Goal: Task Accomplishment & Management: Complete application form

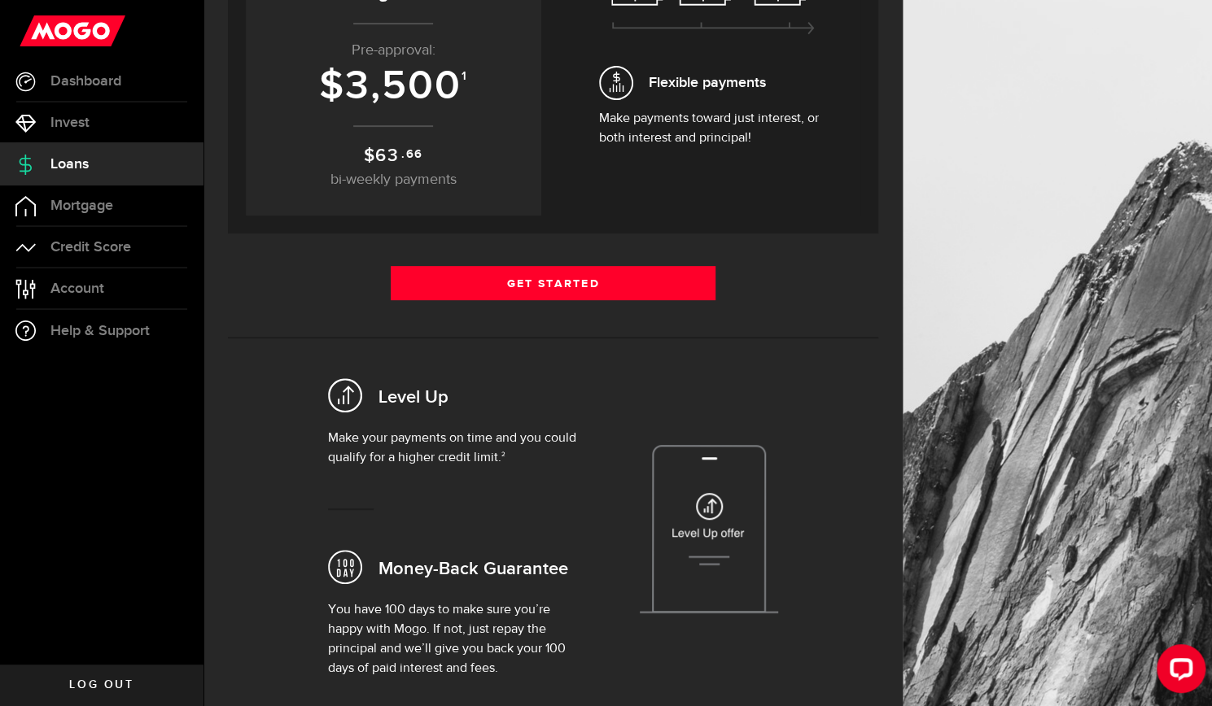
scroll to position [293, 0]
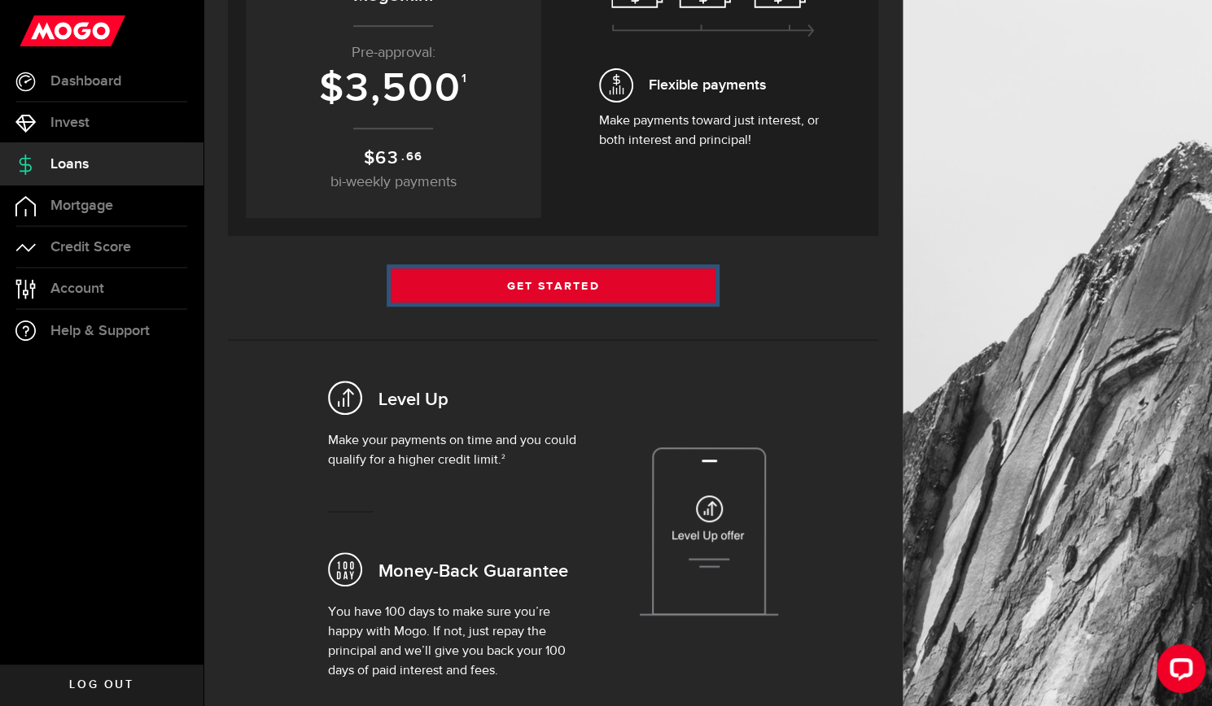
click at [526, 287] on link "Get Started" at bounding box center [553, 286] width 325 height 34
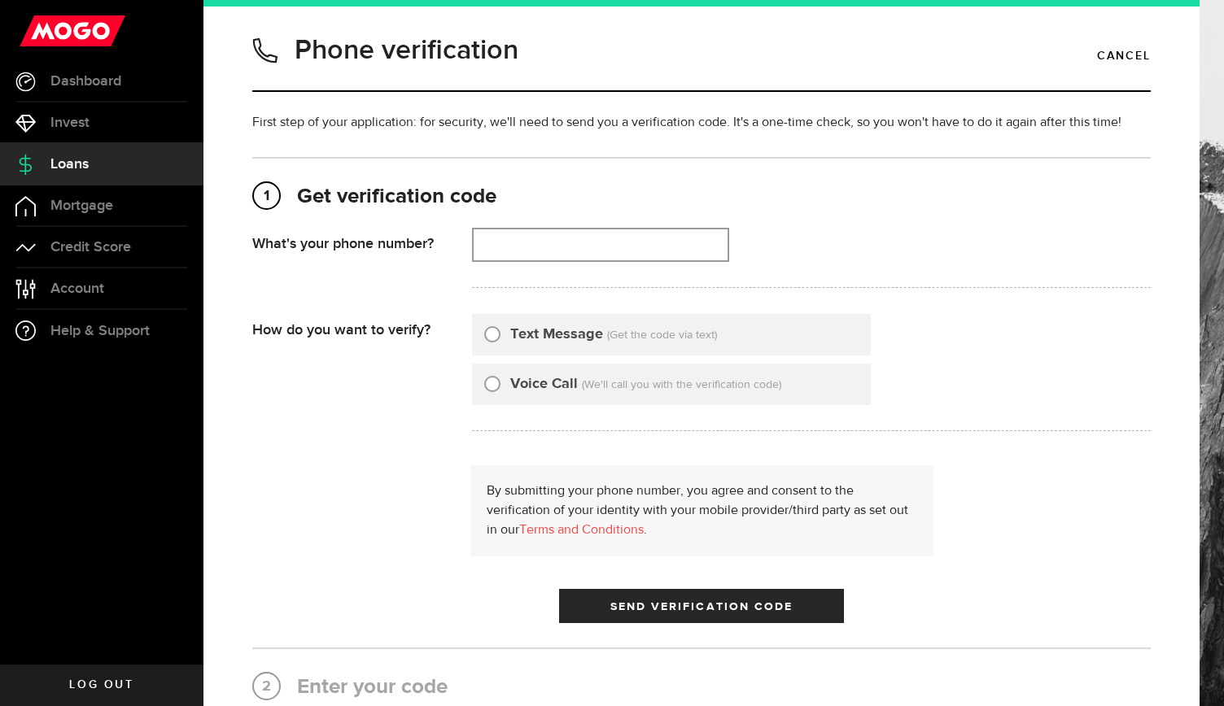
type input "7058282246"
click at [492, 335] on input "Text Message" at bounding box center [492, 332] width 16 height 16
radio input "true"
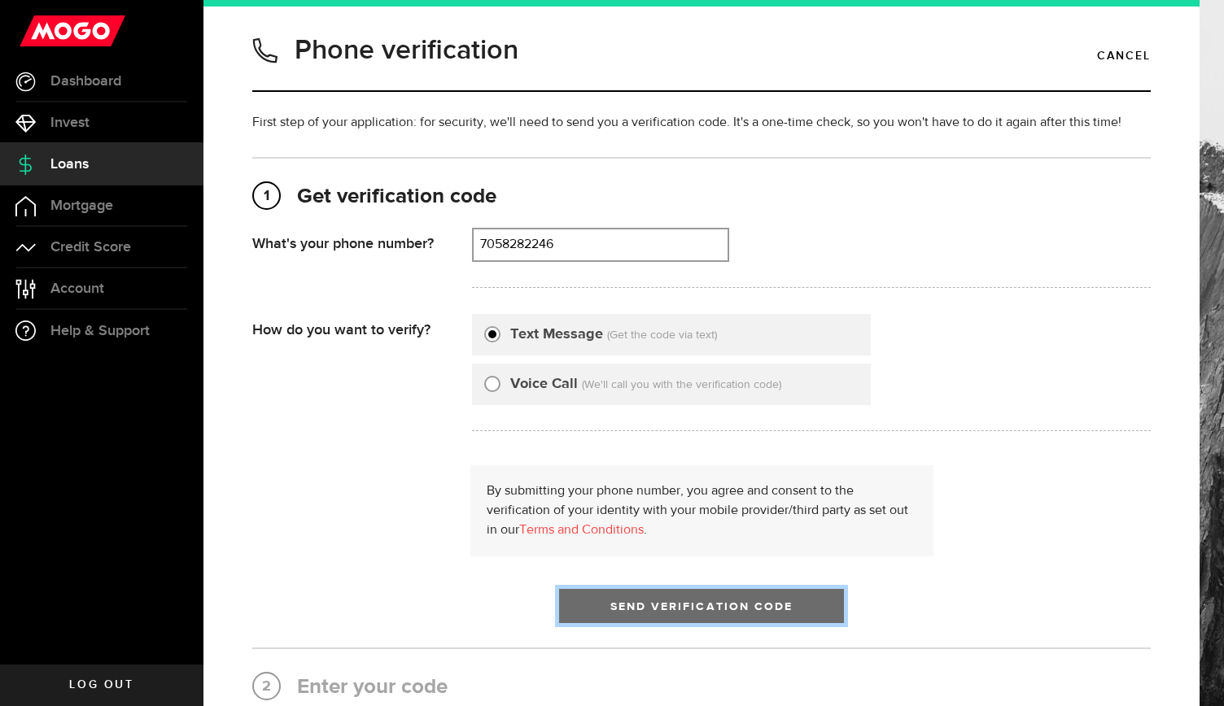
click at [683, 603] on span "Send Verification Code" at bounding box center [701, 606] width 183 height 11
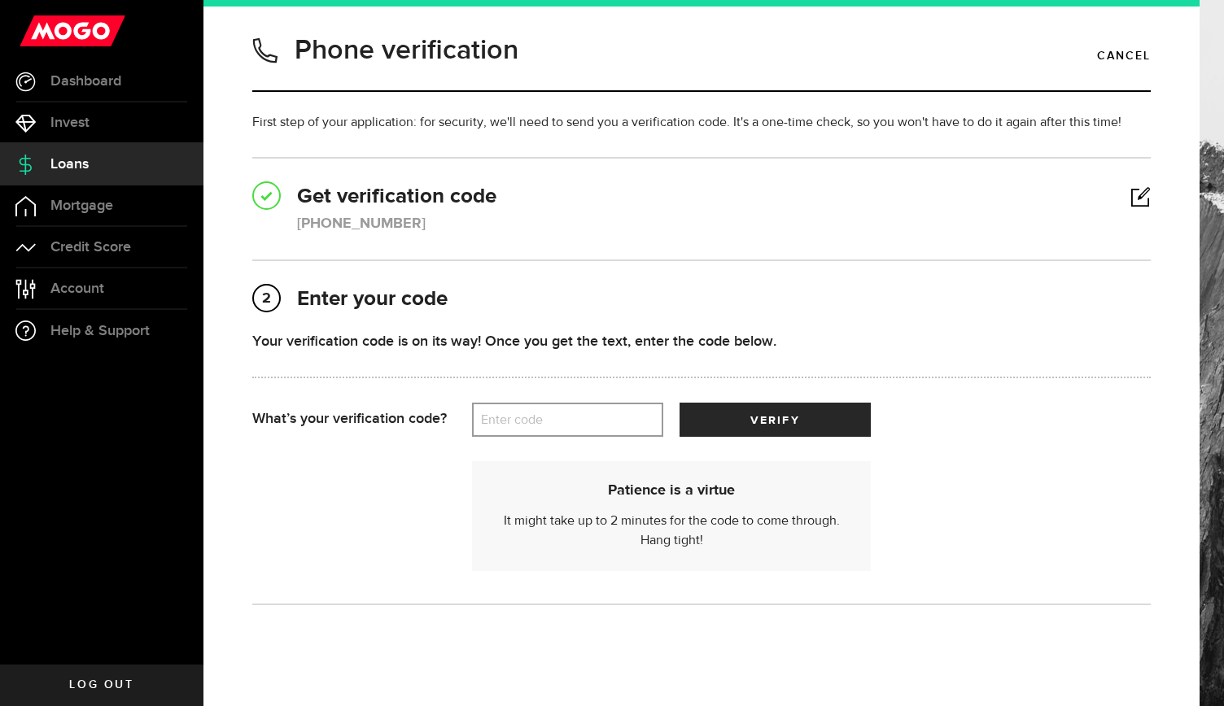
click at [527, 417] on label "Enter code" at bounding box center [567, 420] width 191 height 33
click at [527, 417] on input "Enter code" at bounding box center [567, 420] width 191 height 34
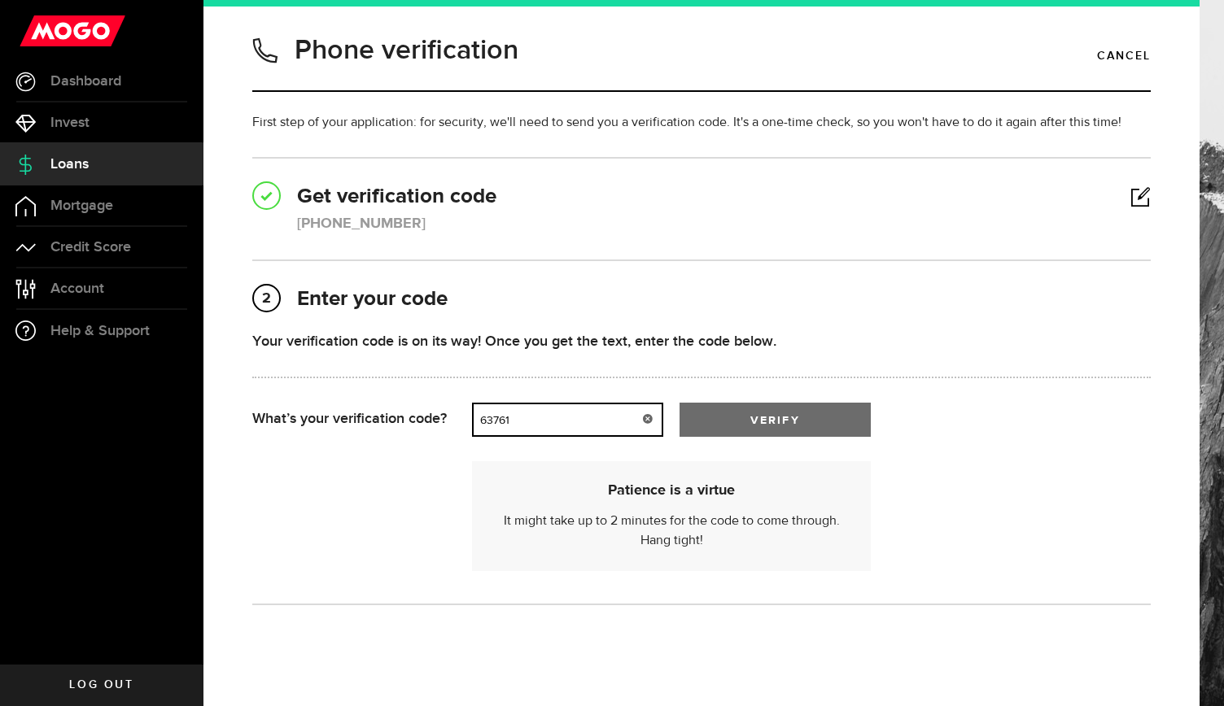
type input "63761"
click at [770, 419] on span "submit" at bounding box center [774, 423] width 21 height 21
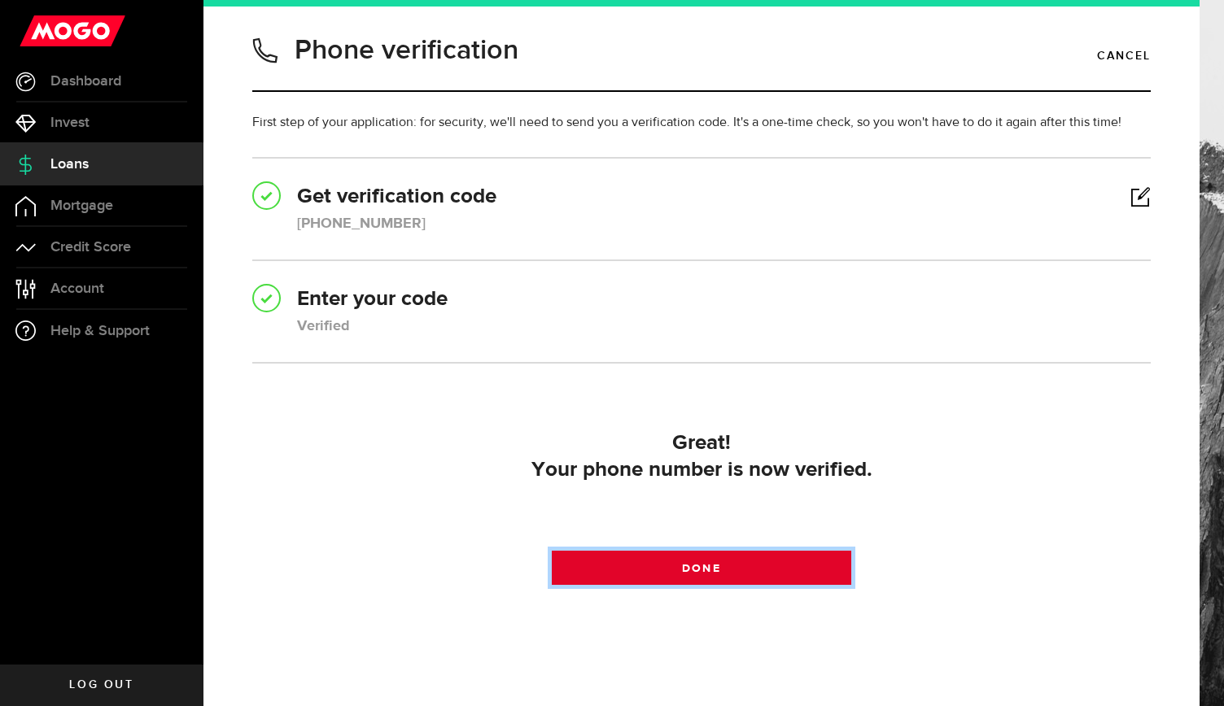
click at [708, 565] on span "Done" at bounding box center [701, 568] width 38 height 11
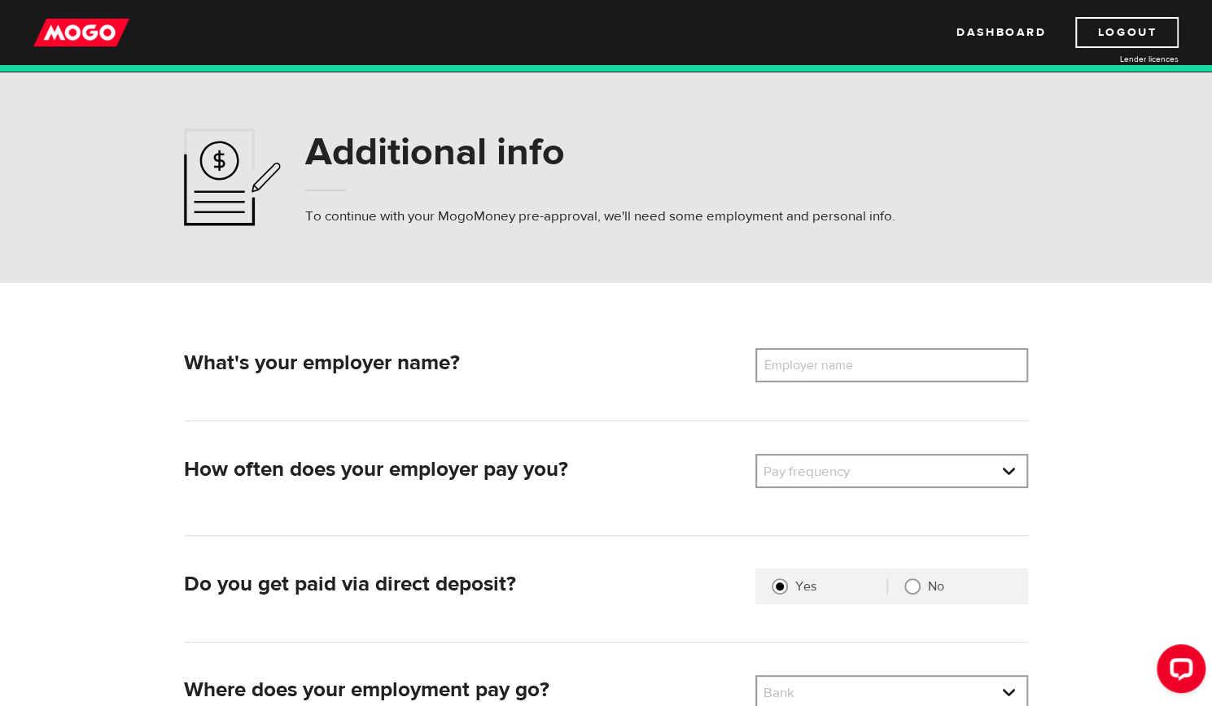
click at [818, 364] on label "Employer name" at bounding box center [820, 365] width 131 height 34
click at [818, 364] on input "Employer name" at bounding box center [891, 365] width 273 height 34
type input "CEOJuice"
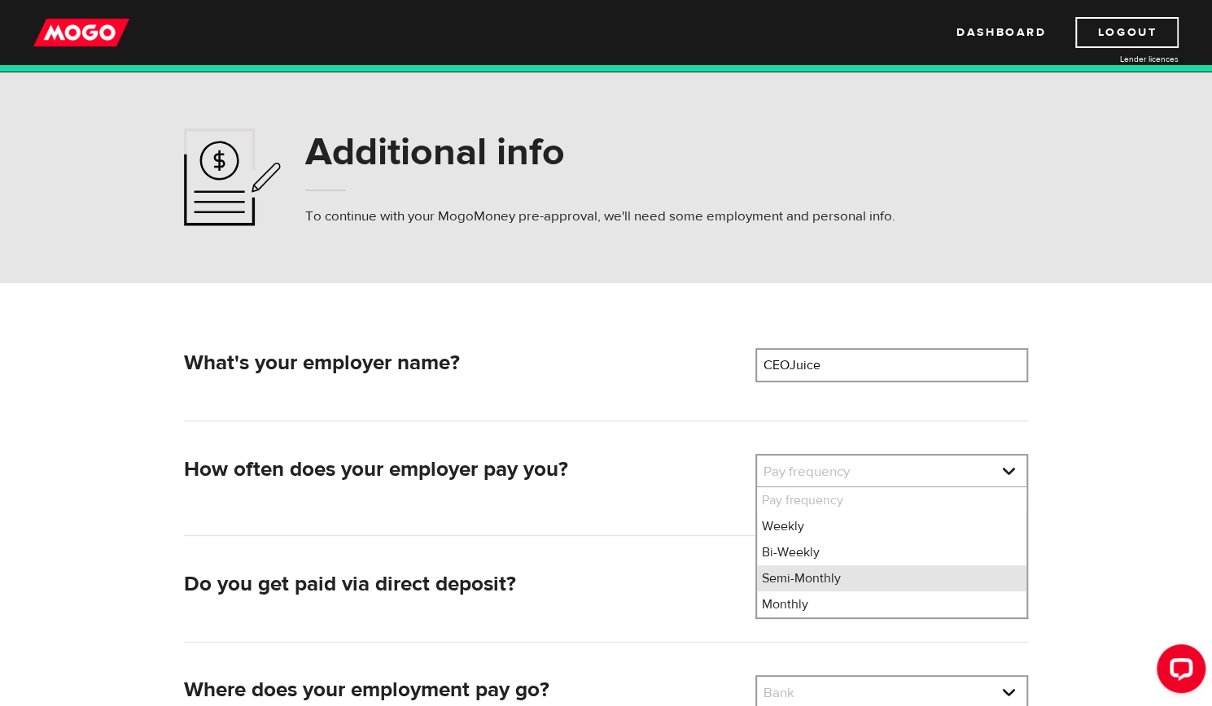
click at [780, 574] on li "Semi-Monthly" at bounding box center [891, 578] width 269 height 26
select select "3"
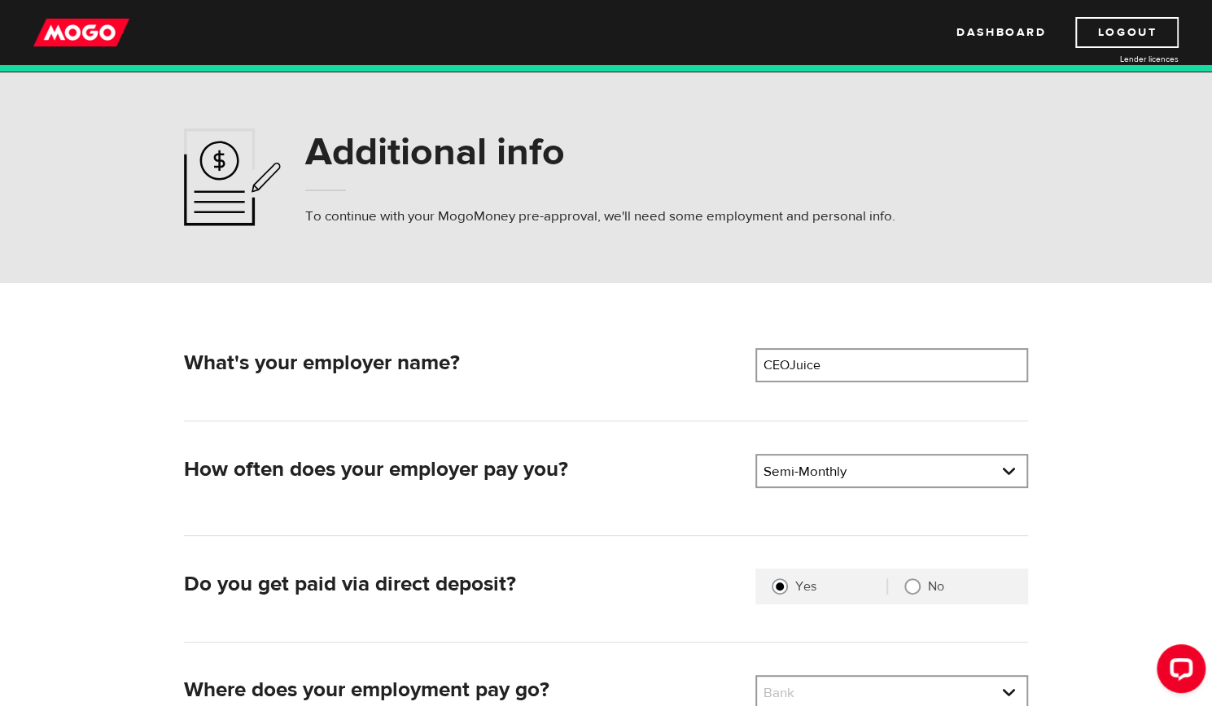
click at [914, 583] on input "No" at bounding box center [912, 587] width 16 height 16
radio input "true"
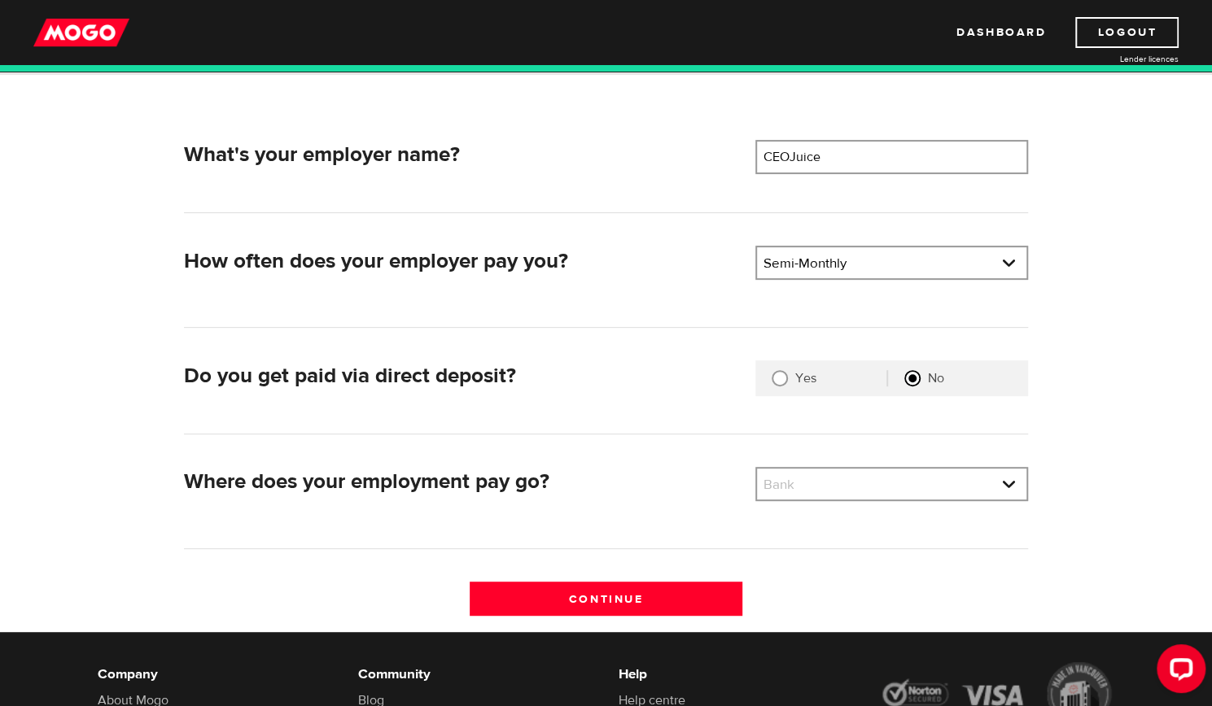
scroll to position [229, 0]
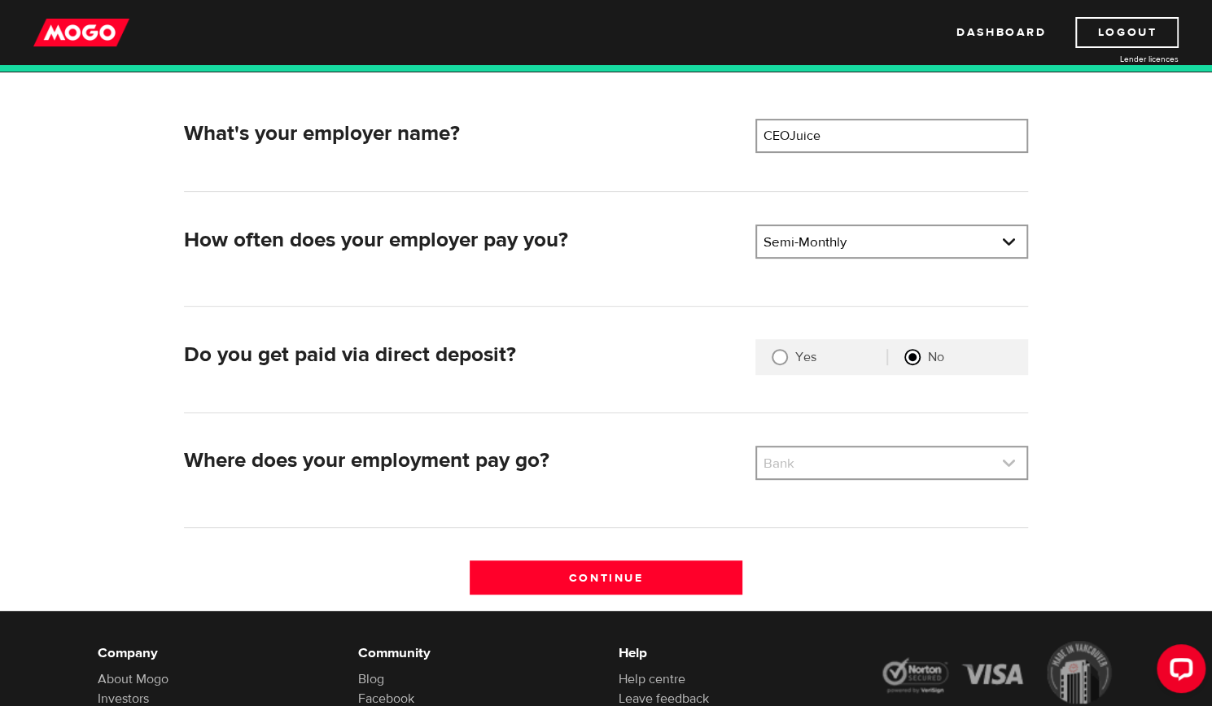
click at [1007, 461] on link at bounding box center [891, 463] width 269 height 31
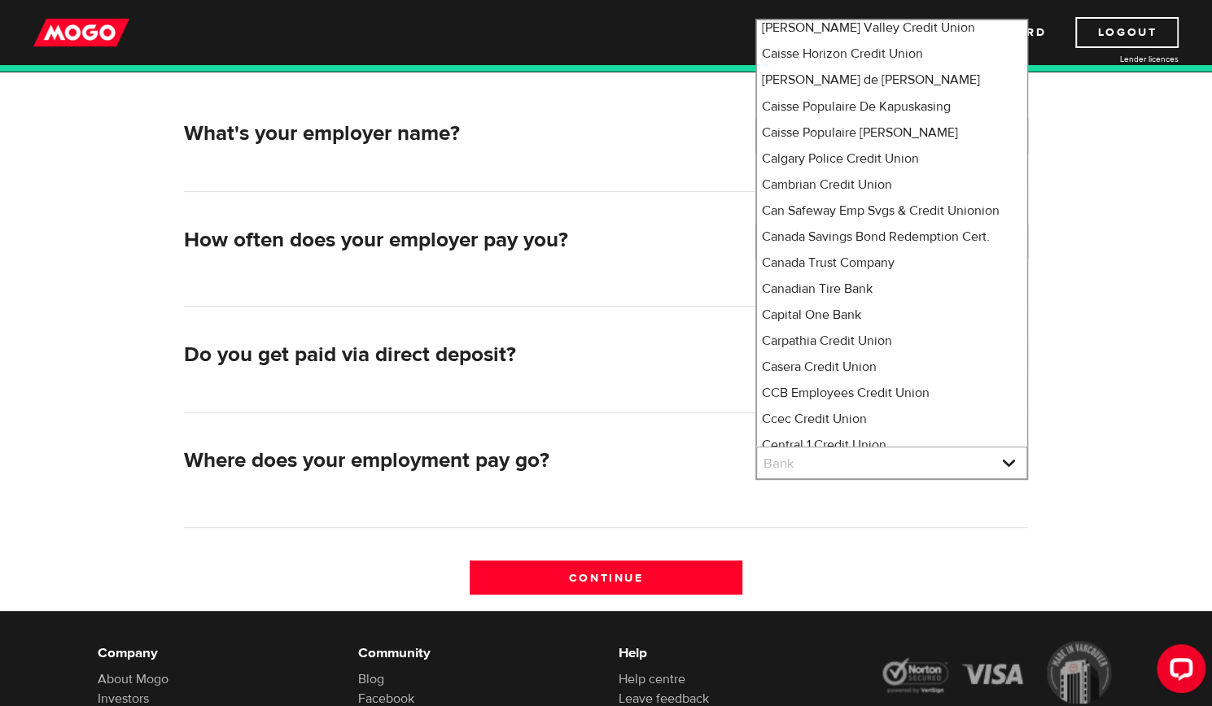
scroll to position [0, 0]
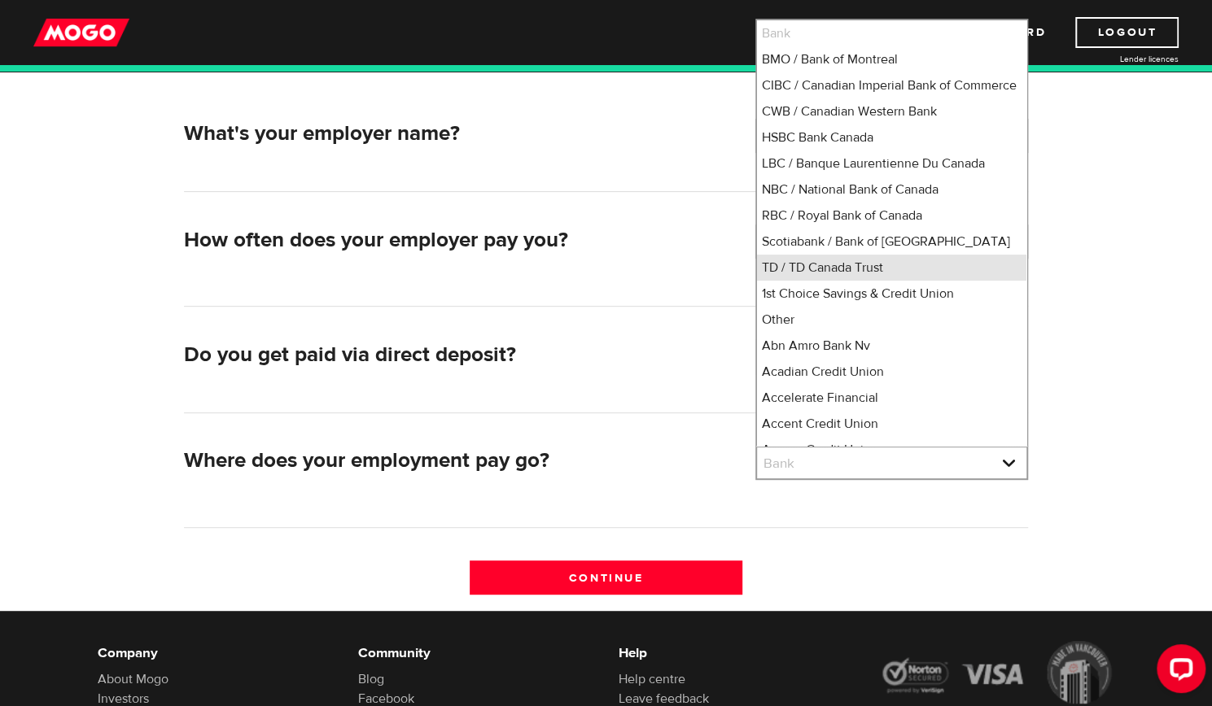
click at [790, 280] on li "TD / TD Canada Trust" at bounding box center [891, 268] width 269 height 26
select select "9"
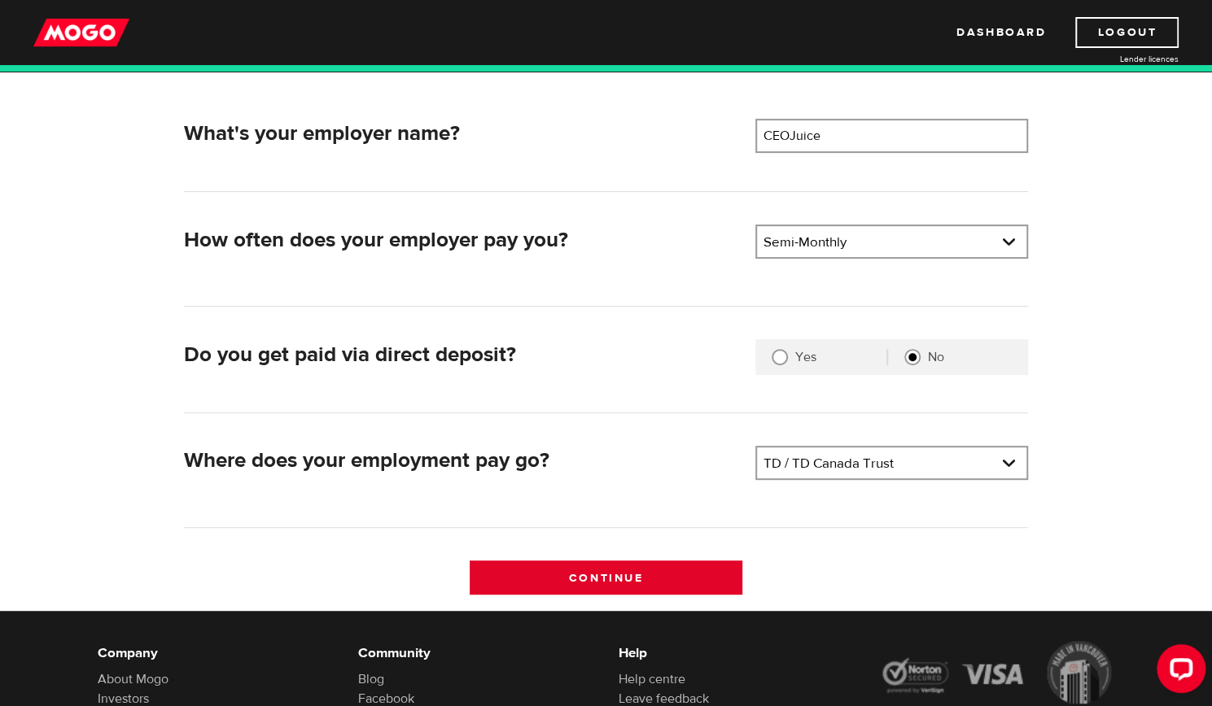
click at [614, 572] on input "Continue" at bounding box center [605, 578] width 273 height 34
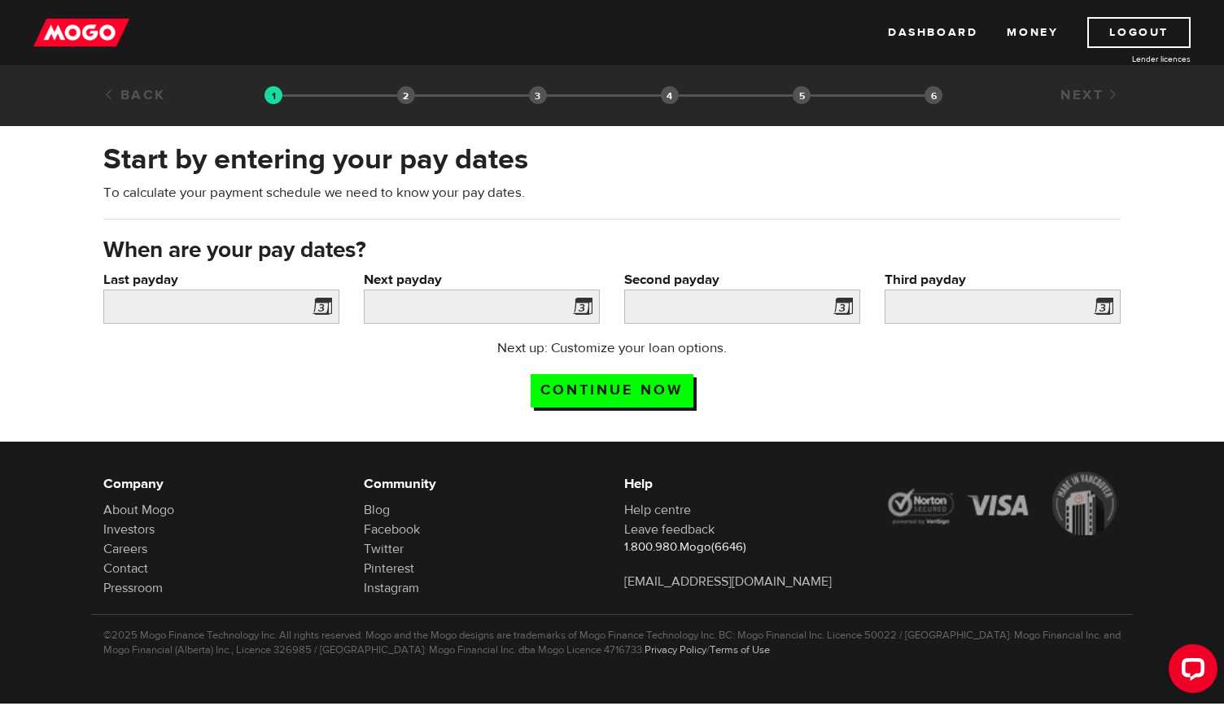
click at [324, 300] on span at bounding box center [319, 309] width 24 height 26
click at [272, 310] on input "Last payday" at bounding box center [221, 307] width 236 height 34
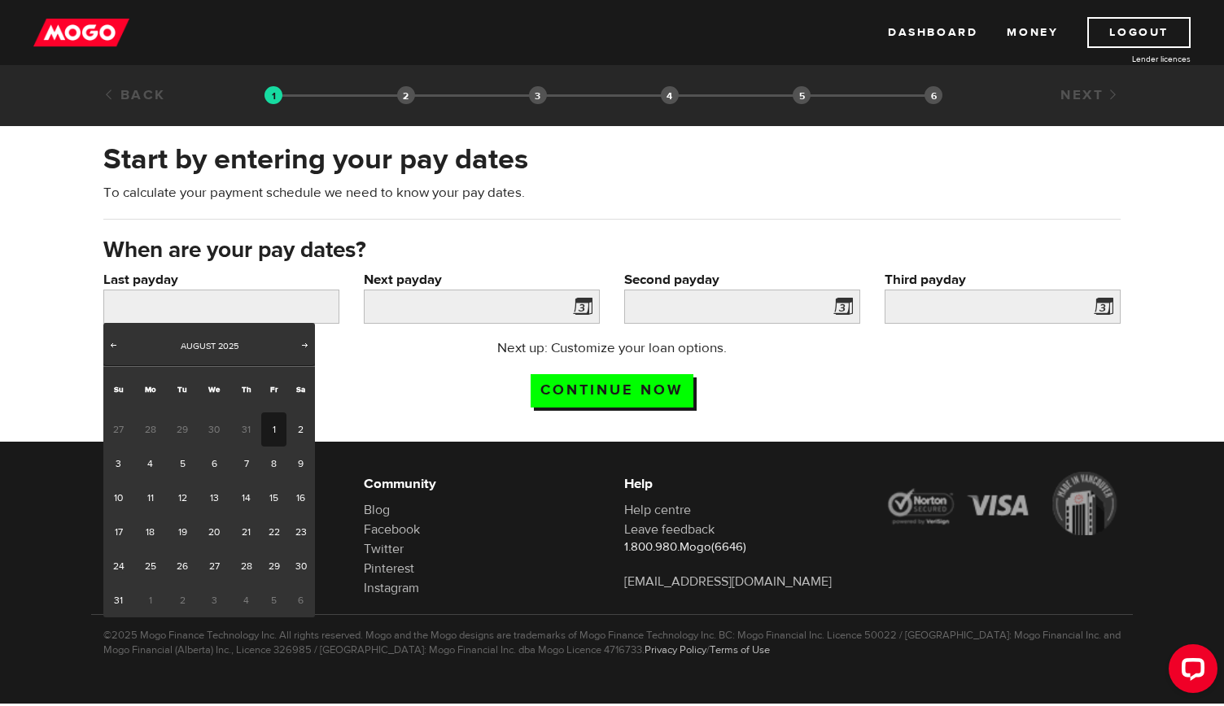
click at [273, 430] on link "1" at bounding box center [273, 430] width 25 height 34
type input "2025/08/01"
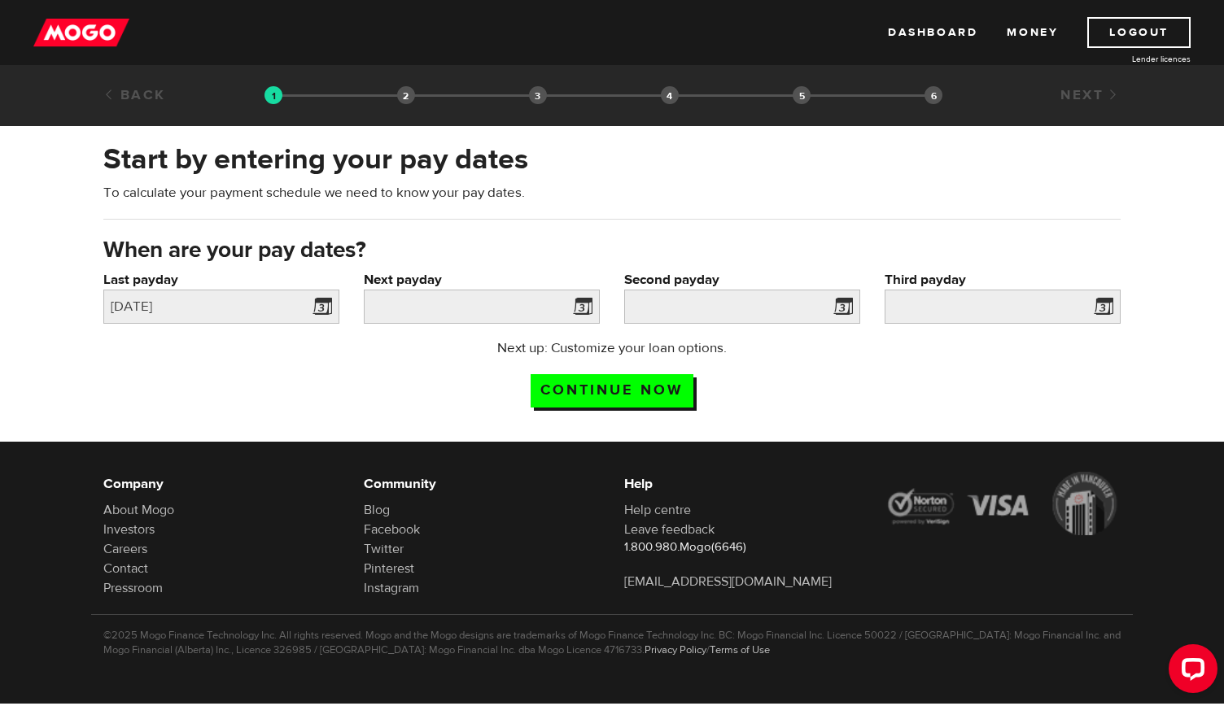
click at [583, 305] on span at bounding box center [579, 309] width 24 height 26
click at [557, 307] on input "Next payday" at bounding box center [482, 307] width 236 height 34
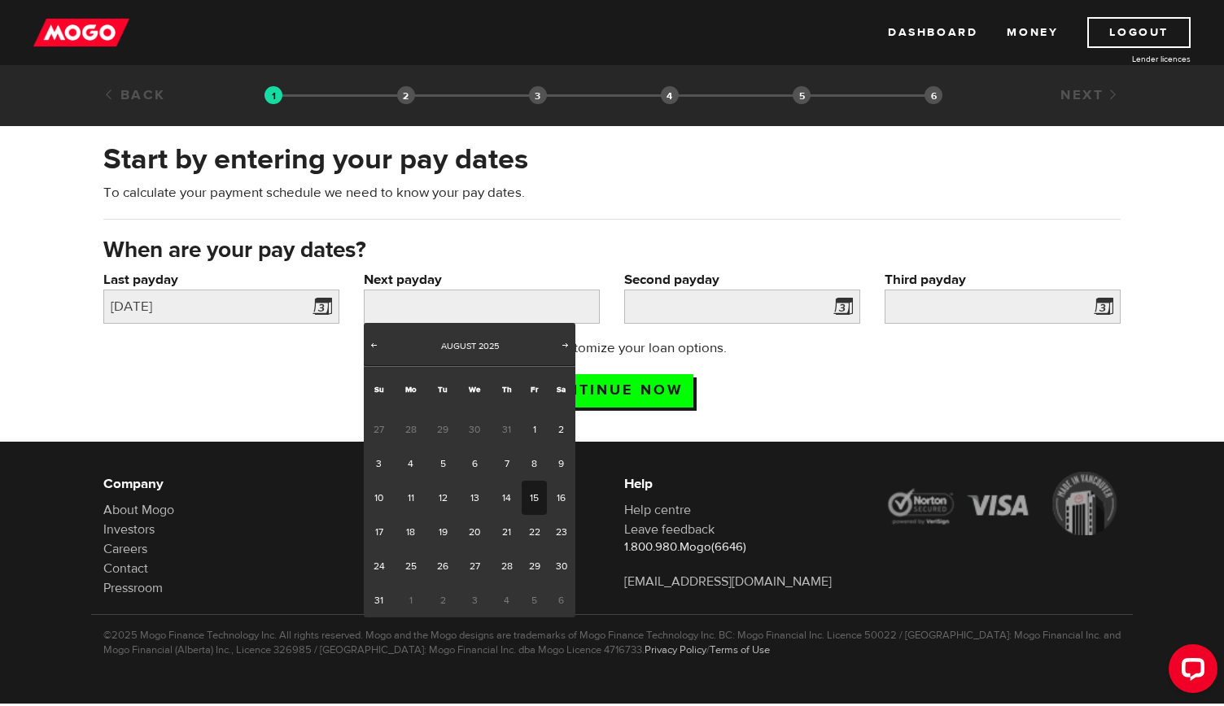
click at [529, 497] on link "15" at bounding box center [534, 498] width 25 height 34
type input "2025/08/15"
type input "2025/8/30"
type input "2025/9/14"
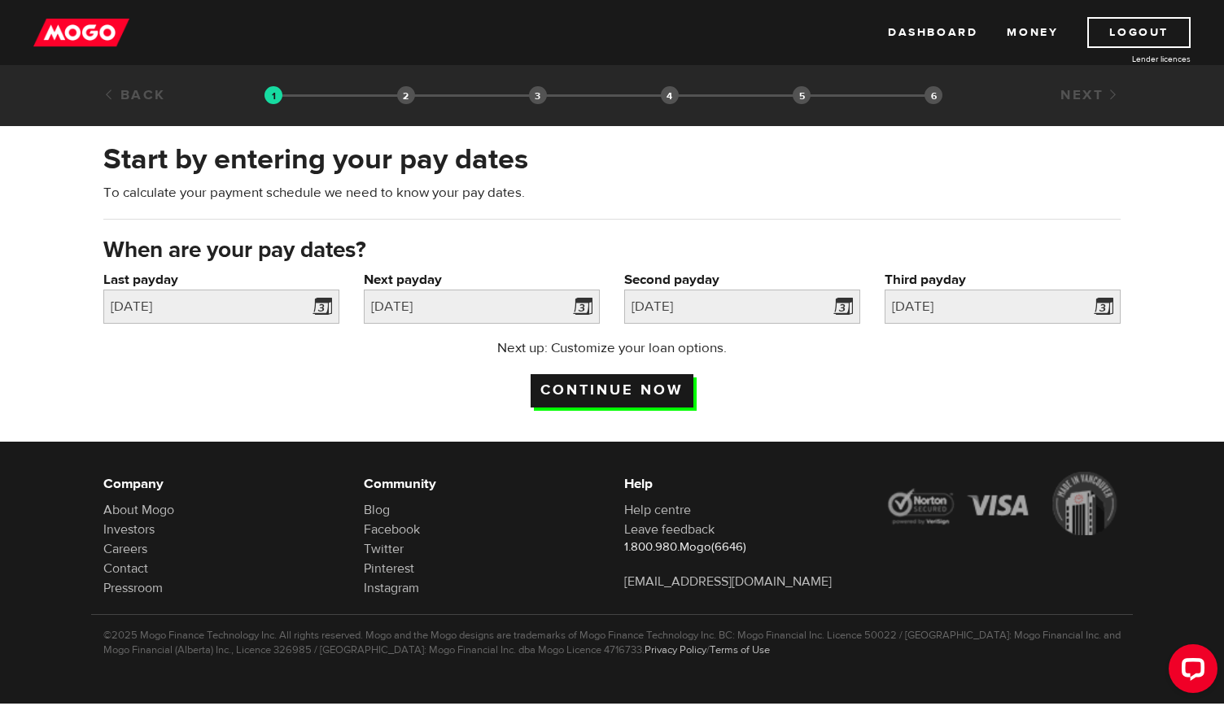
click at [594, 388] on input "Continue now" at bounding box center [612, 390] width 163 height 33
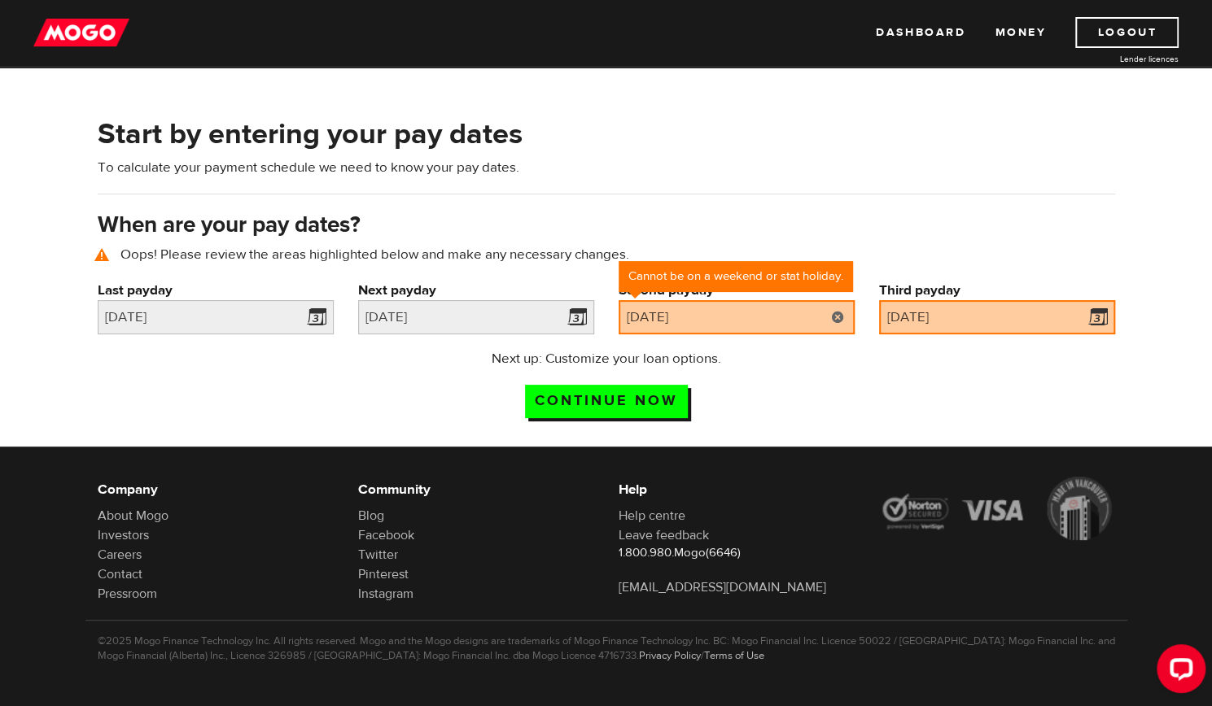
click at [842, 318] on link at bounding box center [837, 317] width 33 height 34
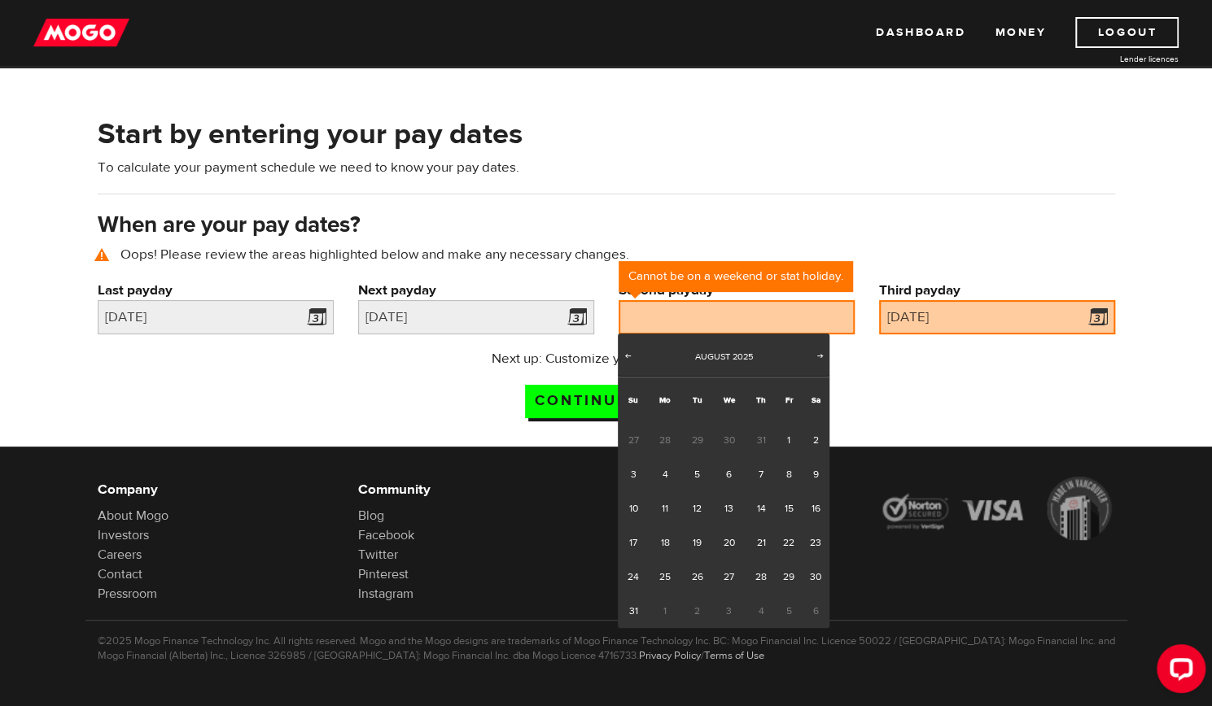
click at [905, 405] on div "Next up: Customize your loan options. Continue now" at bounding box center [605, 389] width 1041 height 81
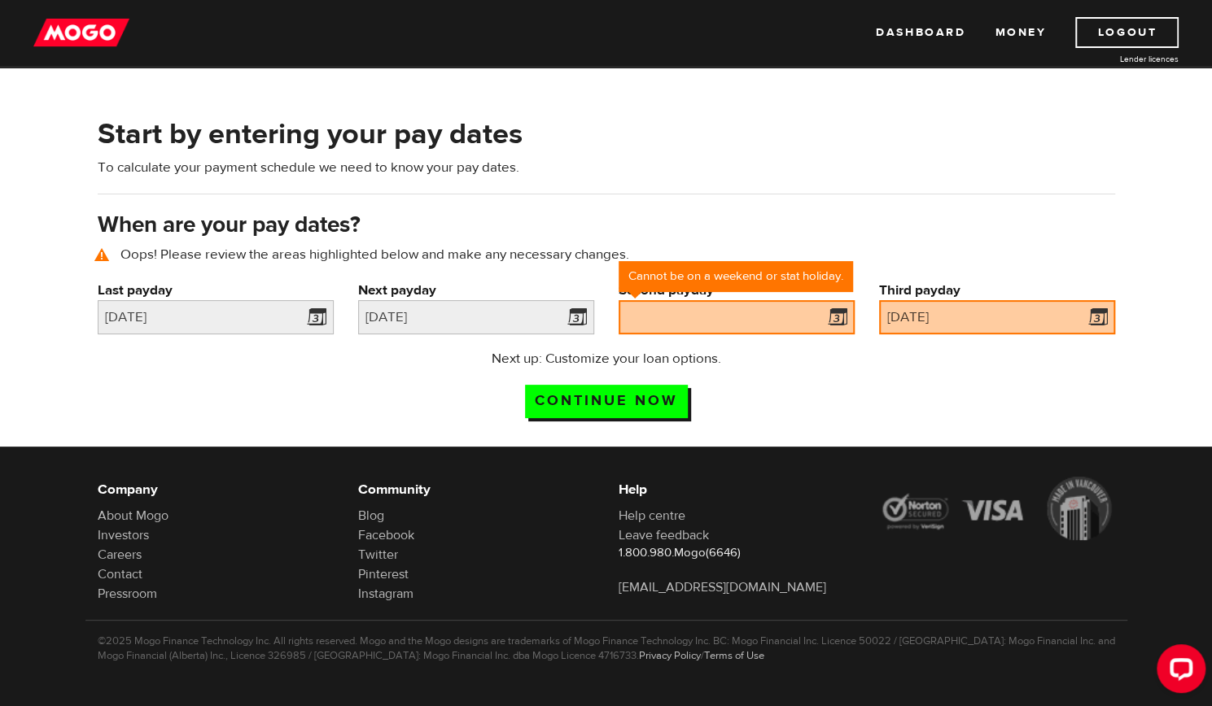
click at [840, 317] on span at bounding box center [834, 320] width 24 height 26
click at [833, 317] on span at bounding box center [834, 320] width 24 height 26
click at [836, 316] on span at bounding box center [834, 320] width 24 height 26
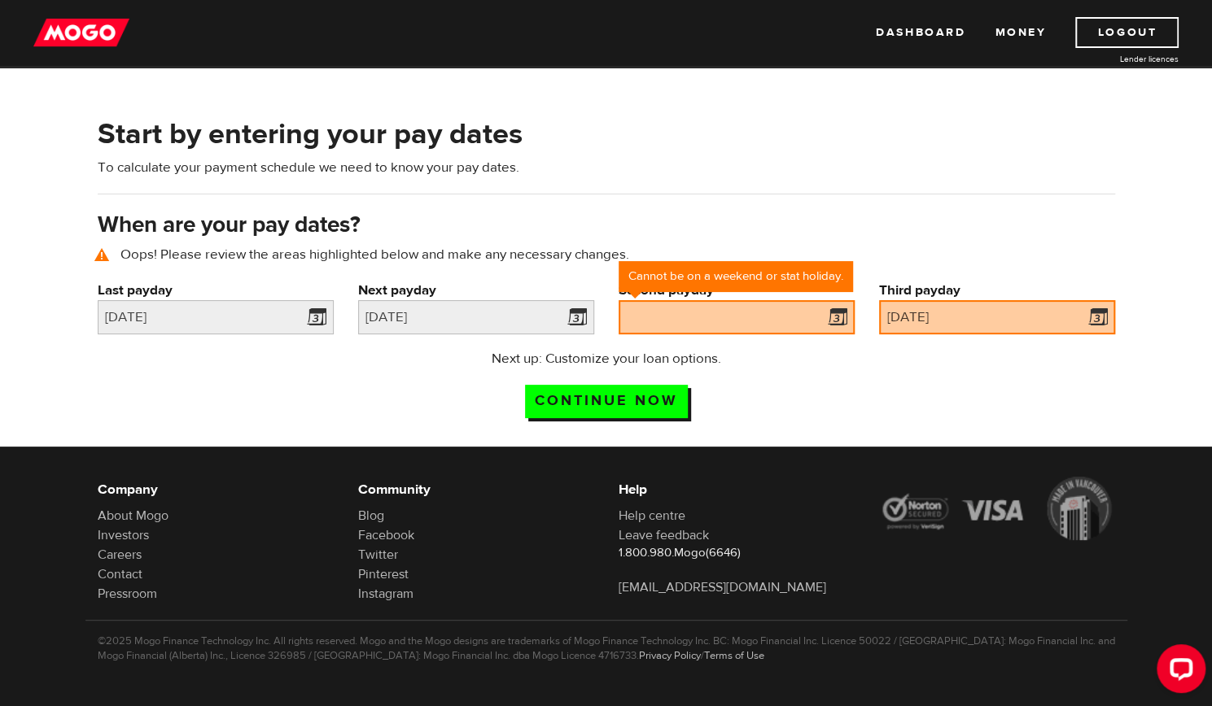
click at [839, 313] on span at bounding box center [834, 320] width 24 height 26
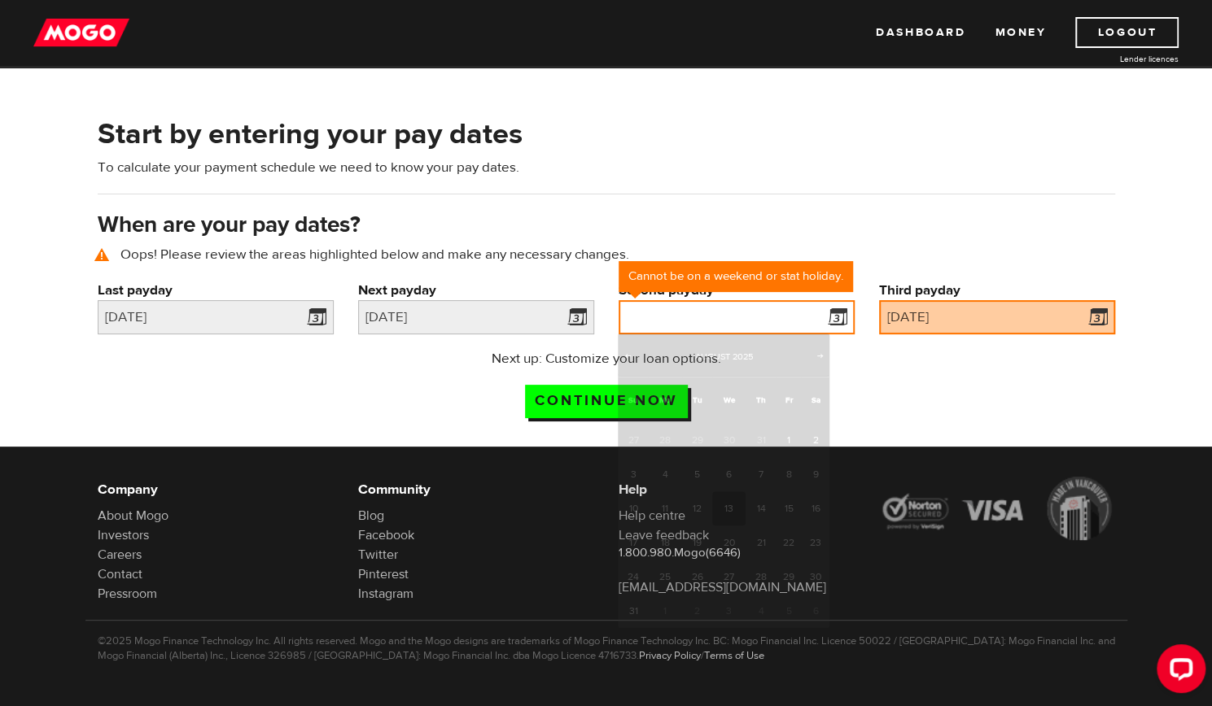
click at [768, 318] on input "Second payday" at bounding box center [736, 317] width 236 height 34
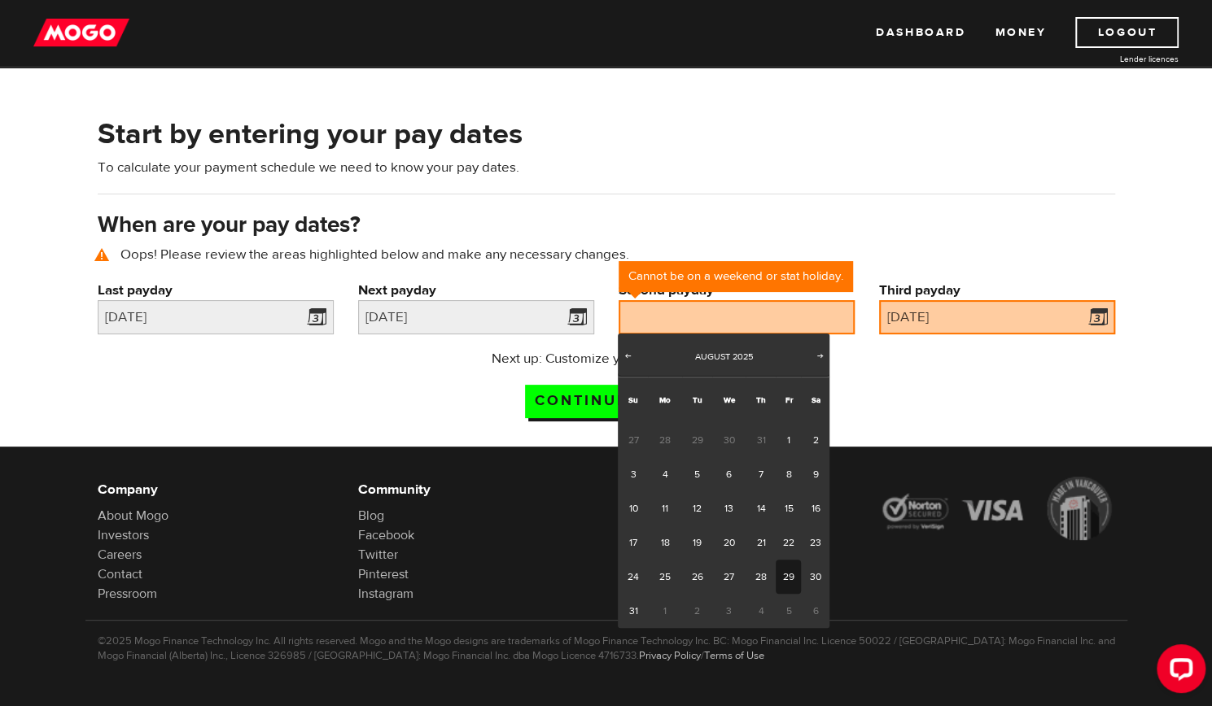
click at [793, 575] on link "29" at bounding box center [787, 577] width 25 height 34
type input "2025/08/29"
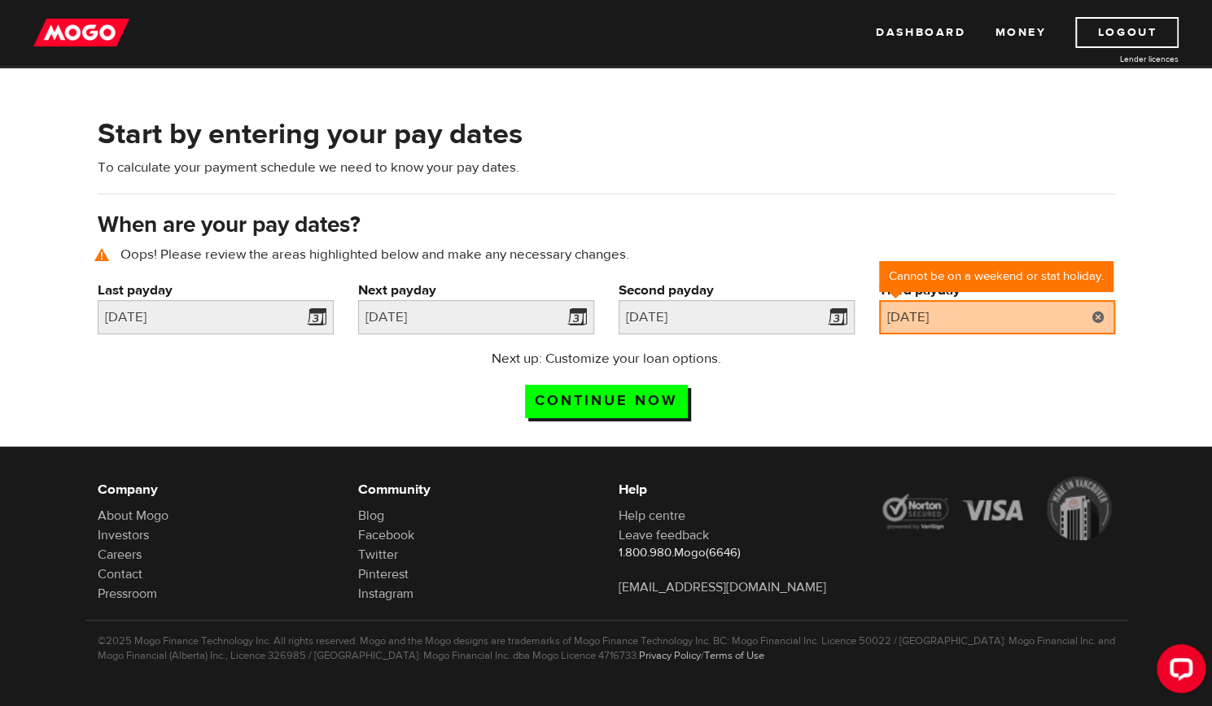
click at [1099, 312] on link at bounding box center [1097, 317] width 33 height 34
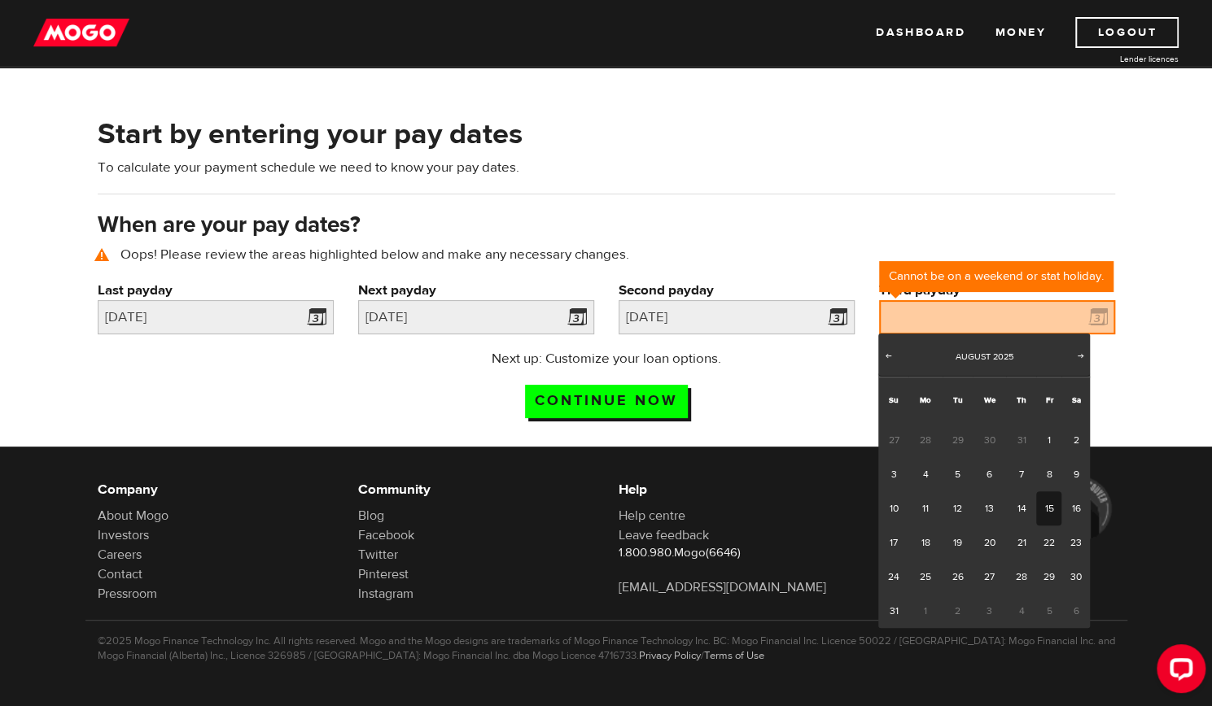
click at [1050, 509] on link "15" at bounding box center [1048, 508] width 25 height 34
type input "2025/08/15"
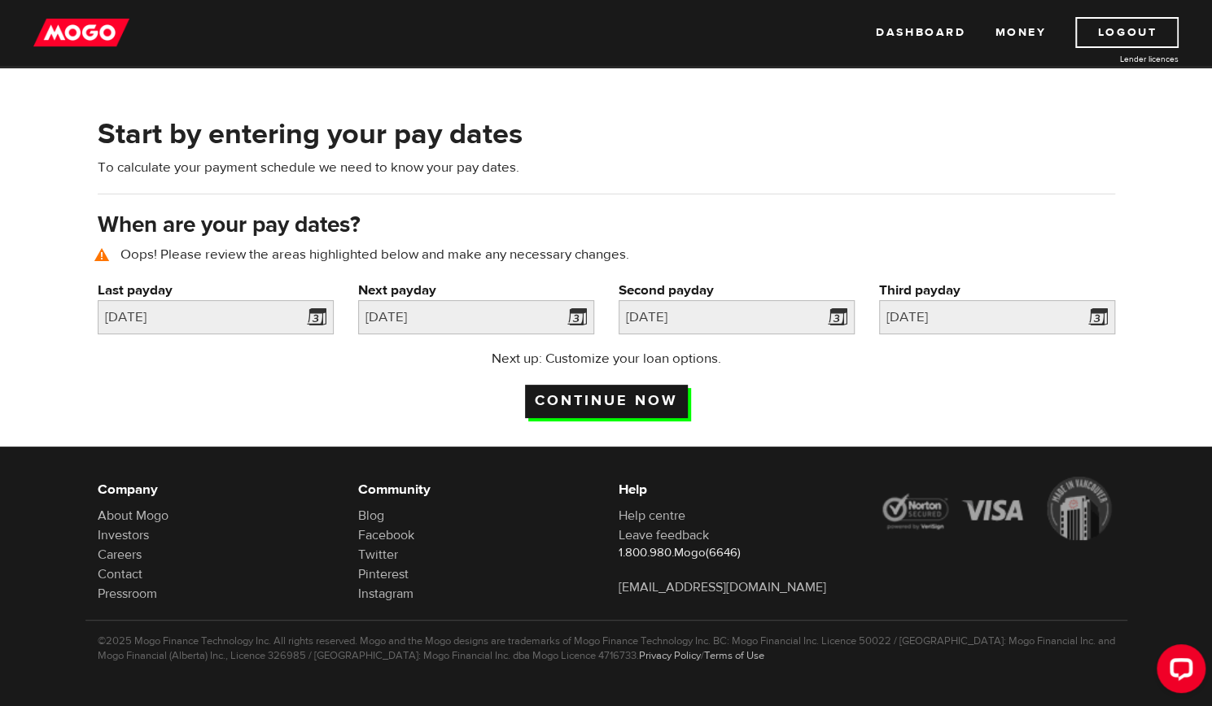
click at [583, 401] on input "Continue now" at bounding box center [606, 401] width 163 height 33
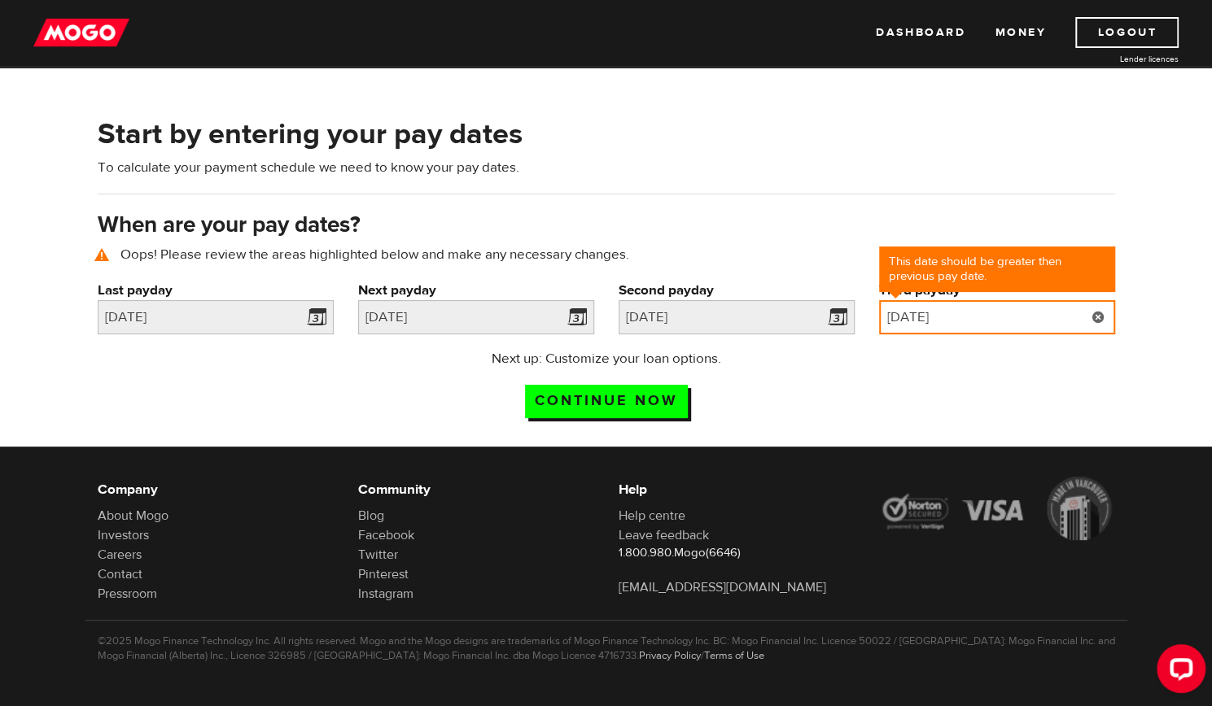
click at [1062, 327] on input "[DATE]" at bounding box center [997, 317] width 236 height 34
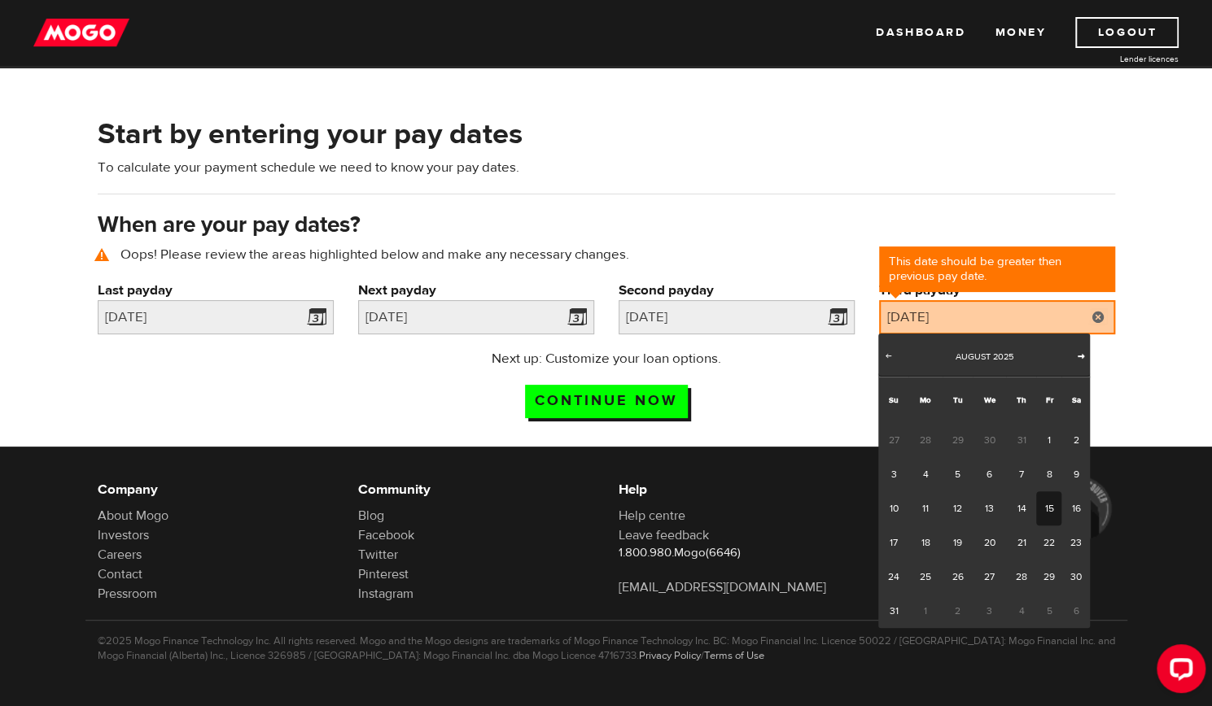
click at [1074, 355] on span "Next" at bounding box center [1080, 355] width 13 height 13
click at [921, 507] on link "15" at bounding box center [924, 508] width 33 height 34
type input "2025/09/15"
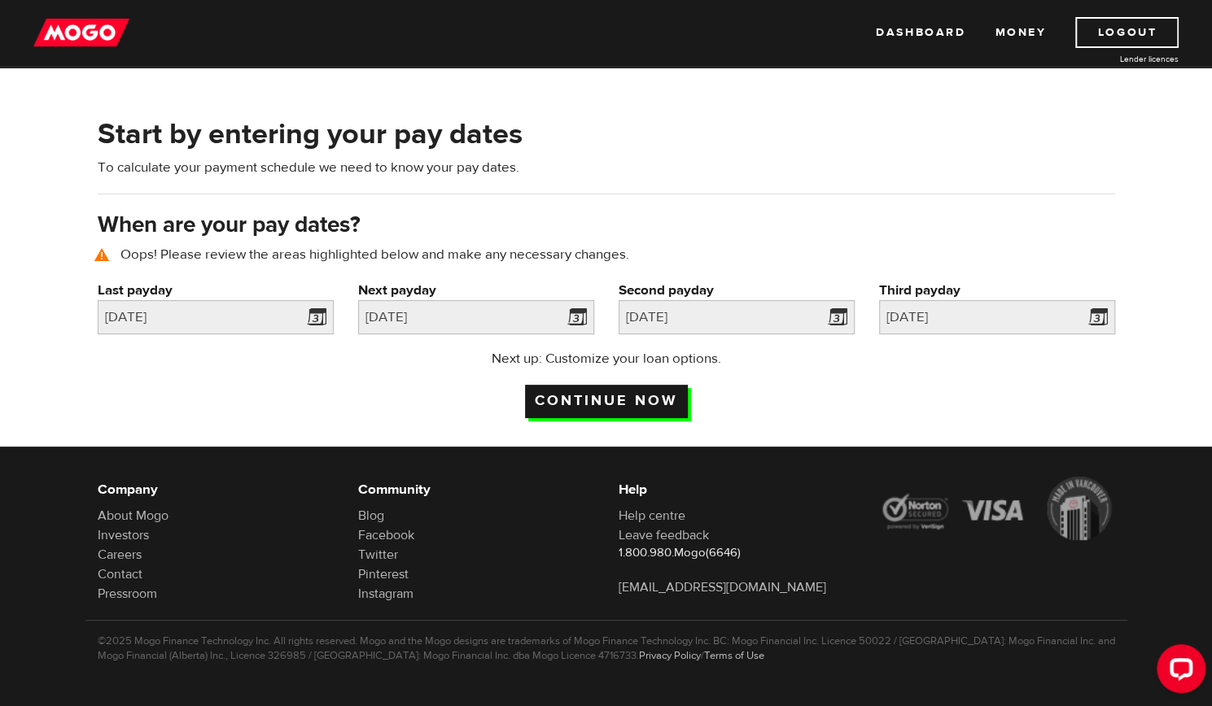
click at [583, 400] on input "Continue now" at bounding box center [606, 401] width 163 height 33
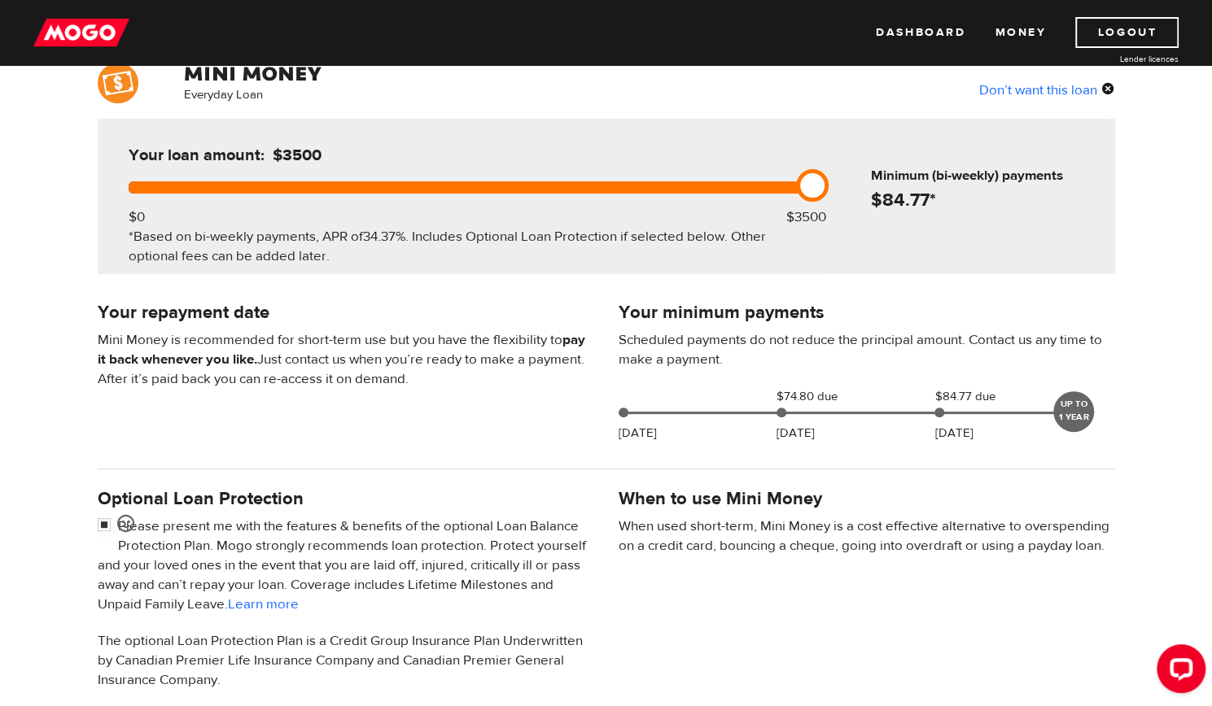
scroll to position [136, 0]
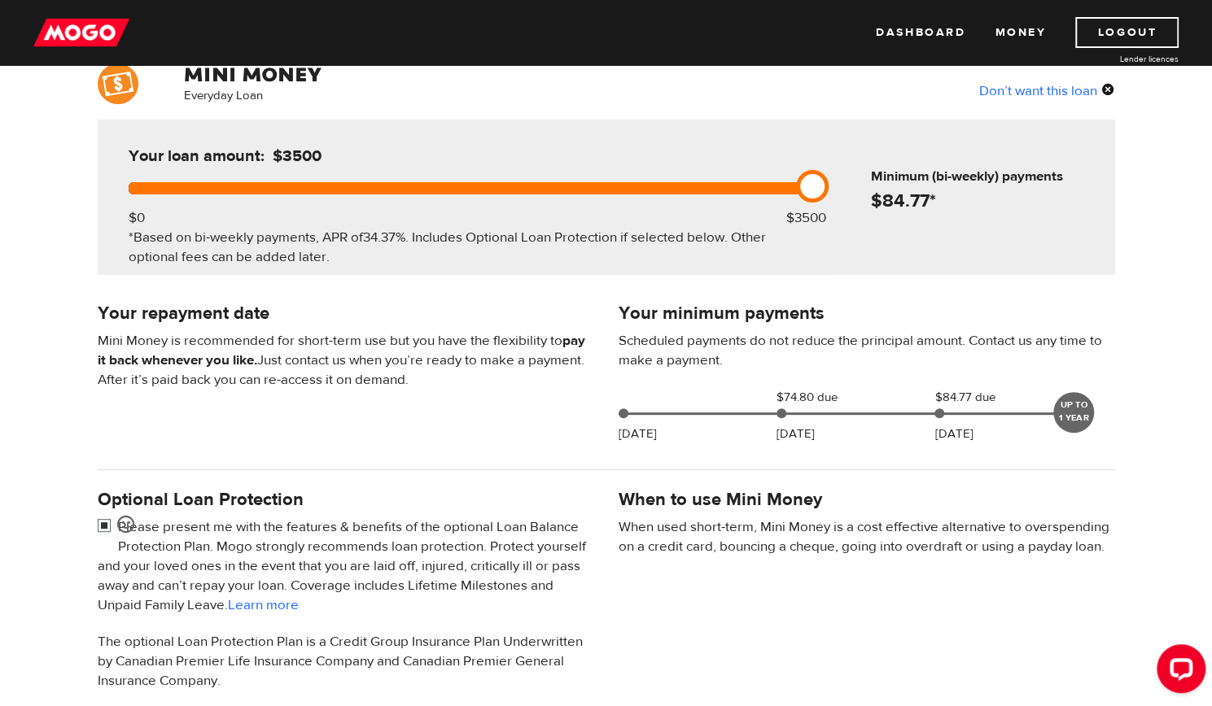
click at [104, 520] on input "checkbox" at bounding box center [108, 527] width 20 height 20
checkbox input "false"
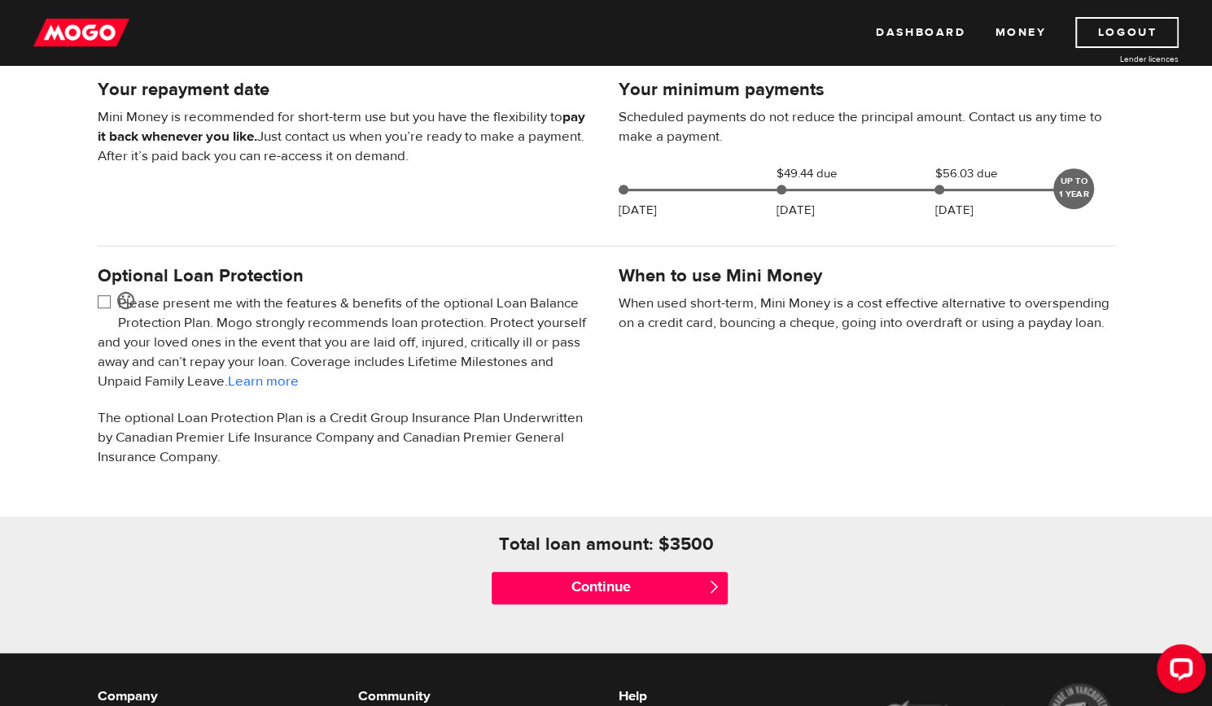
scroll to position [361, 0]
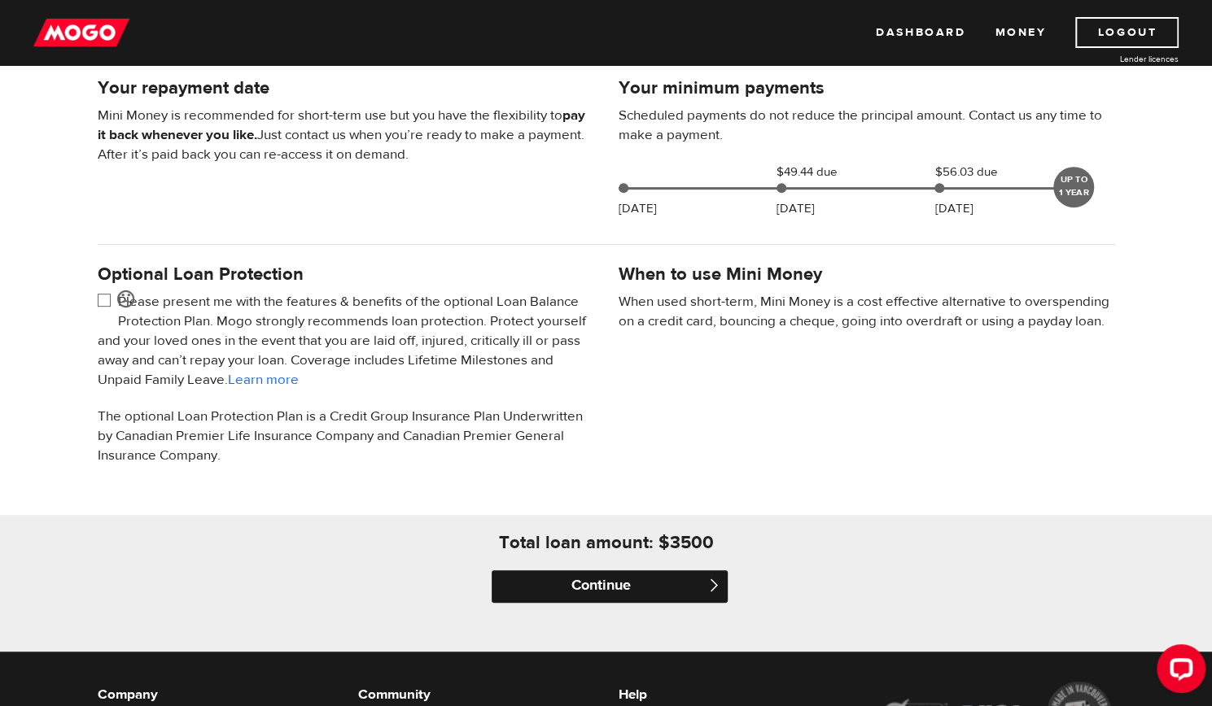
click at [622, 588] on input "Continue" at bounding box center [609, 586] width 236 height 33
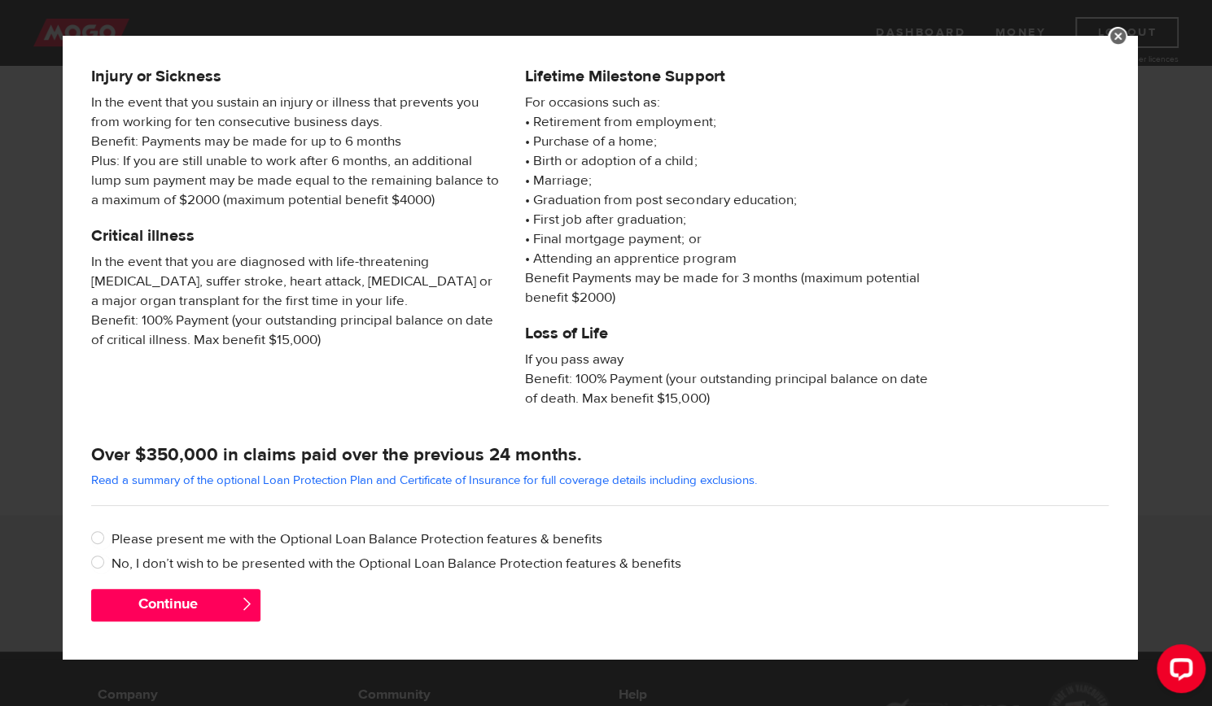
scroll to position [188, 0]
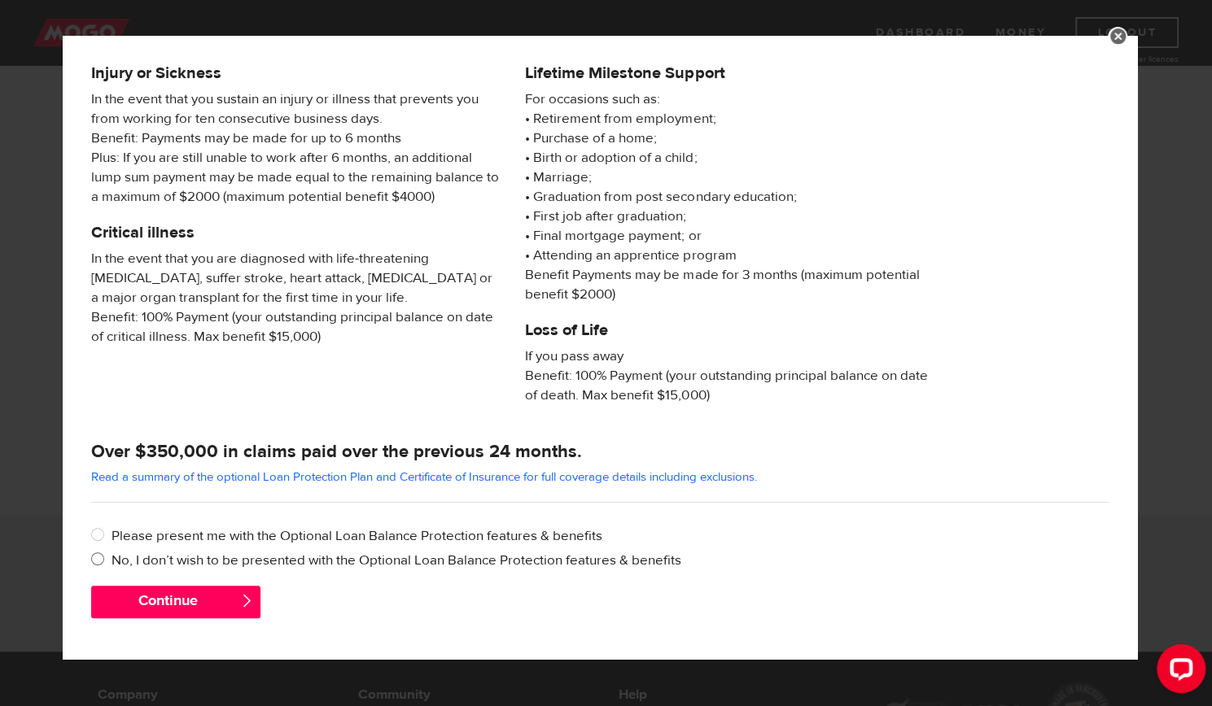
click at [98, 556] on input "No, I don’t wish to be presented with the Optional Loan Balance Protection feat…" at bounding box center [101, 561] width 20 height 20
radio input "true"
click at [153, 599] on button "Continue" at bounding box center [175, 602] width 169 height 33
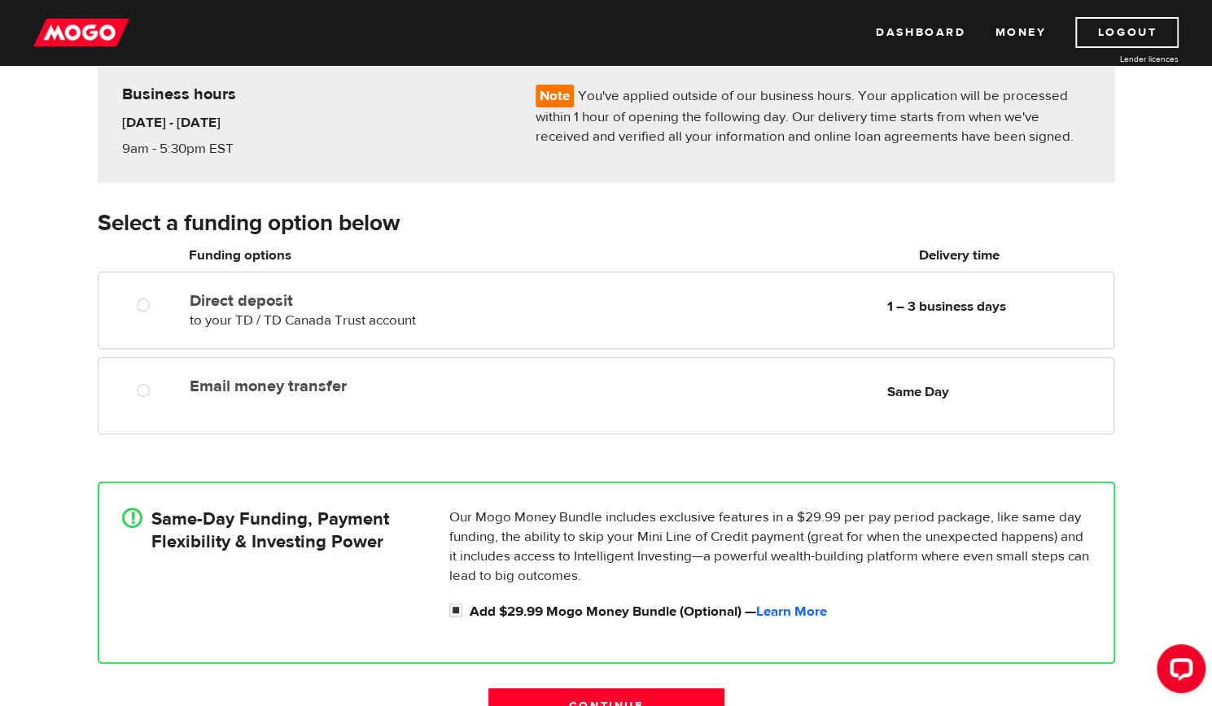
scroll to position [142, 0]
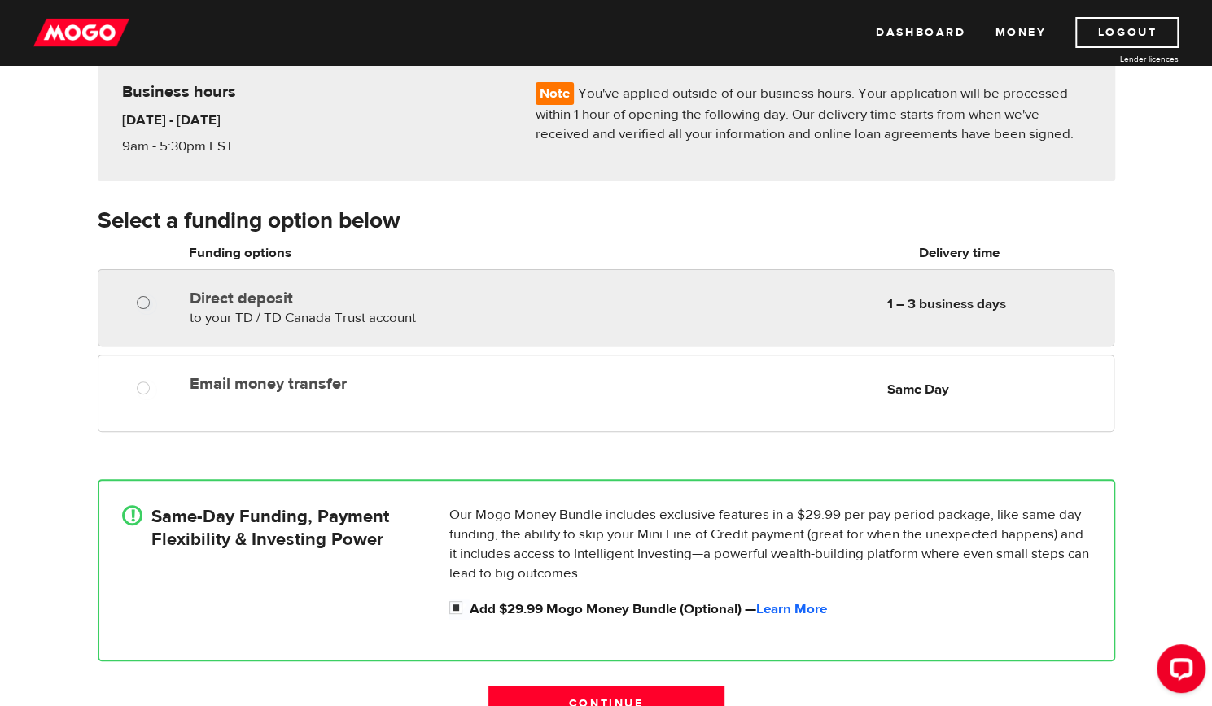
radio input "true"
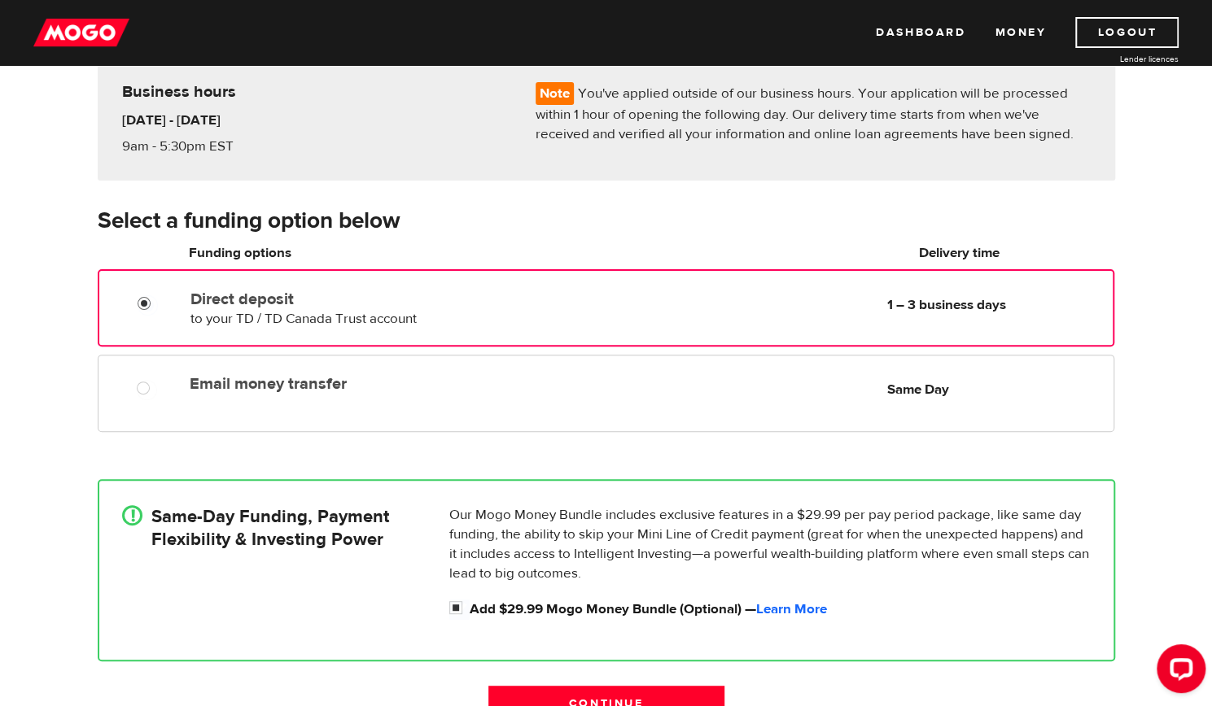
click at [140, 301] on input "Direct deposit" at bounding box center [148, 305] width 20 height 20
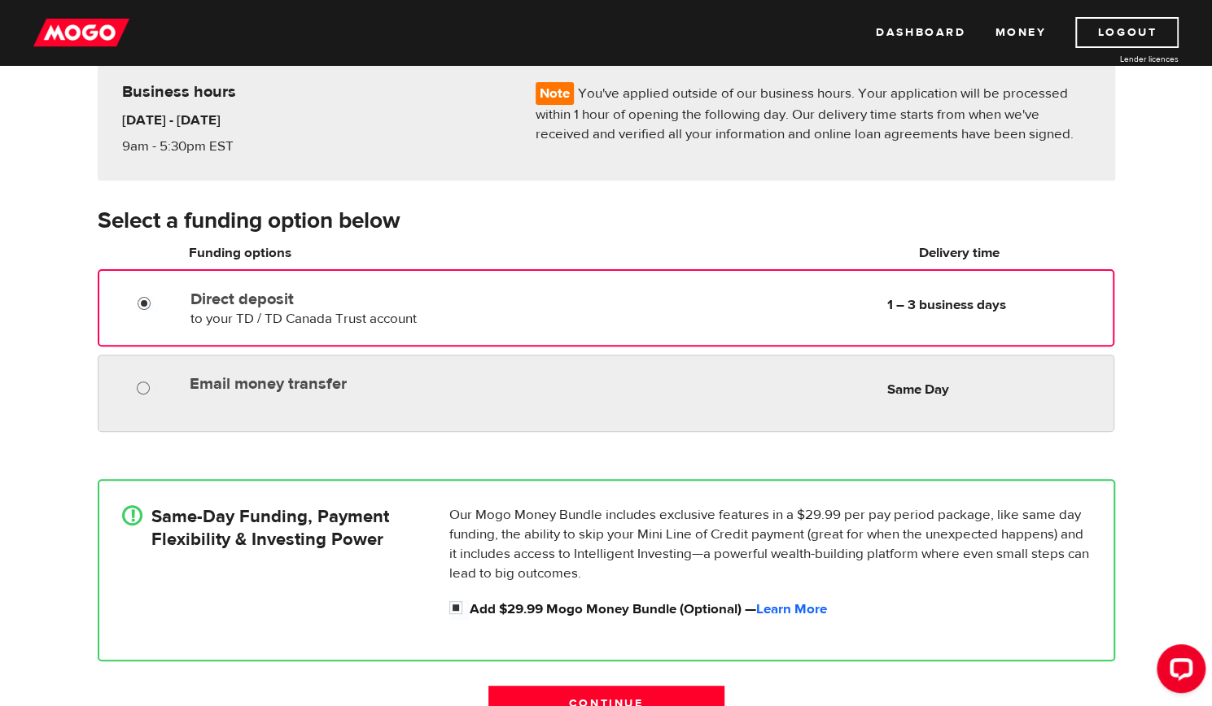
radio input "true"
click at [145, 387] on input "Email money transfer" at bounding box center [147, 390] width 20 height 20
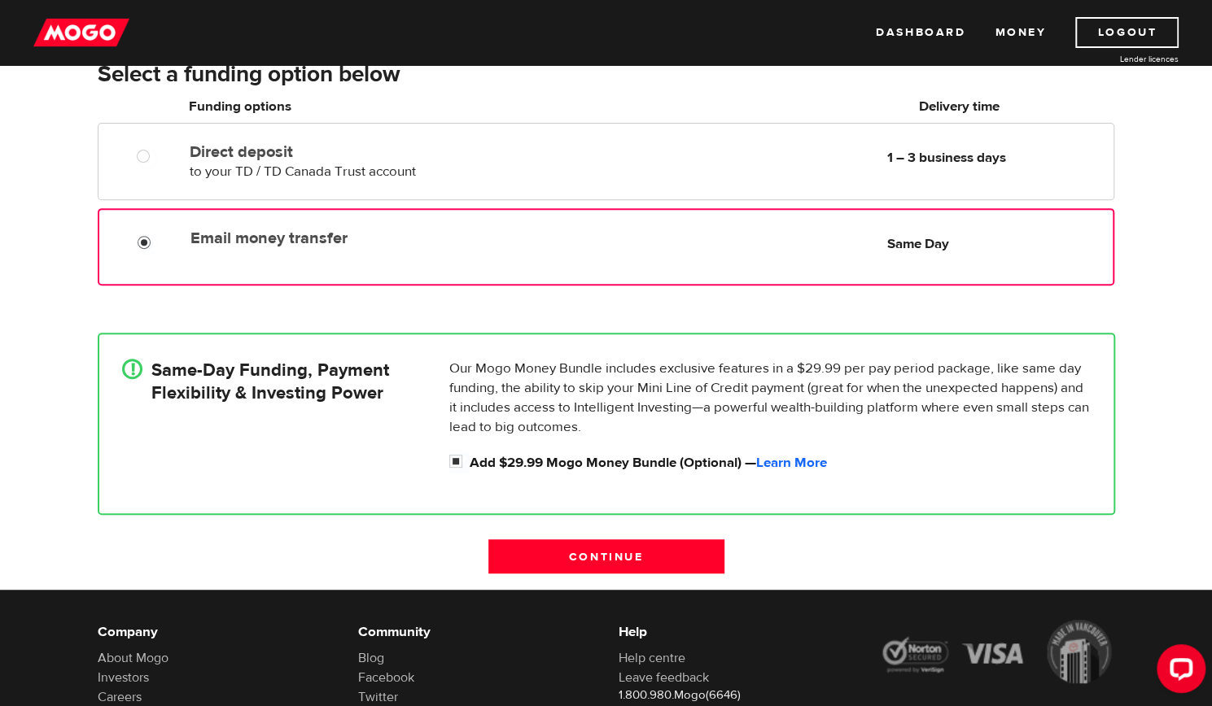
scroll to position [288, 0]
click at [515, 399] on p "Our Mogo Money Bundle includes exclusive features in a $29.99 per pay period pa…" at bounding box center [769, 398] width 641 height 78
click at [820, 392] on p "Our Mogo Money Bundle includes exclusive features in a $29.99 per pay period pa…" at bounding box center [769, 398] width 641 height 78
click at [825, 392] on p "Our Mogo Money Bundle includes exclusive features in a $29.99 per pay period pa…" at bounding box center [769, 398] width 641 height 78
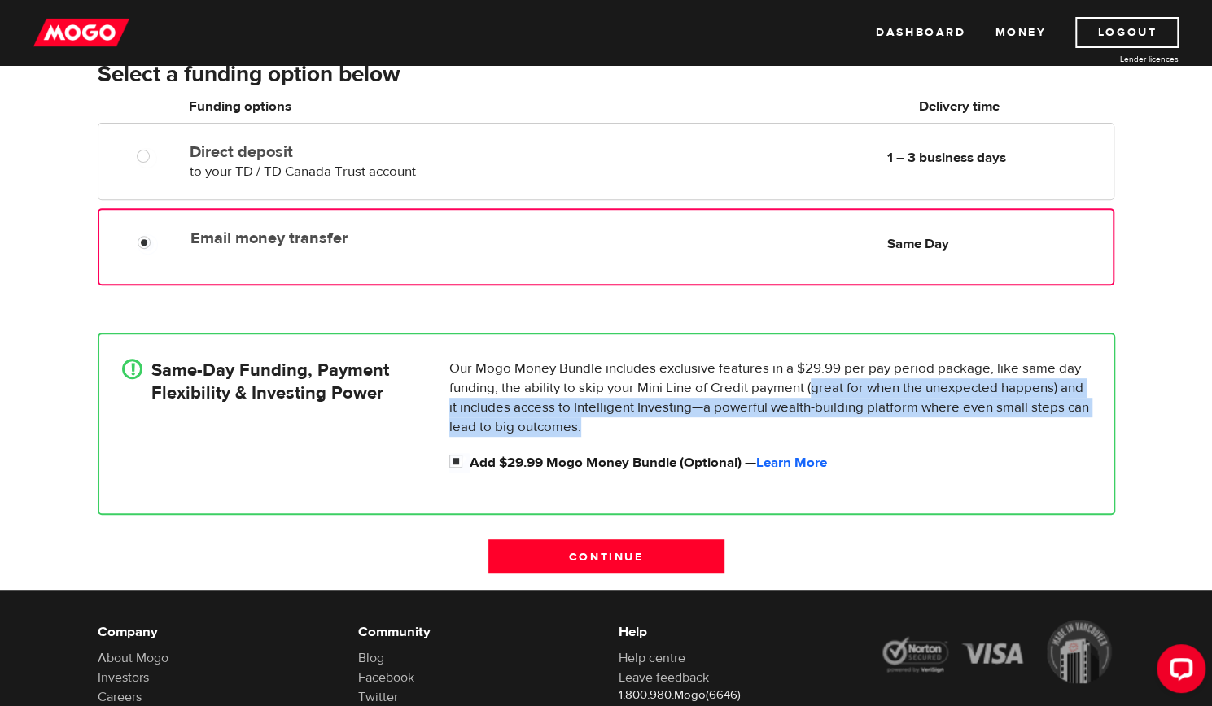
drag, startPoint x: 825, startPoint y: 392, endPoint x: 583, endPoint y: 422, distance: 243.5
click at [583, 422] on p "Our Mogo Money Bundle includes exclusive features in a $29.99 per pay period pa…" at bounding box center [769, 398] width 641 height 78
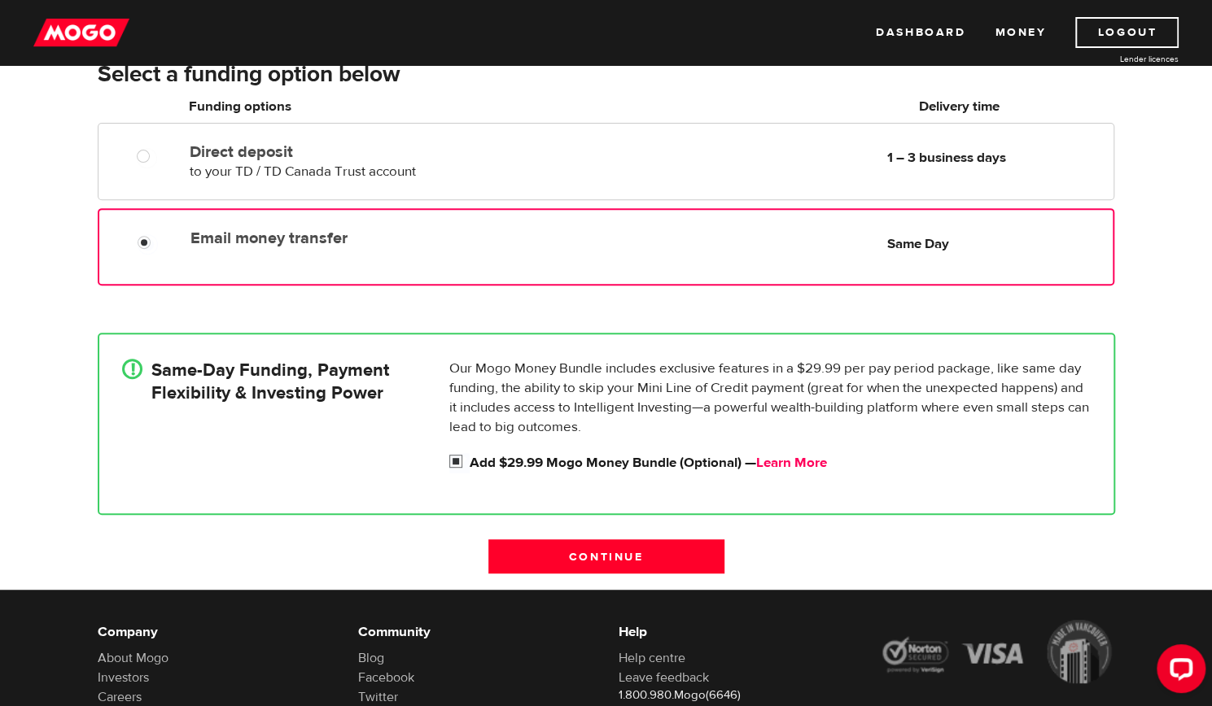
click at [794, 457] on link "Learn More" at bounding box center [791, 463] width 71 height 18
click at [0, 0] on div "MOGO MONEY BUNDLE BENEFITS The following services are offered to you as part of…" at bounding box center [0, 0] width 0 height 0
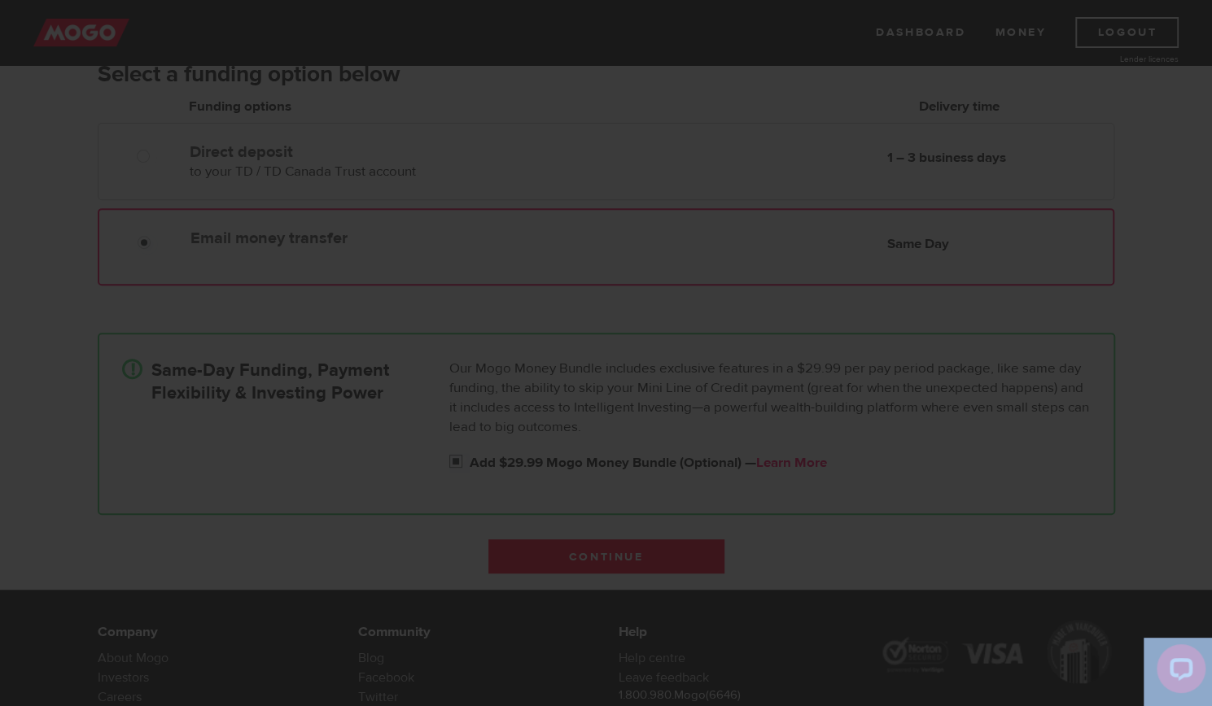
click at [794, 457] on div "MOGO MONEY BUNDLE BENEFITS The following services are offered to you as part of…" at bounding box center [606, 353] width 1212 height 706
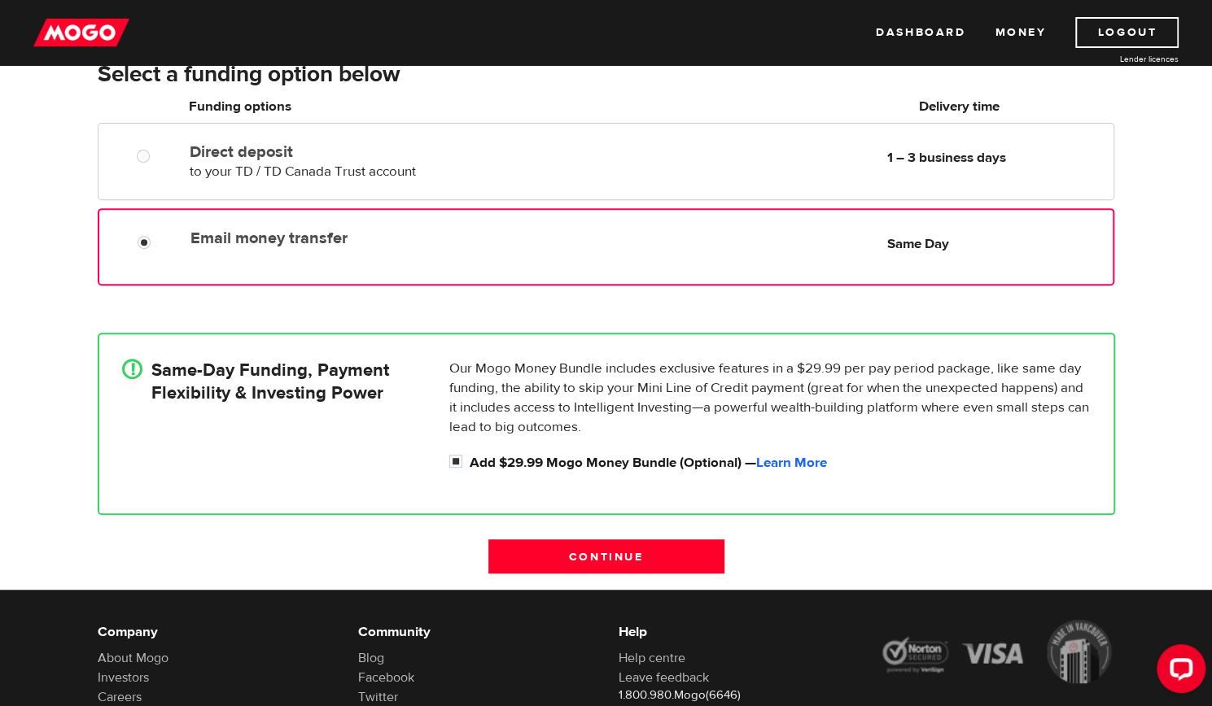
click at [794, 418] on body "Dashboard Money Logout Lender licences STEP 3 Loan approval Loan select Funding…" at bounding box center [606, 65] width 1212 height 706
click at [794, 457] on link "Learn More" at bounding box center [791, 463] width 71 height 18
click at [0, 0] on div "MOGO MONEY BUNDLE BENEFITS The following services are offered to you as part of…" at bounding box center [0, 0] width 0 height 0
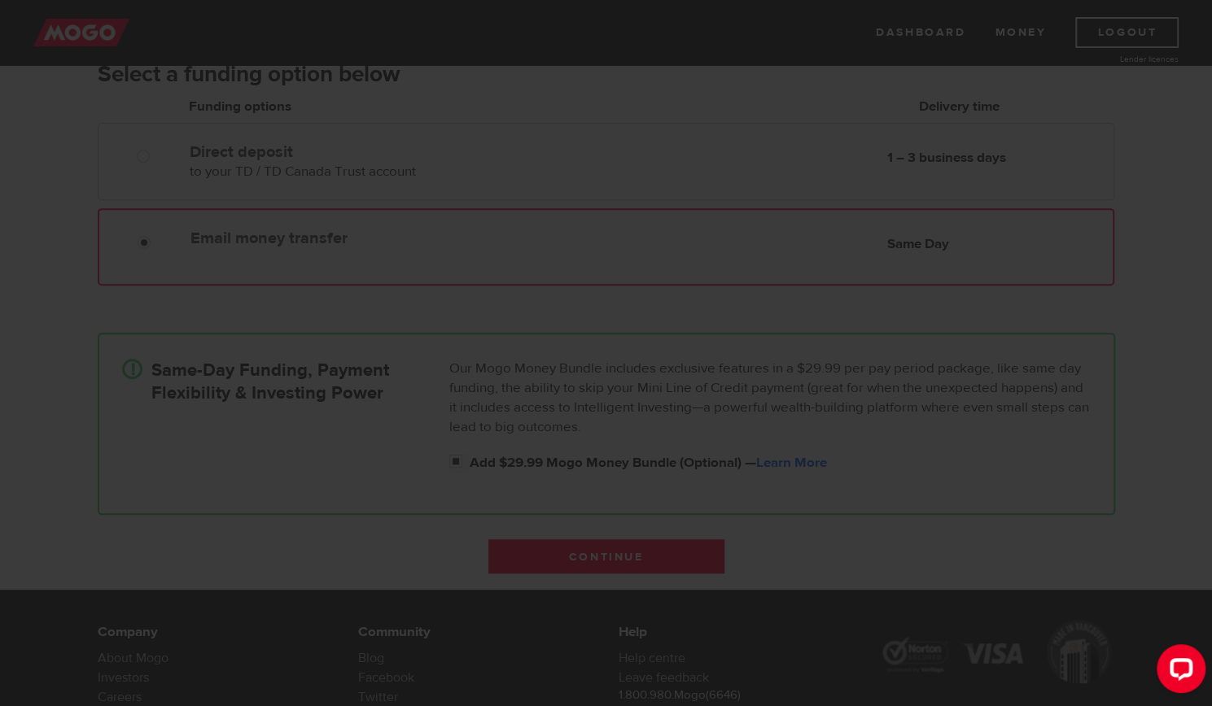
click at [794, 457] on div "MOGO MONEY BUNDLE BENEFITS The following services are offered to you as part of…" at bounding box center [606, 353] width 1212 height 706
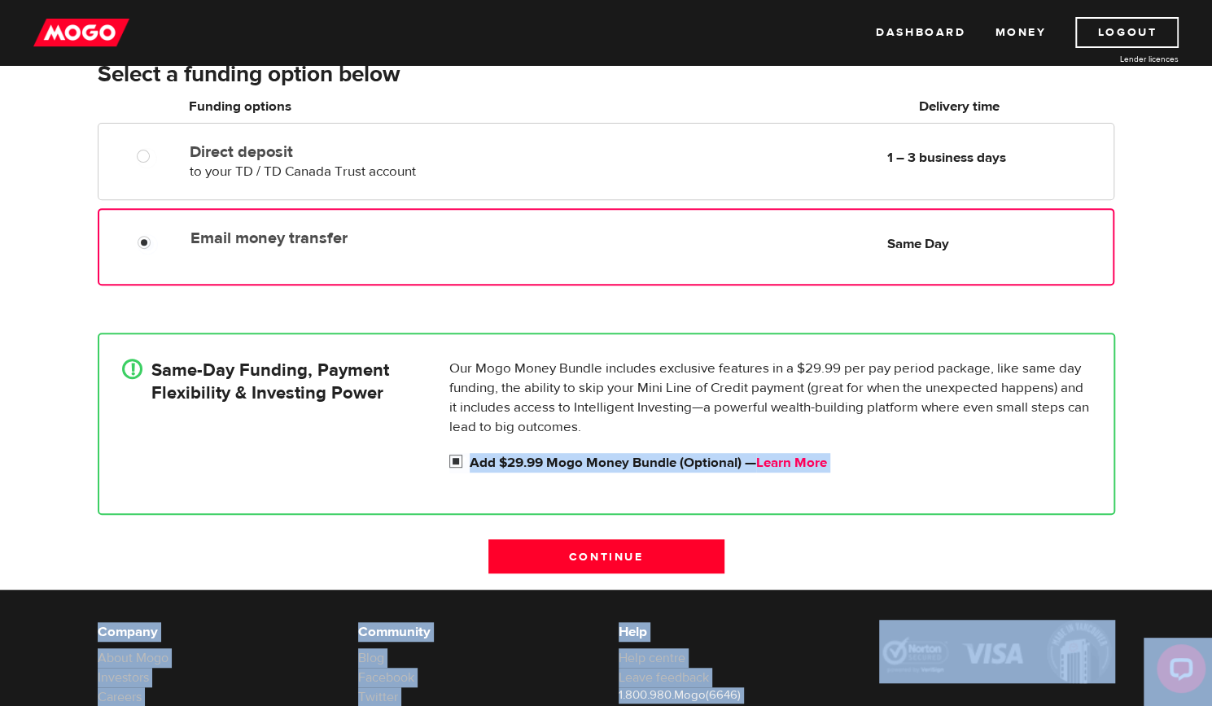
click at [794, 418] on body "Dashboard Money Logout Lender licences STEP 3 Loan approval Loan select Funding…" at bounding box center [606, 65] width 1212 height 706
click at [794, 457] on link "Learn More" at bounding box center [791, 463] width 71 height 18
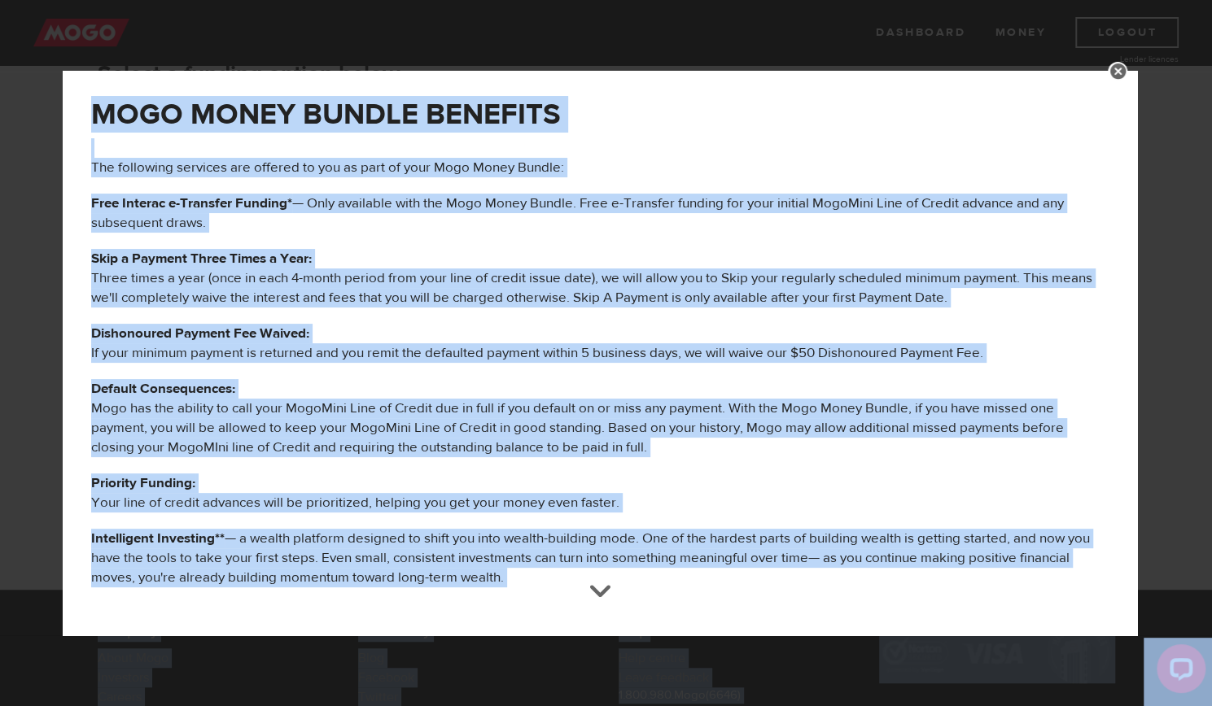
click at [584, 256] on p "Skip a Payment Three Times a Year: Three times a year (once in each 4-month per…" at bounding box center [599, 278] width 1017 height 59
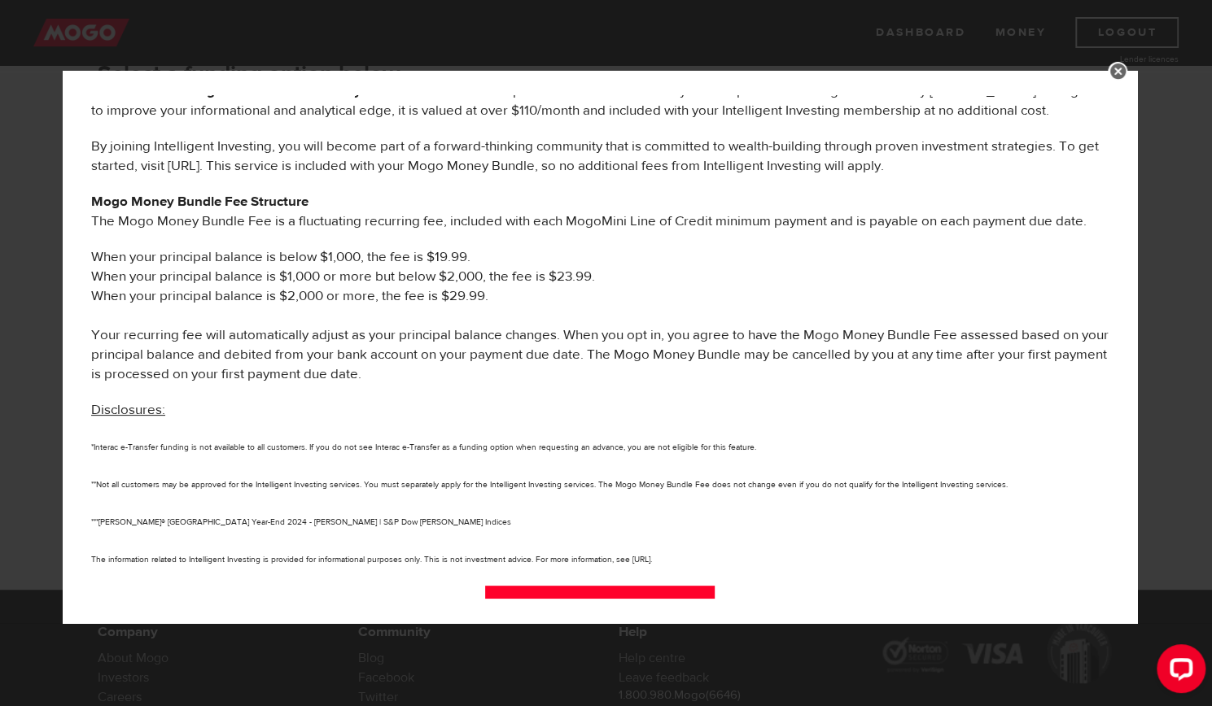
scroll to position [789, 0]
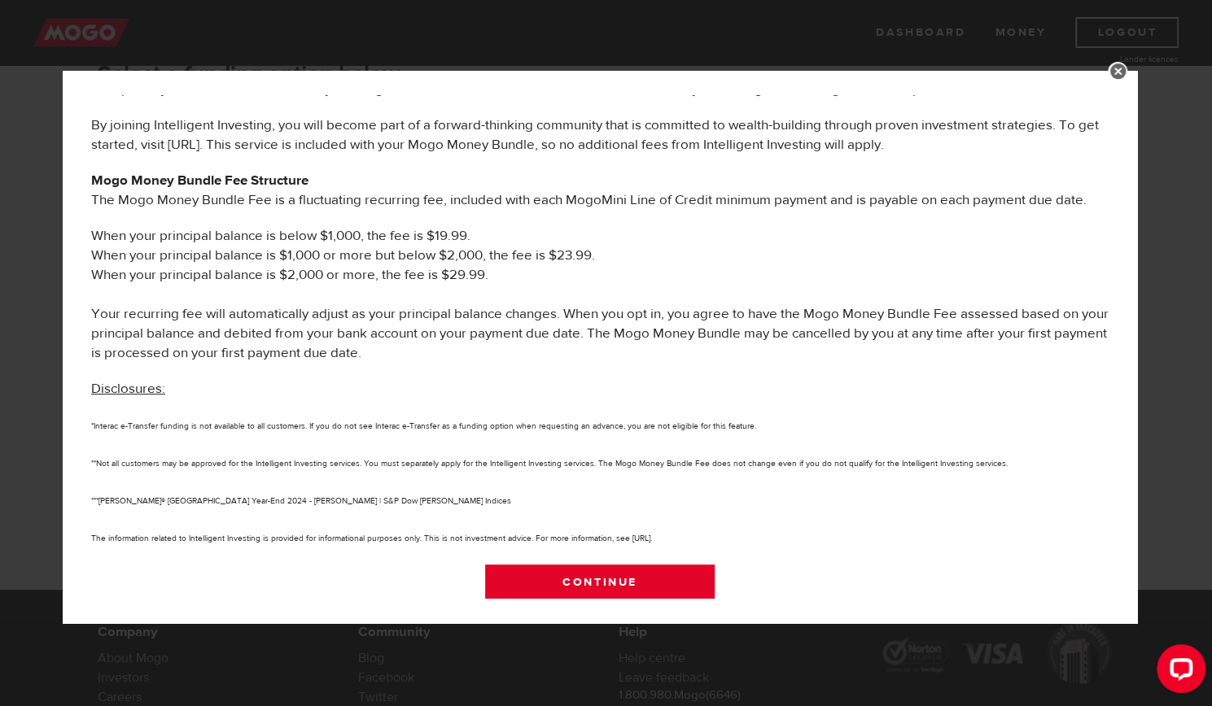
click at [606, 577] on link "Continue" at bounding box center [600, 582] width 230 height 34
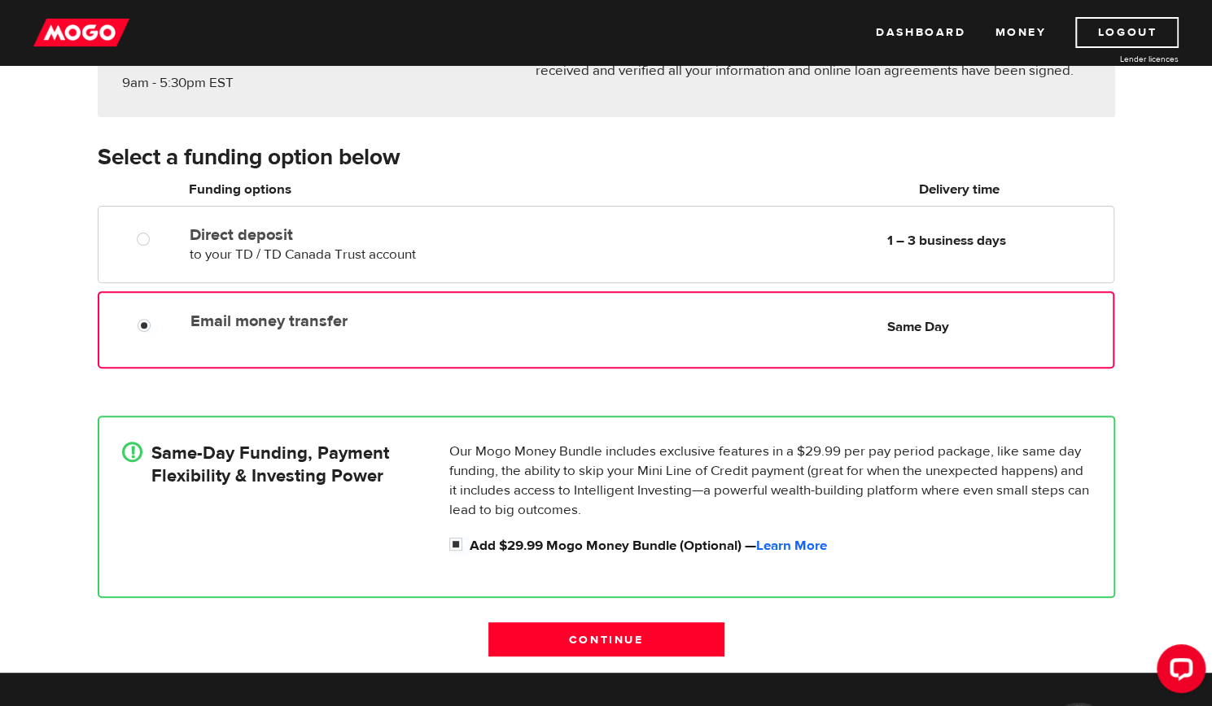
scroll to position [191, 0]
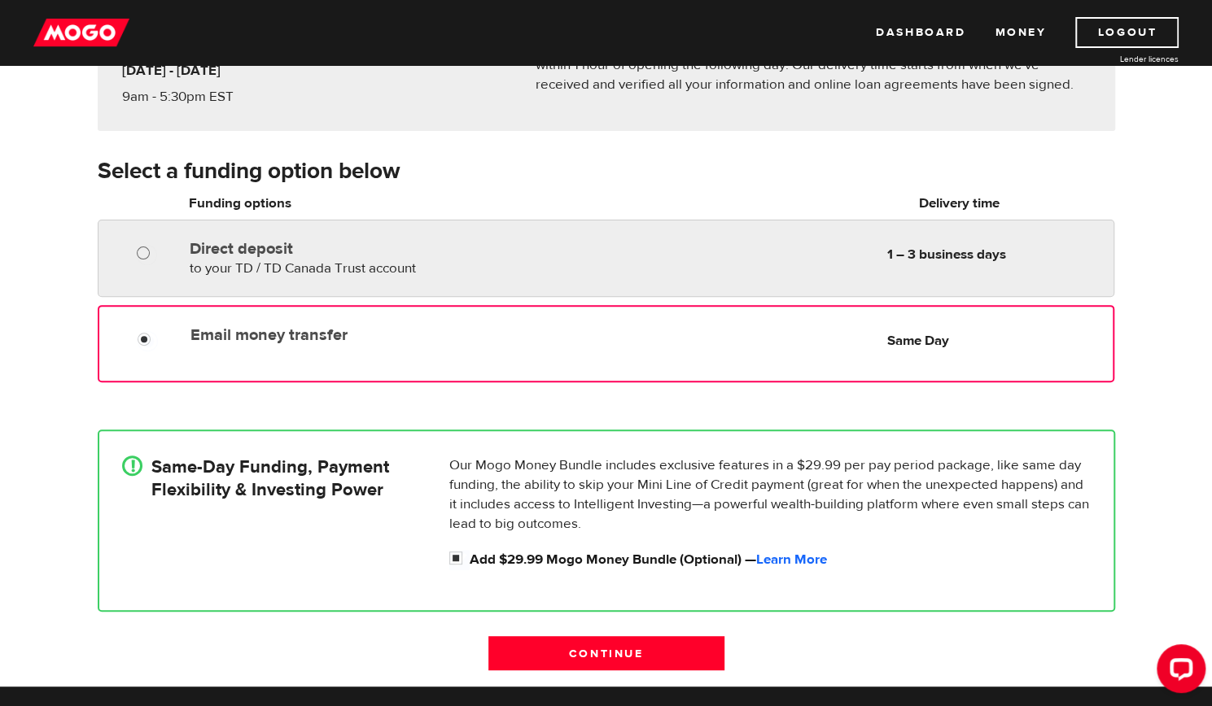
radio input "true"
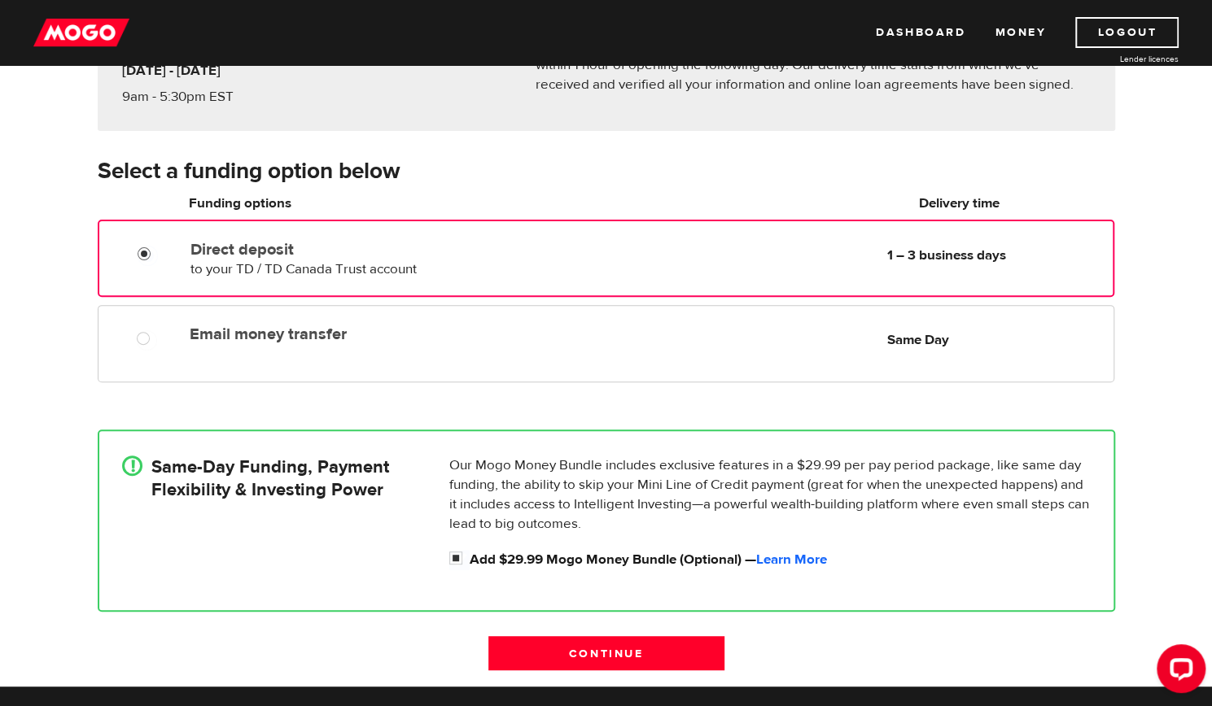
click at [140, 247] on input "Direct deposit" at bounding box center [148, 256] width 20 height 20
click at [598, 659] on input "Continue" at bounding box center [606, 653] width 236 height 34
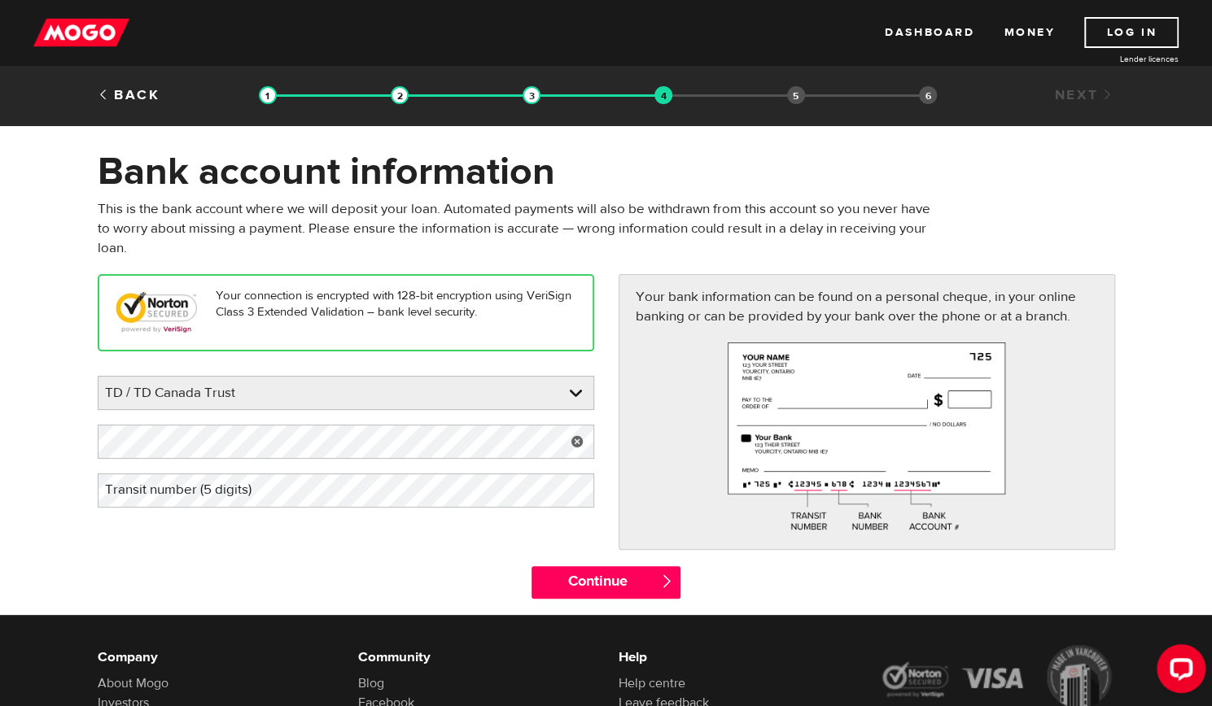
click at [119, 490] on label "Transit number (5 digits)" at bounding box center [191, 490] width 187 height 33
click at [134, 487] on label "Transit number (5 digits)" at bounding box center [191, 490] width 187 height 33
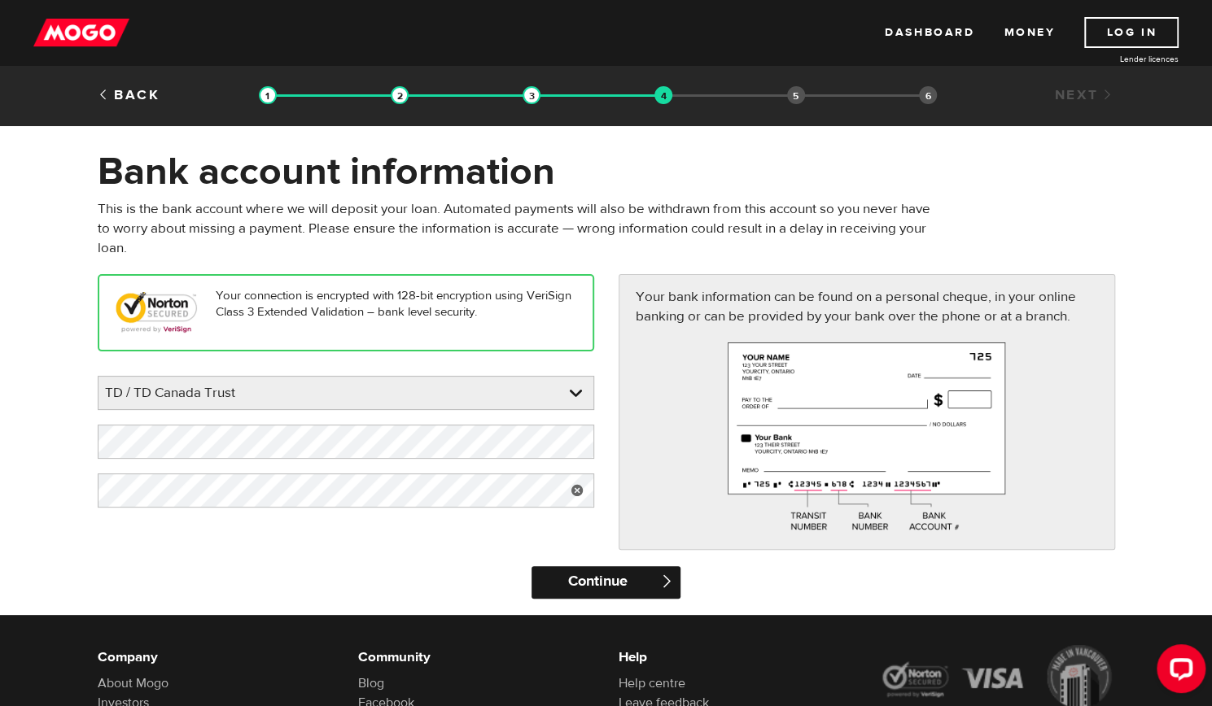
click at [596, 570] on input "Continue" at bounding box center [605, 582] width 149 height 33
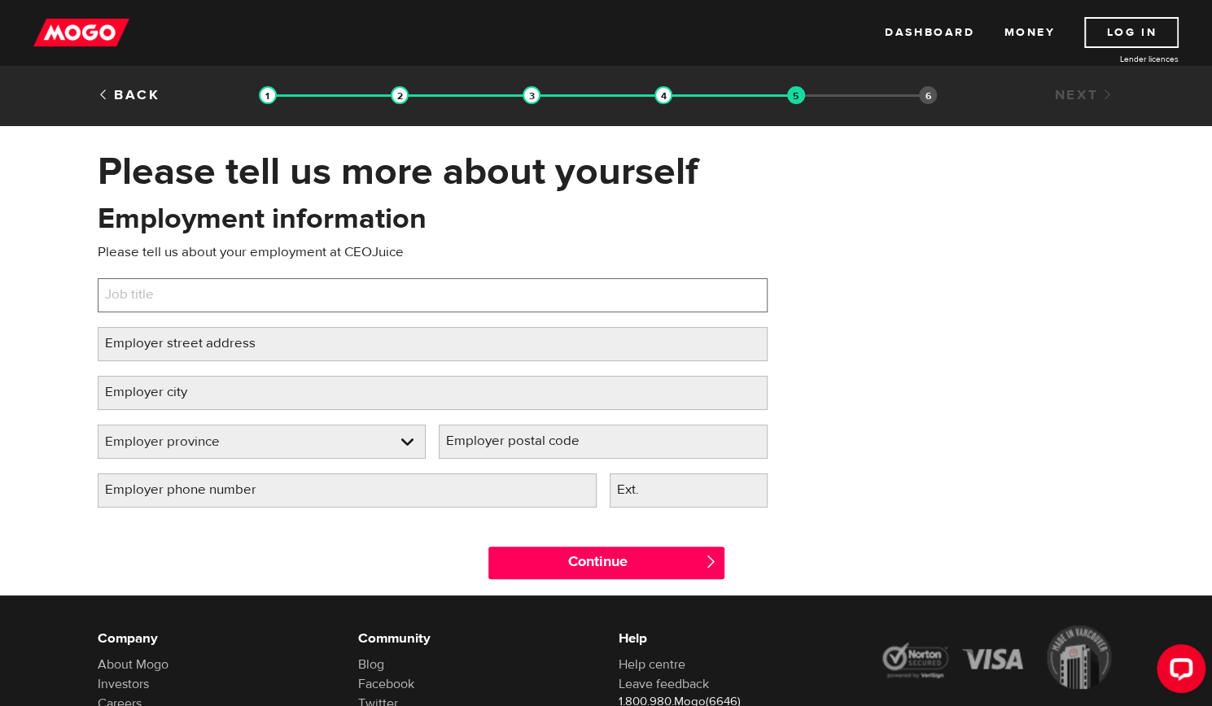
click at [225, 302] on input "Job title" at bounding box center [433, 295] width 670 height 34
type input "Project Management"
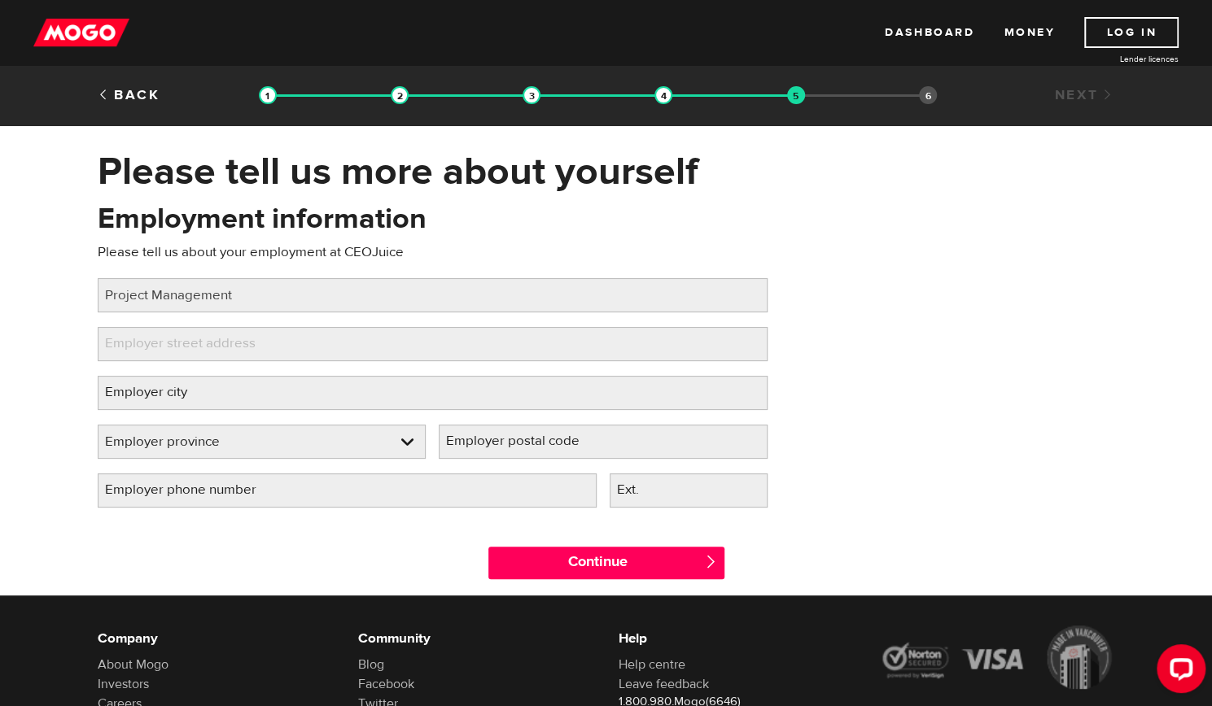
click at [175, 345] on label "Employer street address" at bounding box center [193, 343] width 191 height 33
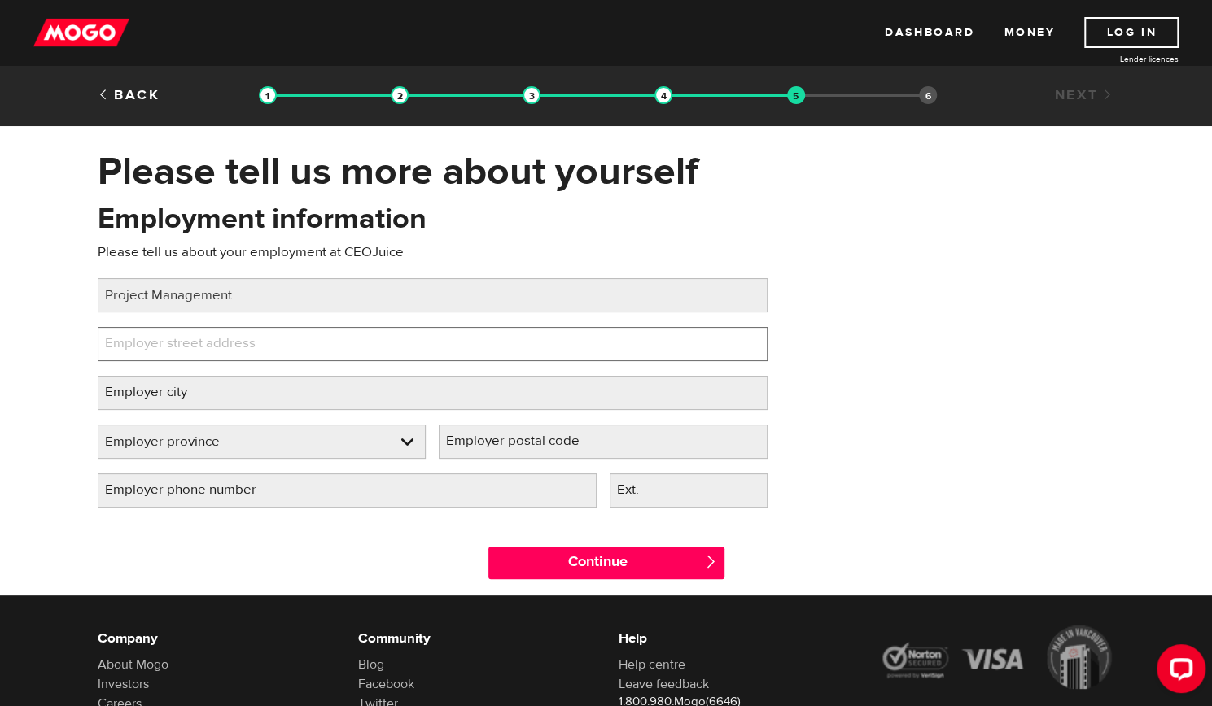
click at [175, 345] on input "Employer street address" at bounding box center [433, 344] width 670 height 34
type input "[STREET_ADDRESS]"
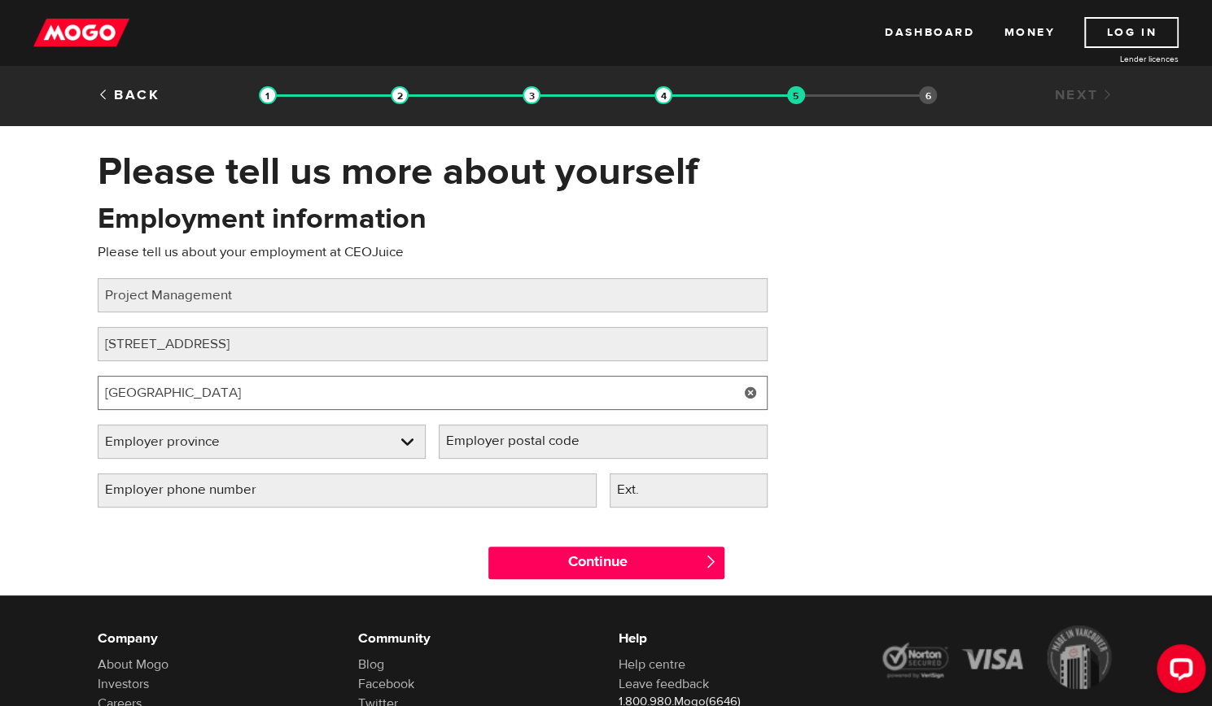
type input "[GEOGRAPHIC_DATA]"
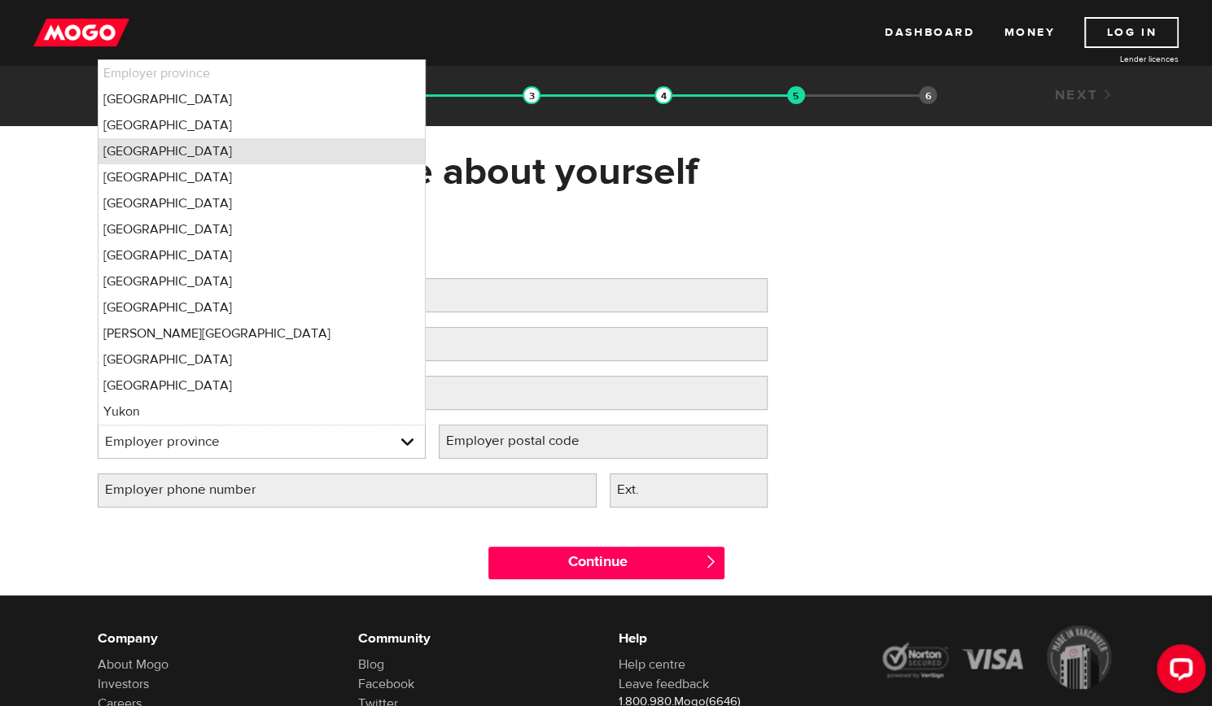
click at [135, 148] on li "Ontario" at bounding box center [261, 151] width 327 height 26
select select "ON"
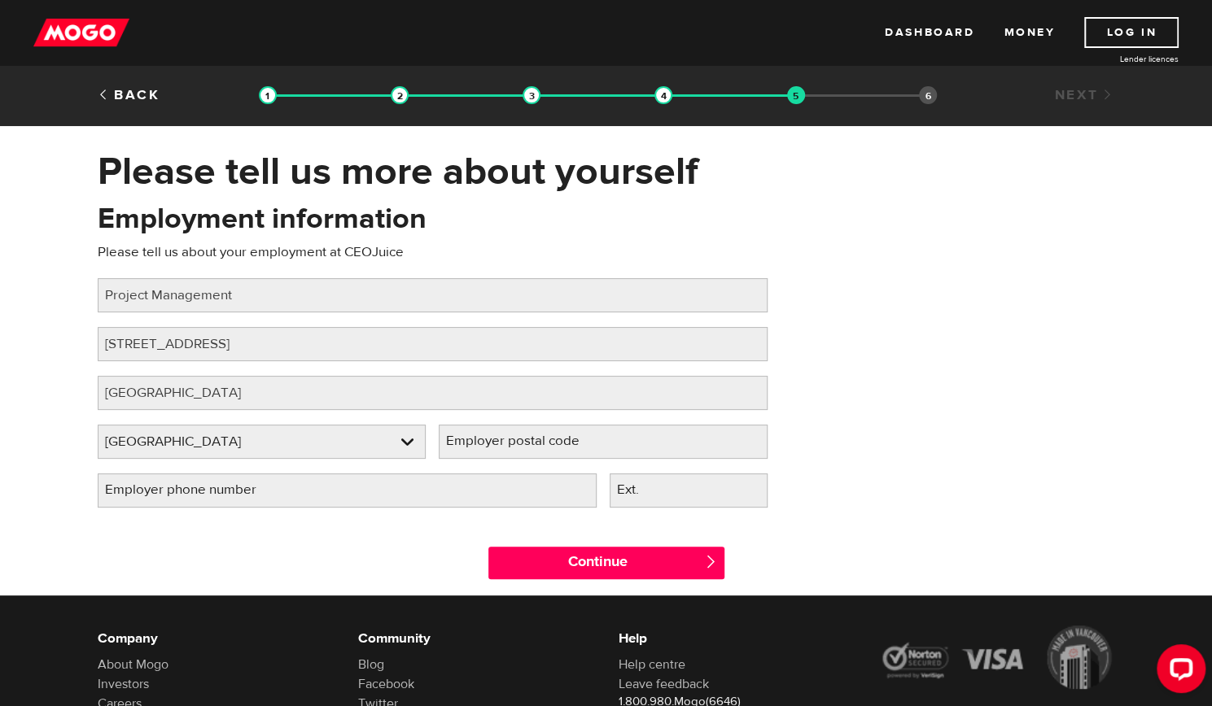
click at [497, 442] on label "Employer postal code" at bounding box center [526, 441] width 174 height 33
click at [497, 442] on input "Employer postal code" at bounding box center [603, 442] width 329 height 34
type input "92103"
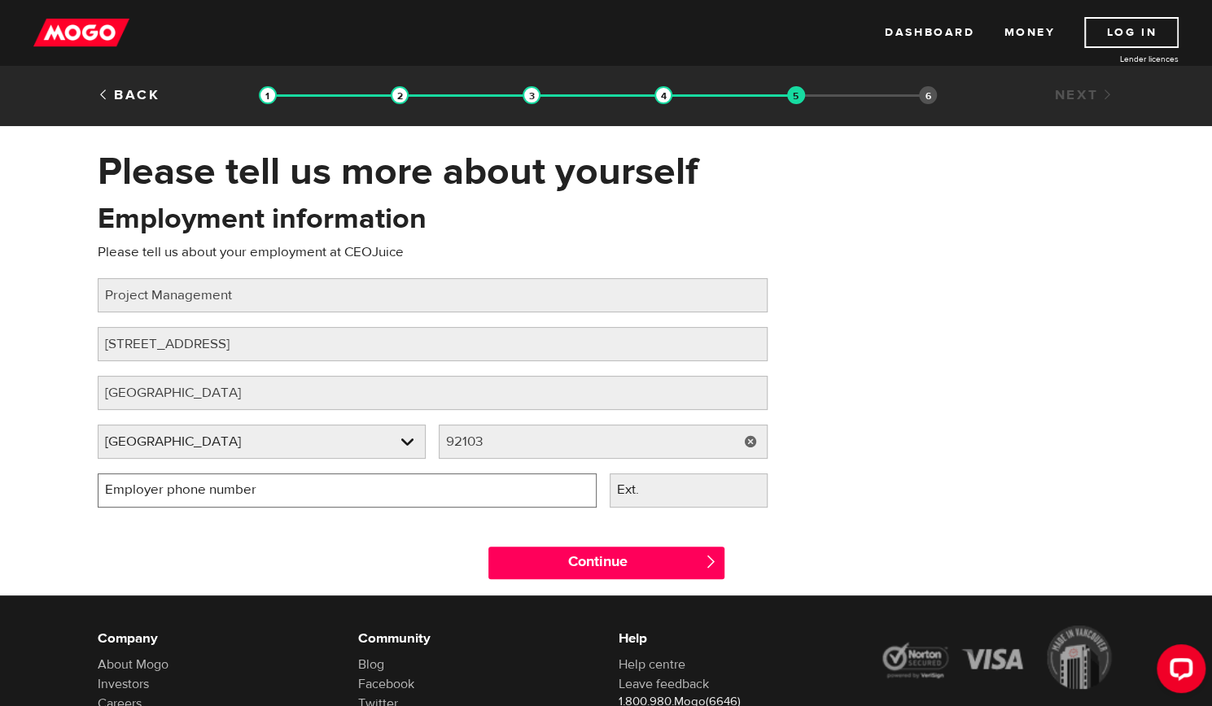
click at [404, 499] on input "Employer phone number" at bounding box center [347, 491] width 499 height 34
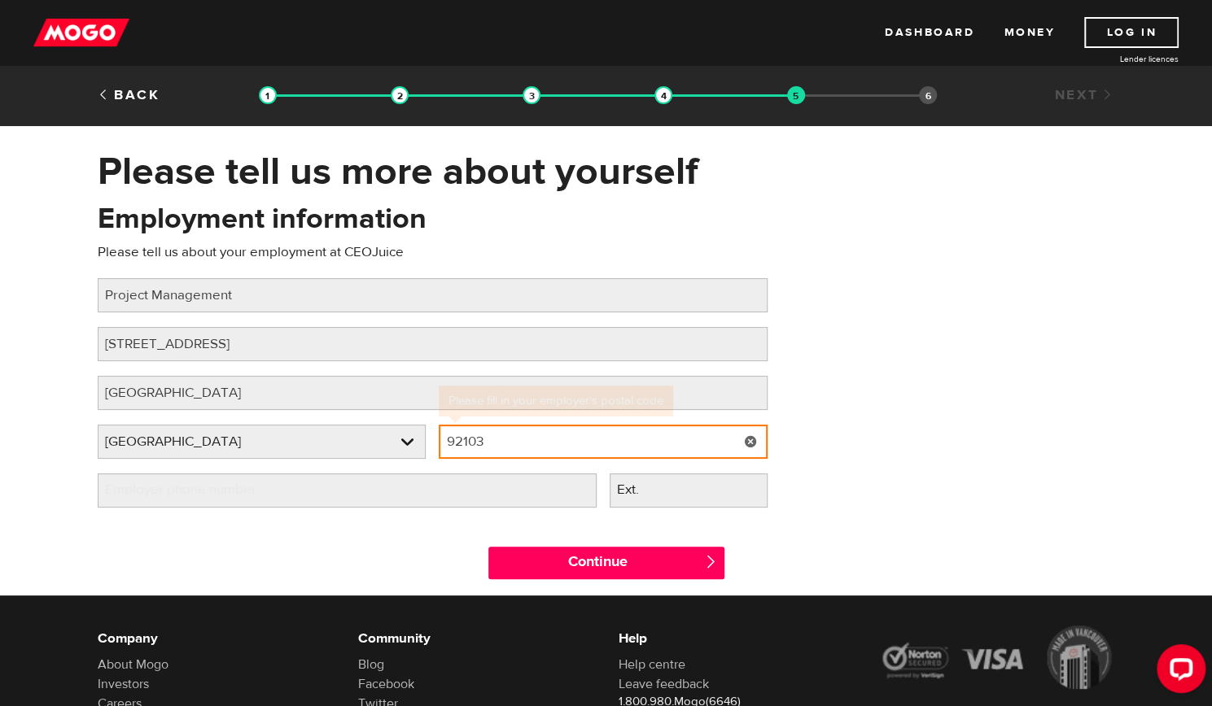
click at [535, 442] on input "92103" at bounding box center [603, 442] width 329 height 34
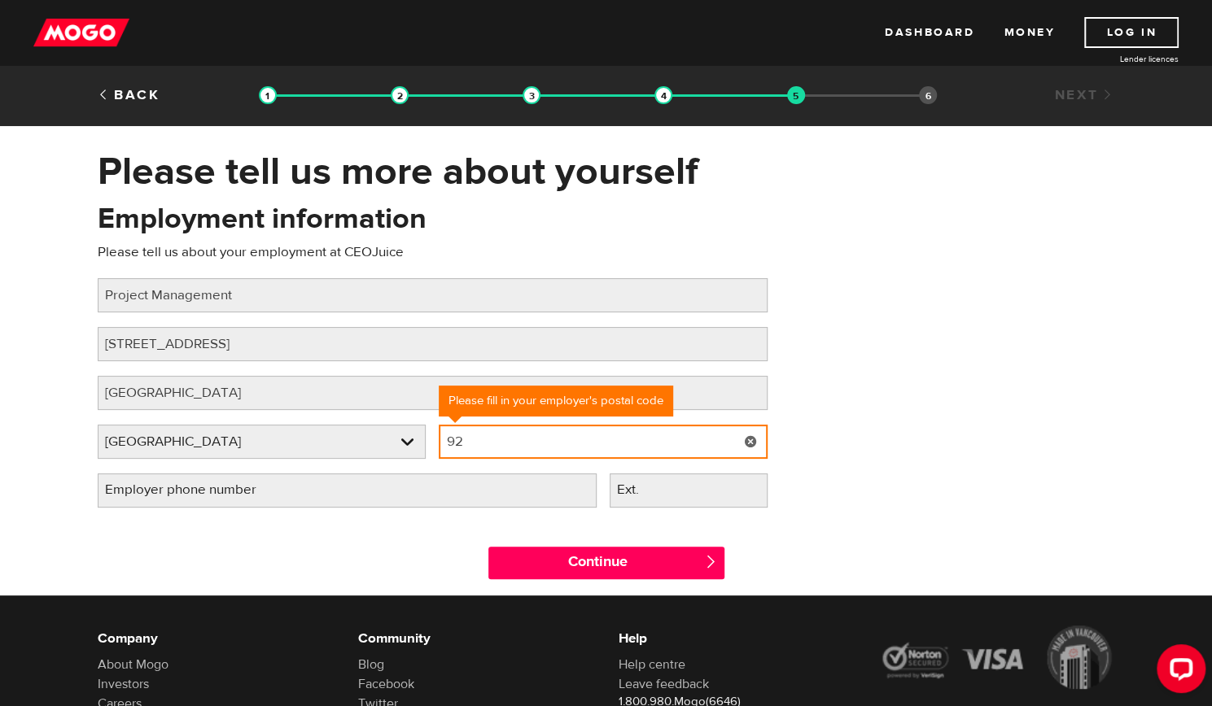
type input "9"
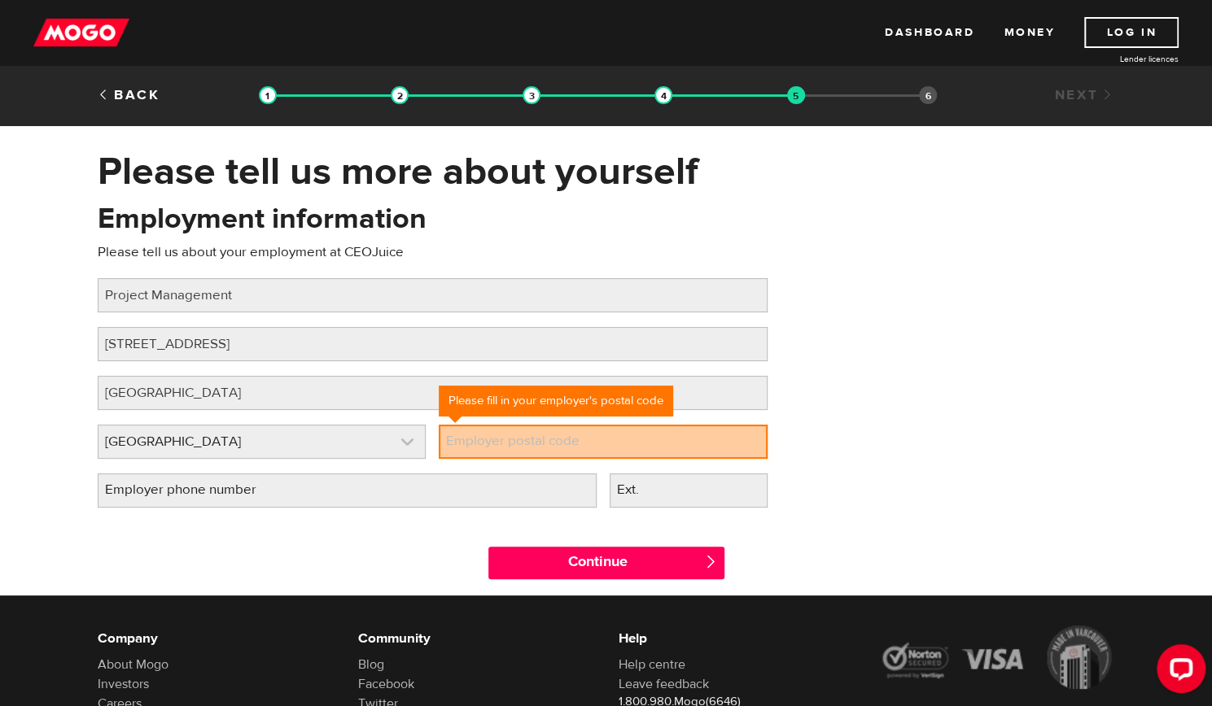
click at [408, 440] on link at bounding box center [261, 442] width 327 height 33
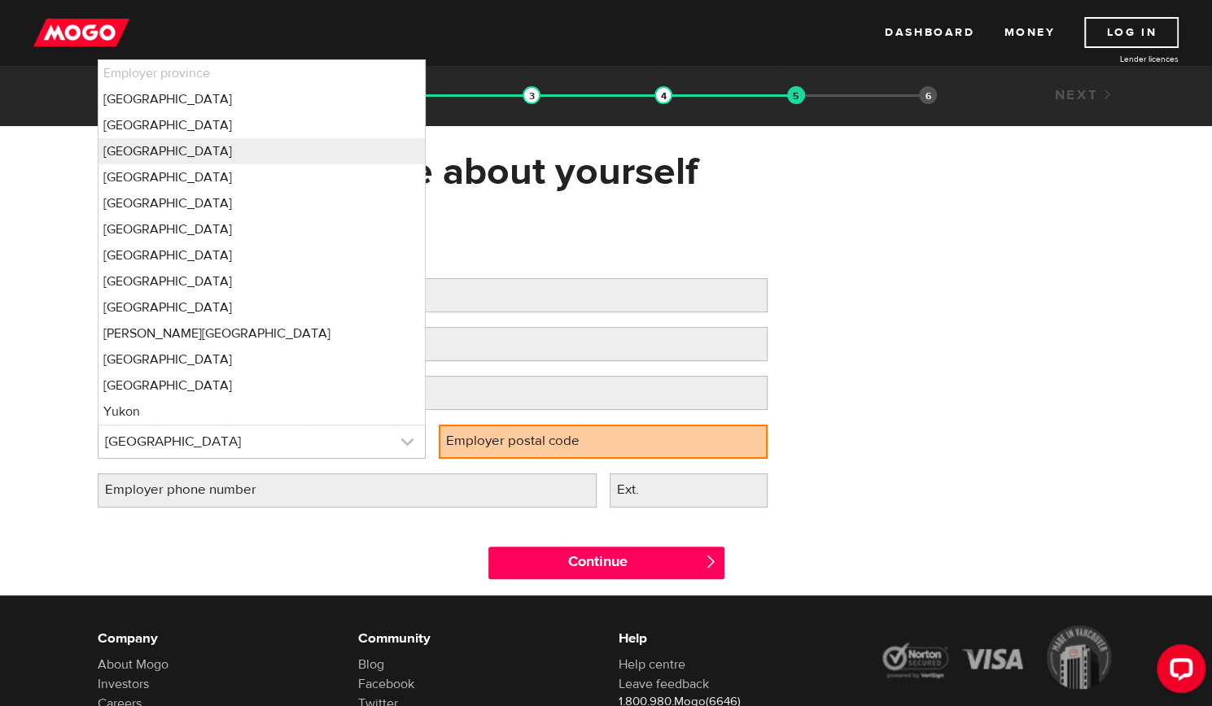
click at [410, 447] on link at bounding box center [261, 442] width 327 height 33
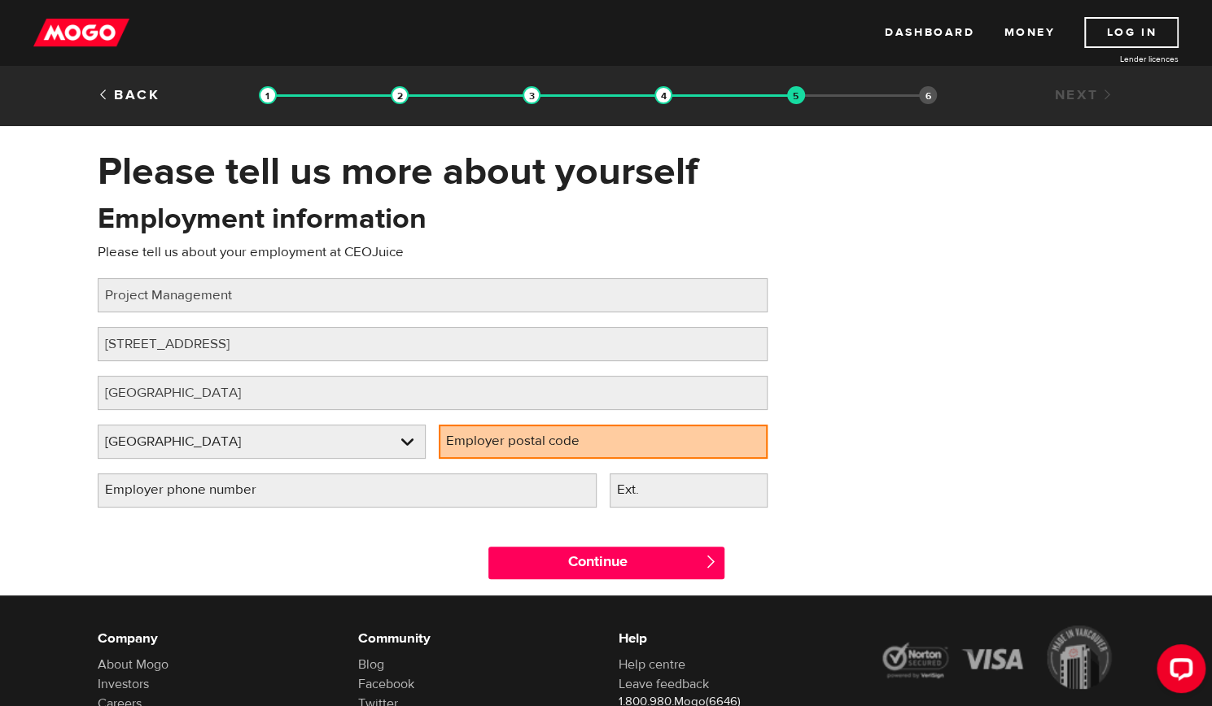
click at [520, 445] on label "Employer postal code" at bounding box center [526, 441] width 174 height 33
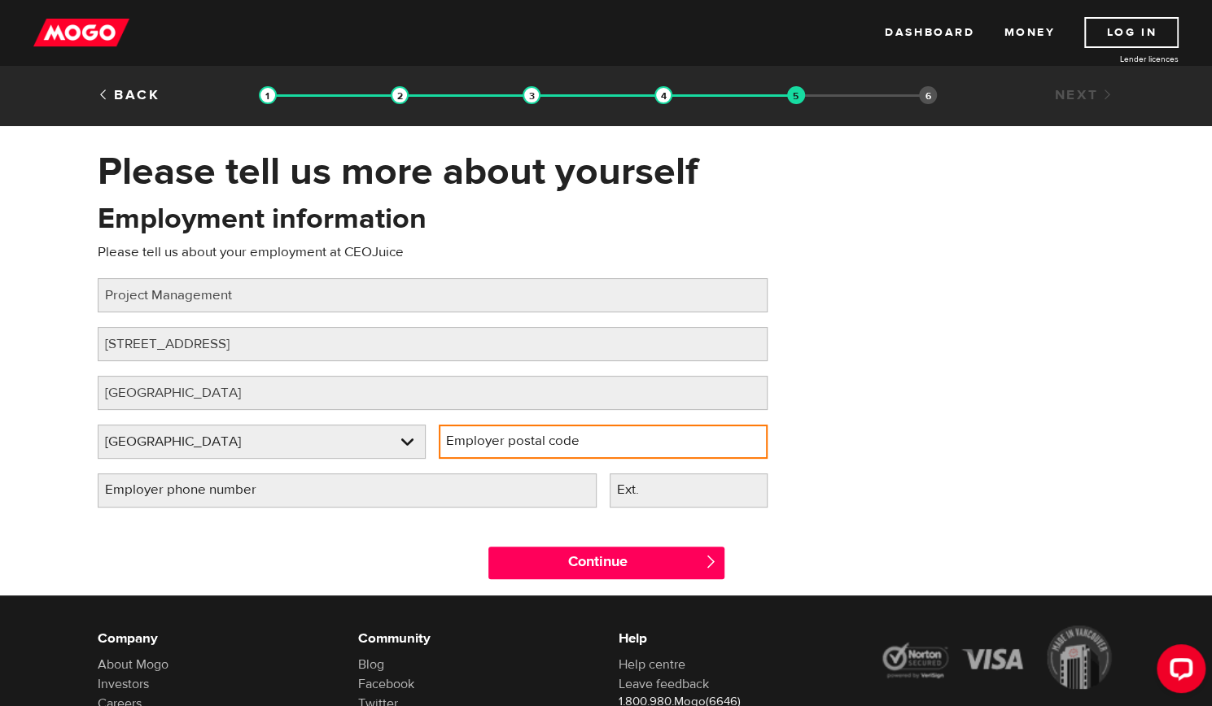
click at [520, 445] on input "Employer postal code" at bounding box center [603, 442] width 329 height 34
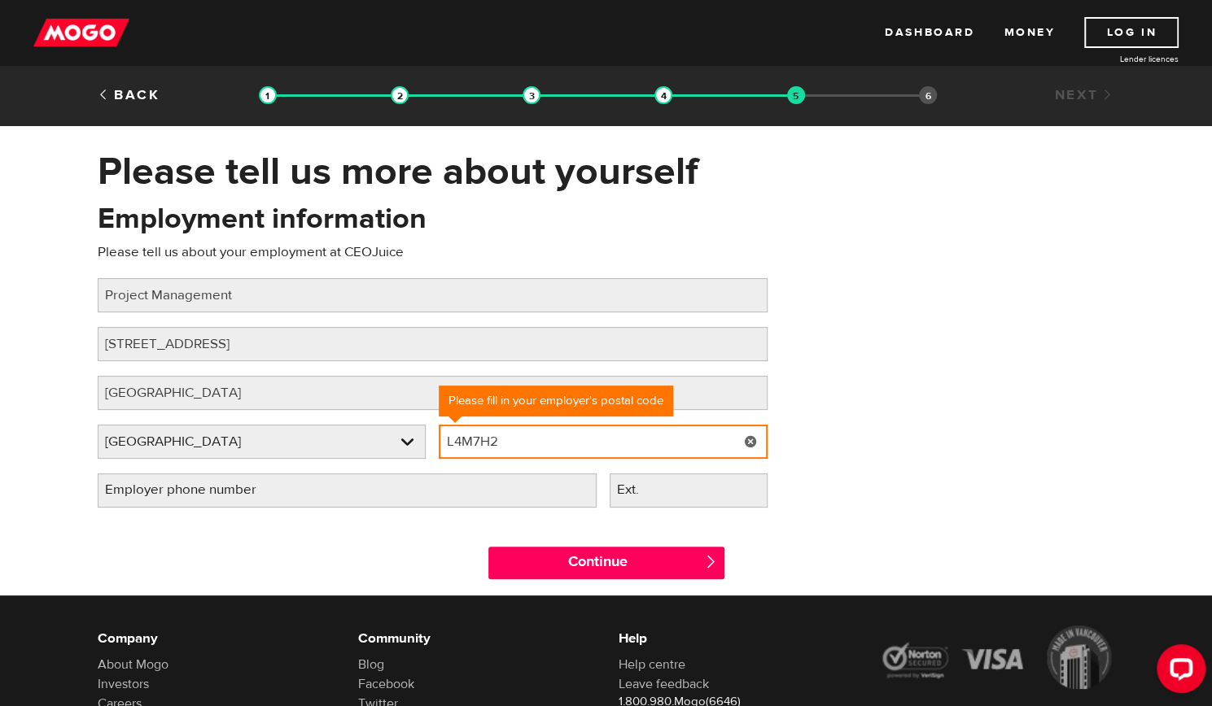
type input "L4M7H2"
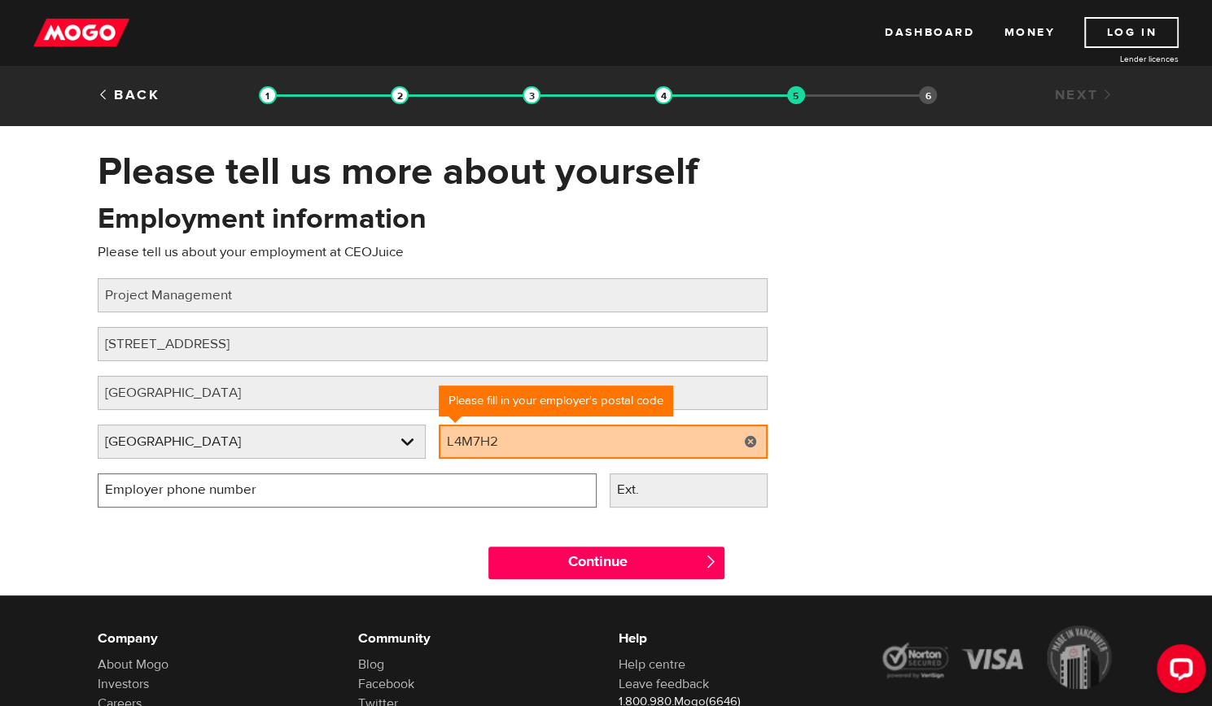
click at [391, 488] on input "Employer phone number" at bounding box center [347, 491] width 499 height 34
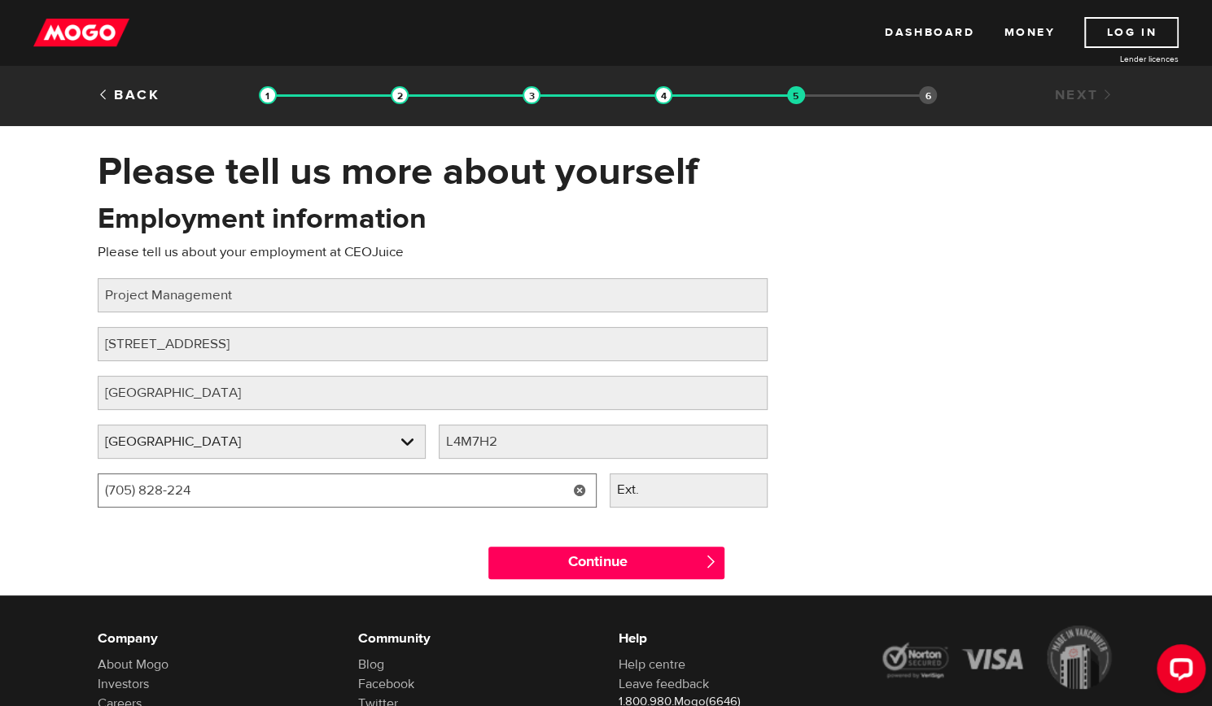
type input "(705) 828-2246"
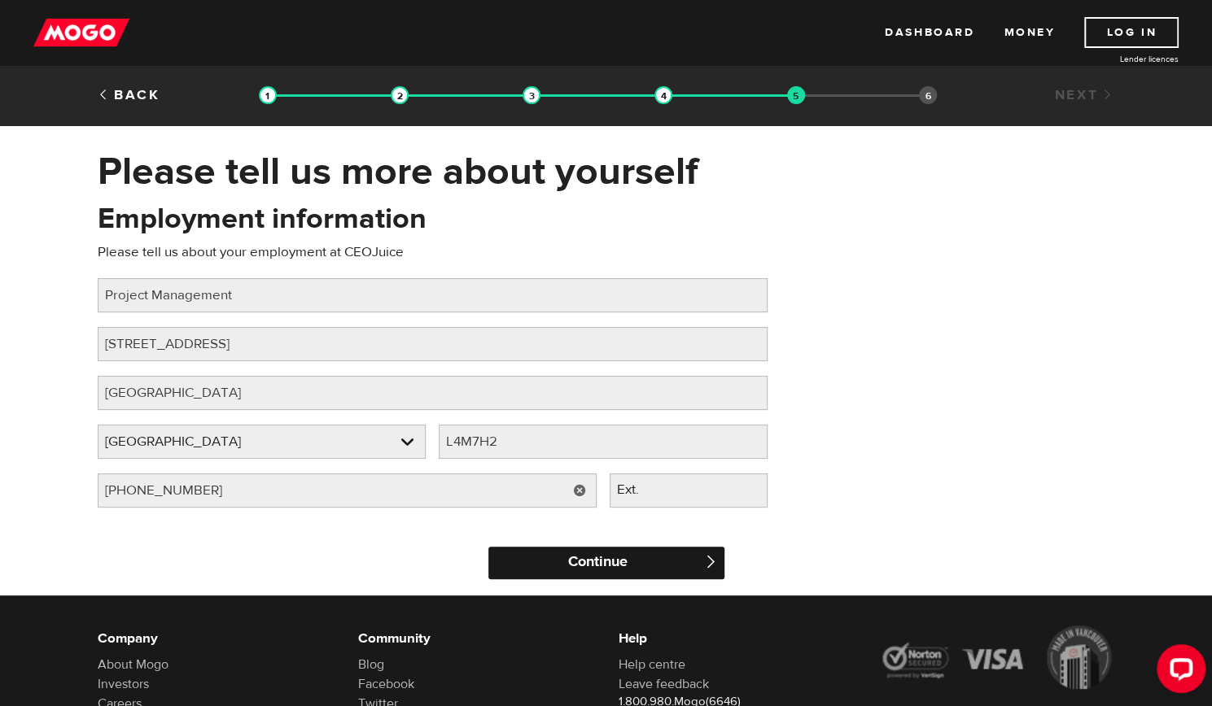
click at [621, 561] on input "Continue" at bounding box center [606, 563] width 236 height 33
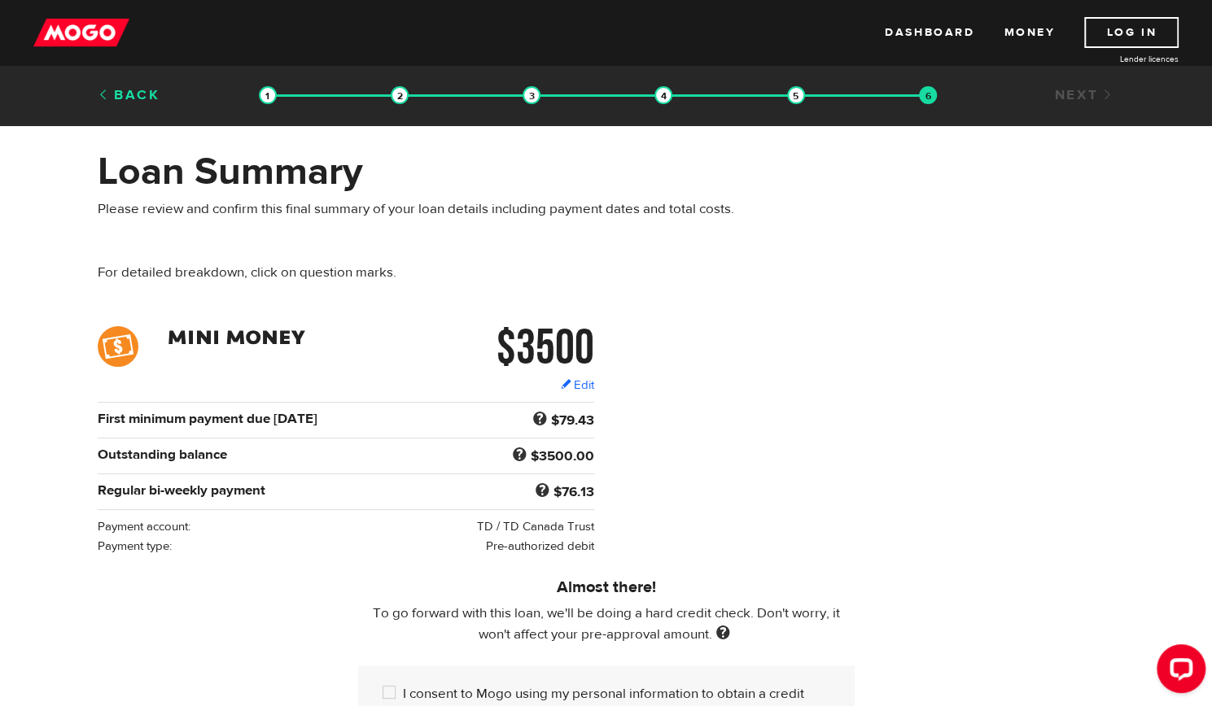
click at [134, 93] on link "Back" at bounding box center [129, 95] width 63 height 18
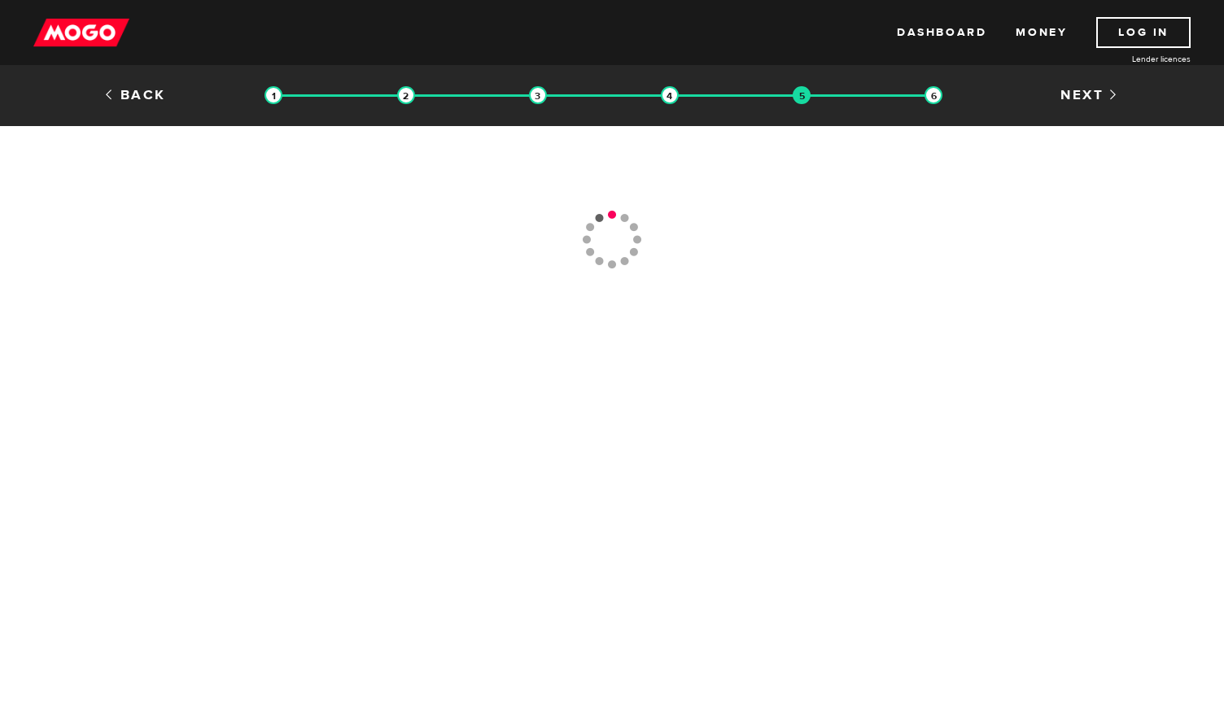
type input "[PHONE_NUMBER]"
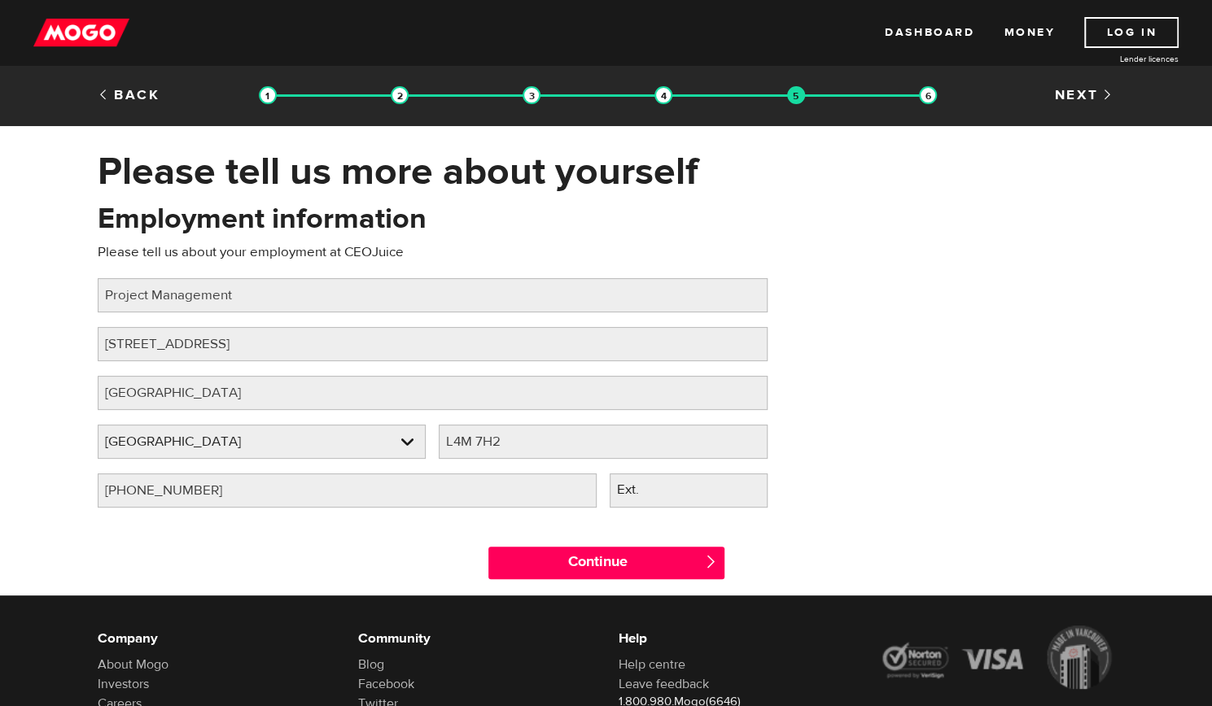
click at [134, 93] on link "Back" at bounding box center [129, 95] width 63 height 18
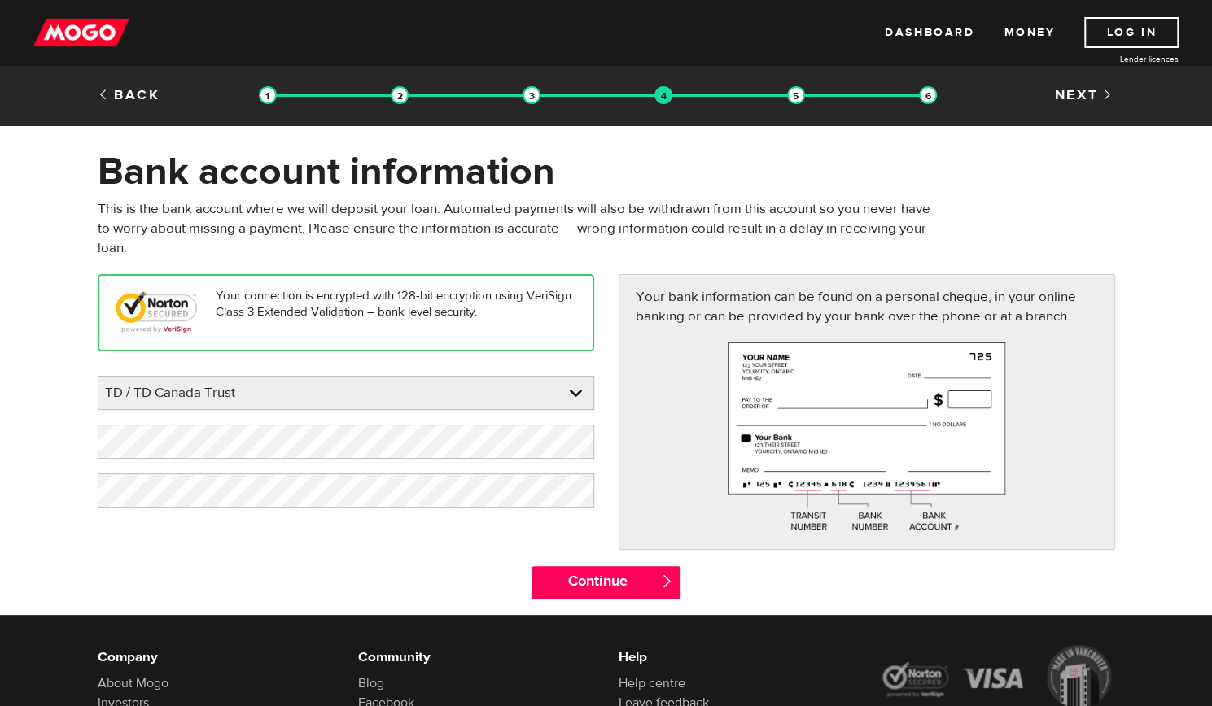
click at [134, 93] on link "Back" at bounding box center [129, 95] width 63 height 18
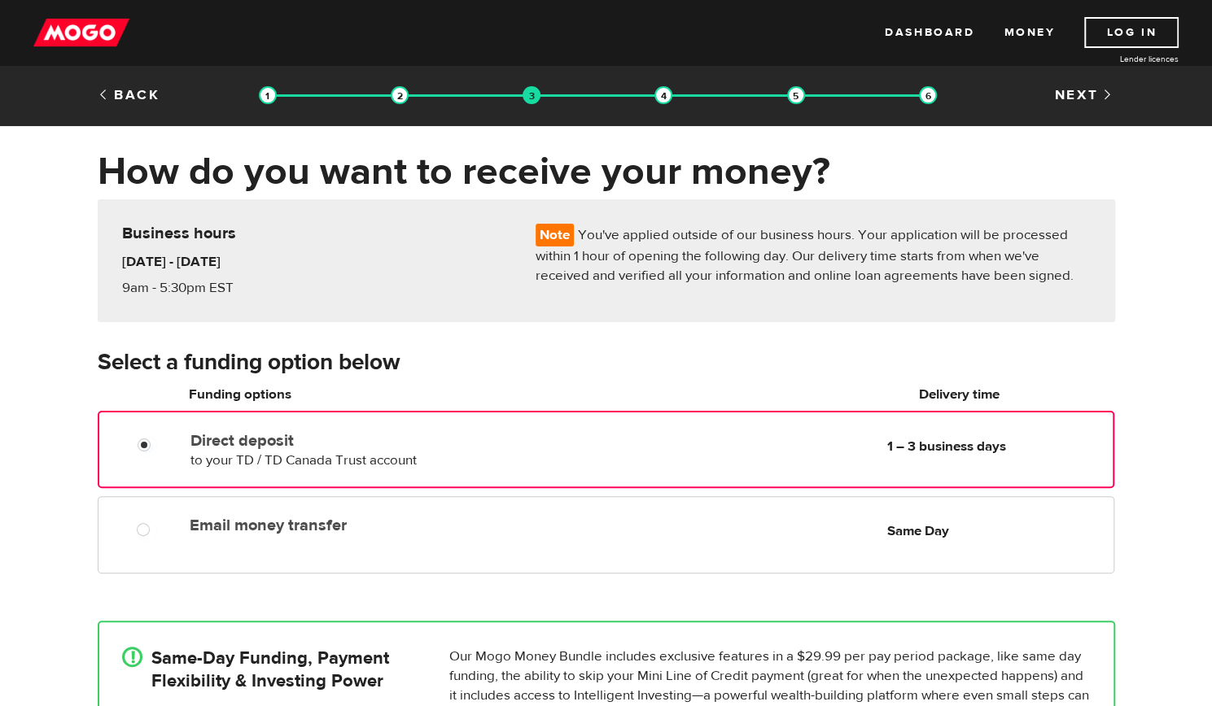
click at [134, 93] on link "Back" at bounding box center [129, 95] width 63 height 18
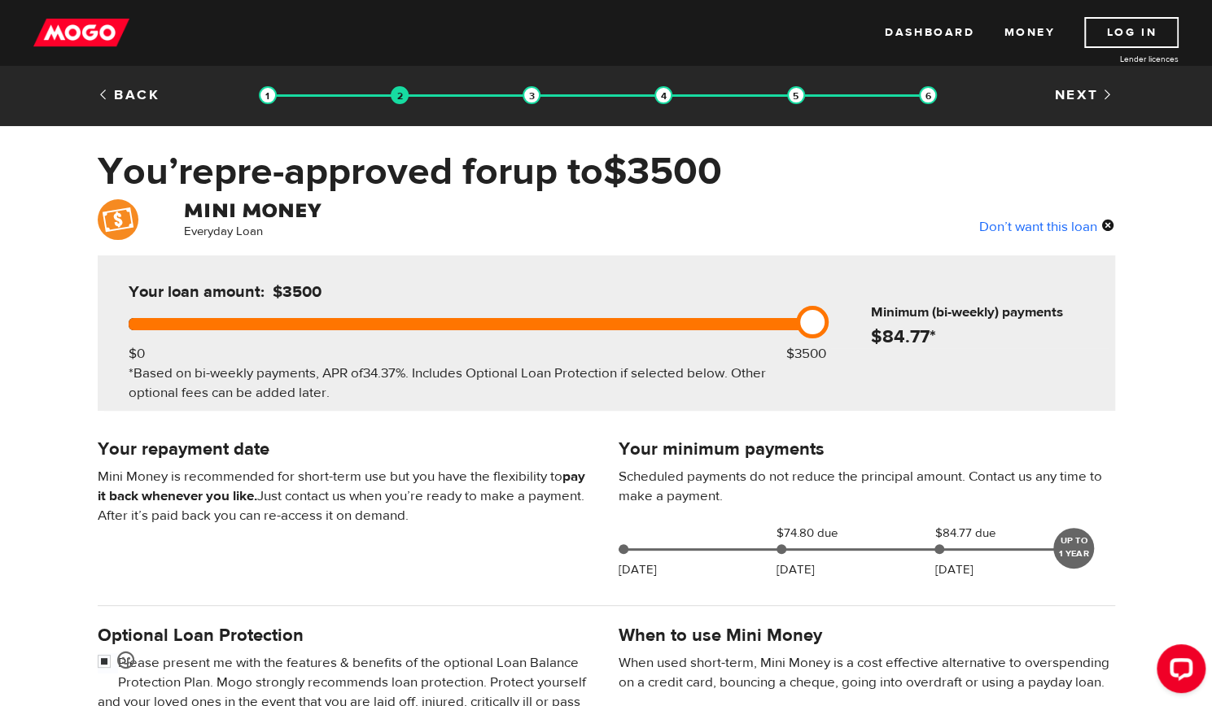
click at [134, 93] on link "Back" at bounding box center [129, 95] width 63 height 18
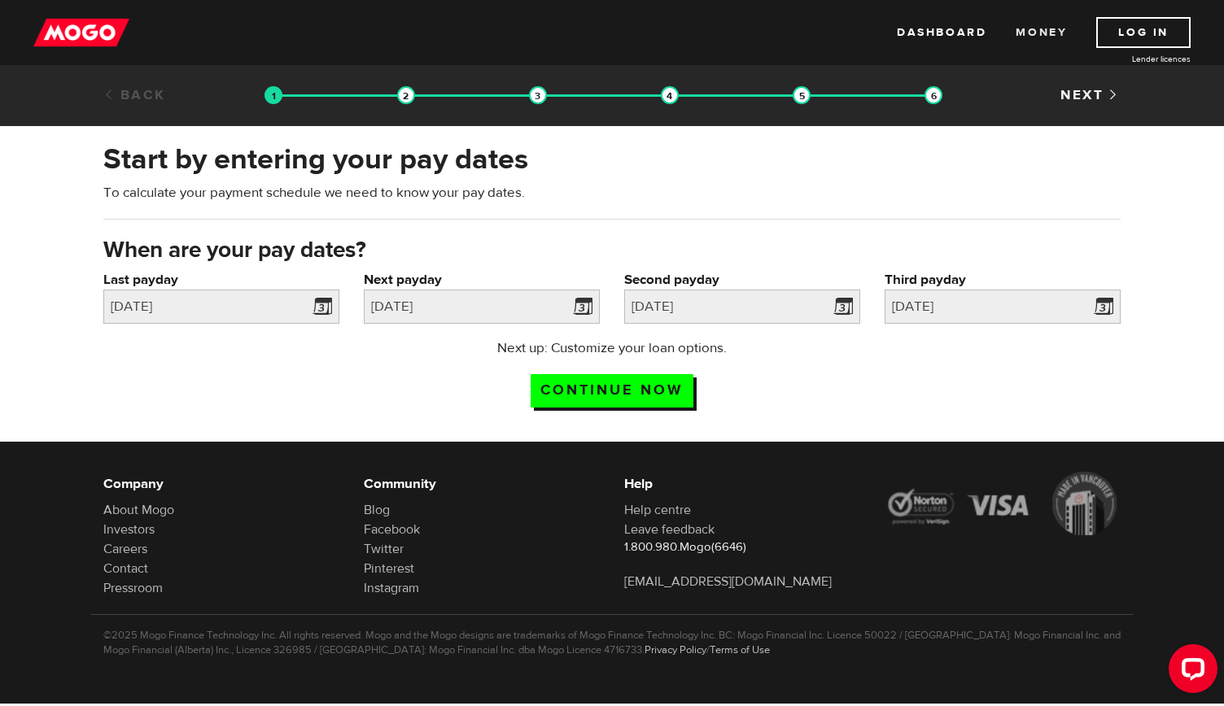
click at [1047, 31] on link "Money" at bounding box center [1040, 32] width 51 height 31
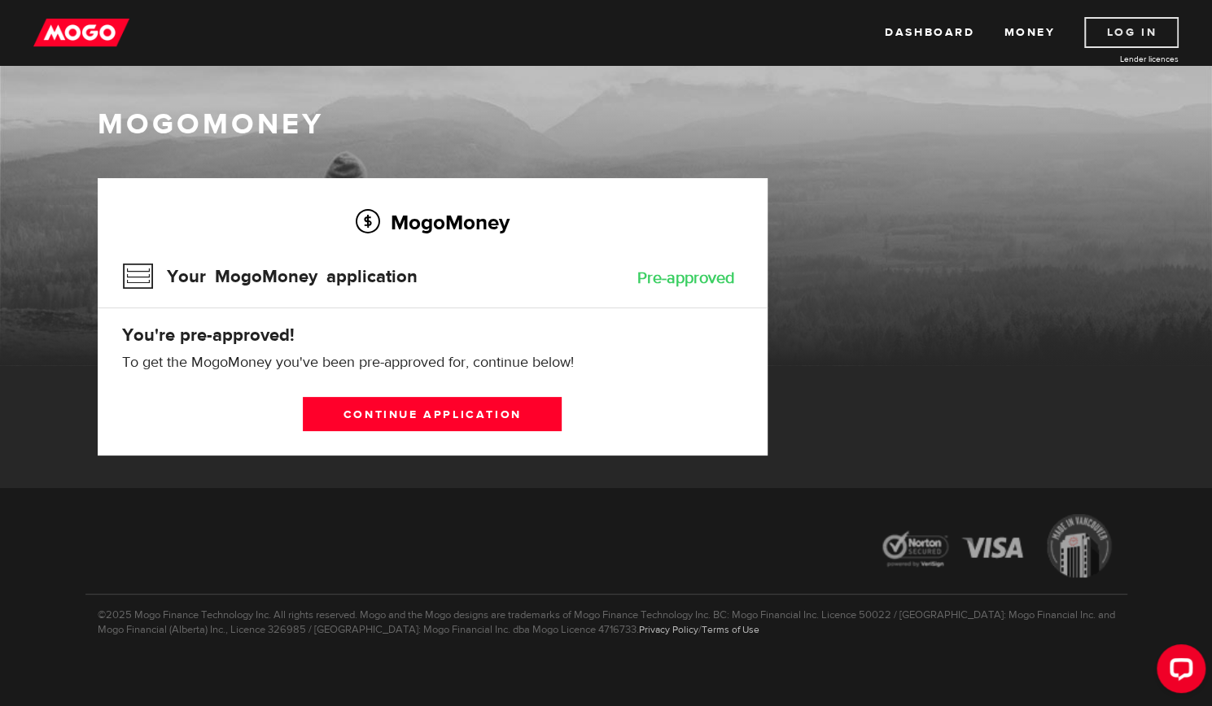
click at [1153, 37] on link "Log In" at bounding box center [1131, 32] width 94 height 31
click at [918, 32] on link "Dashboard" at bounding box center [920, 32] width 90 height 31
